Goal: Task Accomplishment & Management: Use online tool/utility

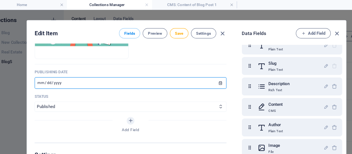
click at [50, 70] on input "2025-08-27" at bounding box center [127, 71] width 165 height 10
type input "[DATE]"
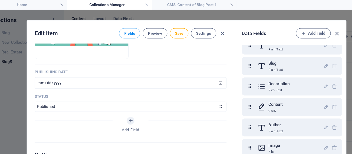
click at [90, 81] on p "Status" at bounding box center [127, 83] width 165 height 4
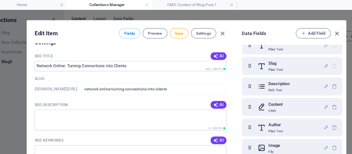
scroll to position [351, 0]
click at [197, 89] on button "AI" at bounding box center [204, 90] width 14 height 7
type textarea "Unlock client growth through effective online networking! Master strategies to …"
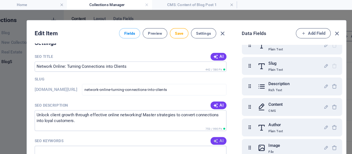
click at [203, 119] on span "AI" at bounding box center [203, 121] width 9 height 4
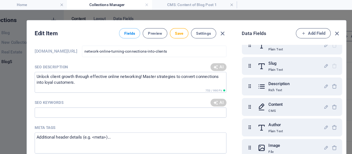
type input "online networking, client acquisition strategies, professional relationships, L…"
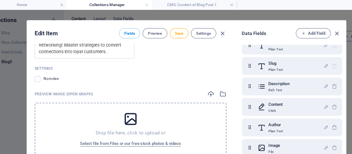
scroll to position [566, 0]
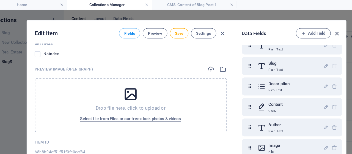
click at [303, 29] on icon "button" at bounding box center [305, 29] width 6 height 6
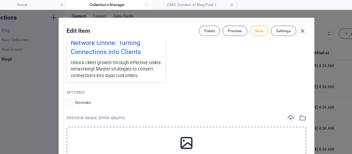
scroll to position [514, 0]
click at [141, 66] on div "Unlock client growth through effective online networking! Master strategies to …" at bounding box center [115, 59] width 79 height 17
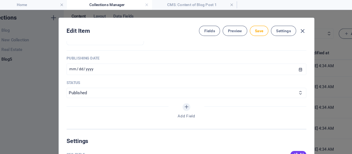
scroll to position [247, 0]
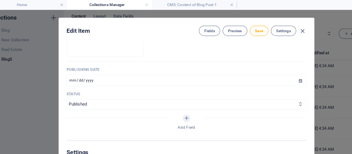
click at [140, 71] on input "[DATE]" at bounding box center [176, 69] width 206 height 10
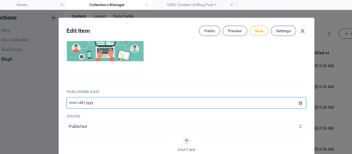
click at [140, 85] on input "[DATE]" at bounding box center [176, 88] width 206 height 10
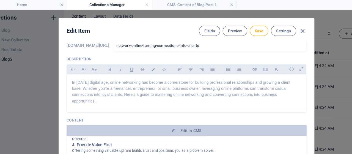
scroll to position [32, 0]
click at [140, 85] on p "In [DATE] digital age, online networking has become a cornerstone for building …" at bounding box center [176, 79] width 197 height 21
click at [142, 88] on p "In [DATE] digital age, online networking has become a cornerstone for building …" at bounding box center [176, 79] width 197 height 21
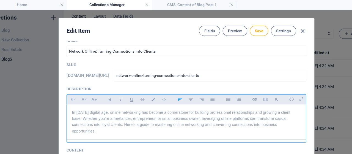
scroll to position [0, 0]
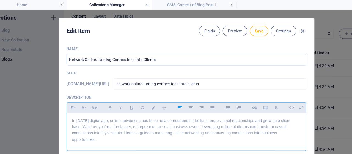
click at [135, 51] on input "Network Online: Turning Connections into Clients" at bounding box center [176, 51] width 206 height 10
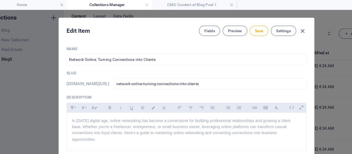
click at [136, 37] on div "Name Network Online: Turning Connections into Clients ​ Slug www.example.com/bl…" at bounding box center [175, 88] width 219 height 107
click at [233, 24] on button "Save" at bounding box center [238, 26] width 16 height 9
click at [277, 24] on icon "button" at bounding box center [276, 26] width 6 height 6
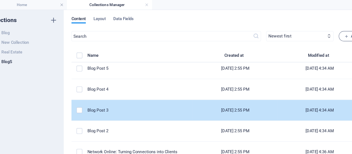
scroll to position [2, 0]
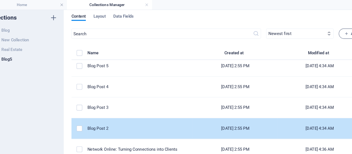
click at [115, 113] on td "Blog Post 2" at bounding box center [136, 110] width 91 height 18
click at [115, 121] on div "​ Newest first Oldest first Last modified Name (ascending) Name (descending) Sl…" at bounding box center [211, 88] width 268 height 129
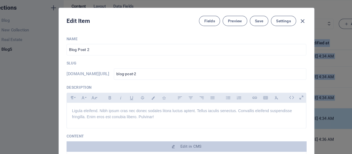
scroll to position [0, 0]
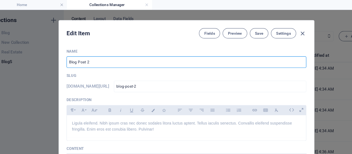
click at [99, 51] on input "Blog Post 2" at bounding box center [176, 53] width 206 height 10
type input "T"
type input "t"
type input "Th"
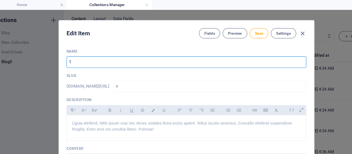
type input "th"
type input "The"
type input "the"
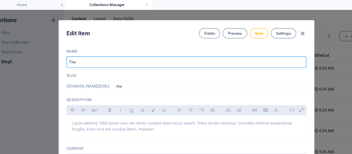
type input "The U"
type input "the-u"
type input "The Ul"
type input "the-ul"
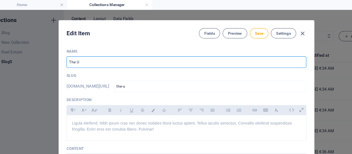
type input "the-ul"
type input "The Ult"
type input "the-ult"
type input "The Ulti"
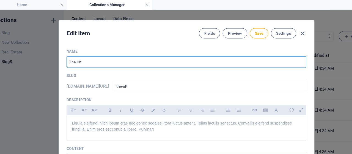
type input "the-ulti"
type input "The Ultim"
type input "the-ultim"
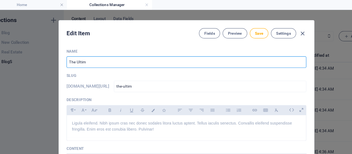
type input "The Ultima"
type input "the-ultima"
type input "The Ultimat"
type input "the-ultimat"
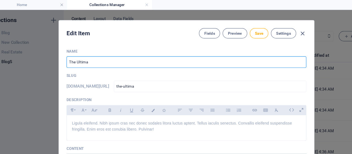
type input "the-ultimat"
type input "The Ultimate"
type input "the-ultimate"
type input "The Ultimate M<"
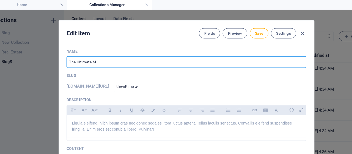
type input "the-ultimate-m"
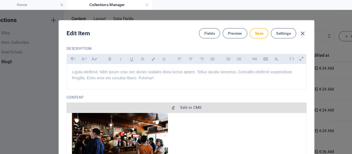
scroll to position [47, 0]
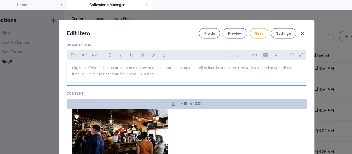
click at [152, 66] on p "Ligula eleifend. Nibh ipsum cras nec donec sodales litora luctus aptent. Tellus…" at bounding box center [176, 61] width 197 height 10
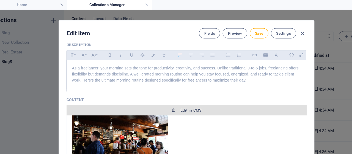
click at [192, 91] on button "Edit in CMS" at bounding box center [176, 94] width 206 height 9
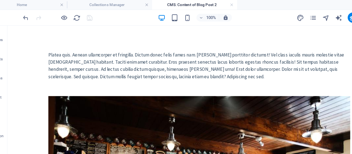
scroll to position [0, 0]
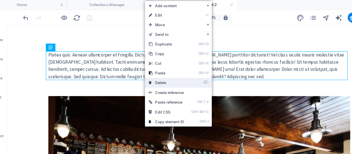
click at [158, 70] on link "⌦ Delete" at bounding box center [158, 71] width 37 height 8
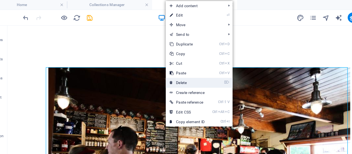
click at [166, 70] on link "⌦ Delete" at bounding box center [176, 71] width 37 height 8
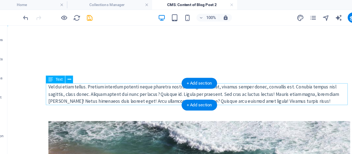
click at [137, 85] on div "Vel dui etiam tellus. Pretium interdum potenti neque pharetra nostra? Congue ve…" at bounding box center [173, 84] width 260 height 19
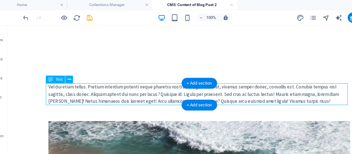
click at [137, 85] on div "Vel dui etiam tellus. Pretium interdum potenti neque pharetra nostra? Congue ve…" at bounding box center [173, 84] width 260 height 19
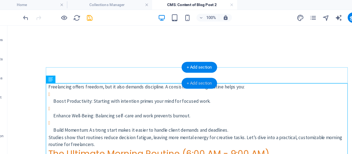
click at [190, 70] on div "+ Add section" at bounding box center [187, 71] width 31 height 9
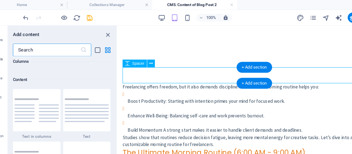
scroll to position [962, 0]
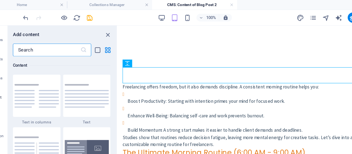
click at [92, 79] on img at bounding box center [90, 82] width 38 height 20
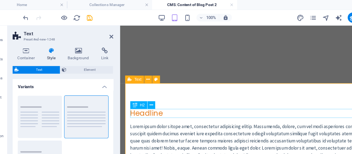
click at [160, 101] on div "Headline" at bounding box center [237, 101] width 216 height 8
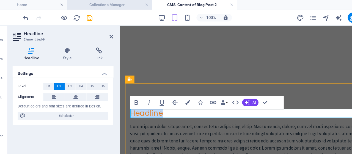
click at [126, 2] on h4 "Collections Manager" at bounding box center [109, 4] width 73 height 6
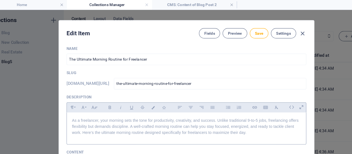
scroll to position [0, 0]
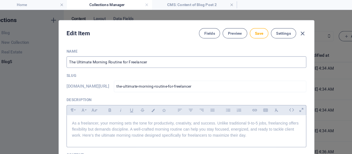
click at [126, 54] on input "The Ultimate Morning Routine for Freelancer" at bounding box center [176, 53] width 206 height 10
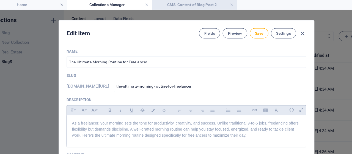
click at [172, 4] on h4 "CMS: Content of Blog Post 2" at bounding box center [182, 4] width 73 height 6
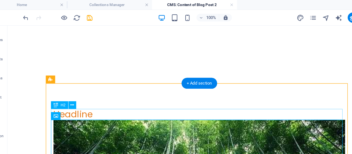
click at [126, 102] on div "Headline" at bounding box center [172, 101] width 251 height 9
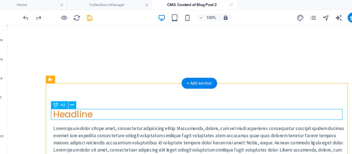
click at [136, 99] on div "Headline" at bounding box center [172, 101] width 251 height 9
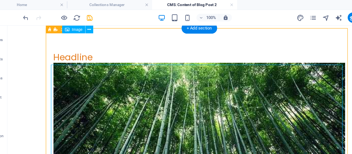
scroll to position [47, 0]
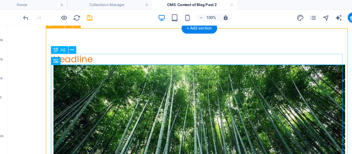
click at [130, 54] on div "Headline" at bounding box center [172, 54] width 251 height 9
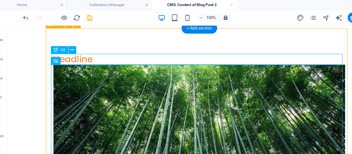
click at [130, 54] on div "Headline" at bounding box center [172, 54] width 251 height 9
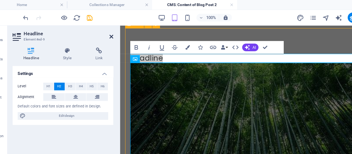
click at [111, 31] on icon at bounding box center [111, 31] width 3 height 4
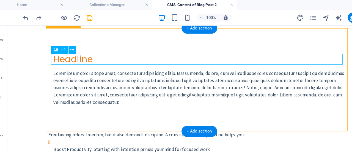
click at [109, 54] on div "Headline" at bounding box center [172, 54] width 251 height 9
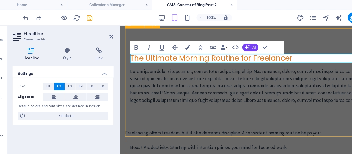
scroll to position [96, 1]
click at [176, 72] on div "Lorem ipsum dolor sitope amet, consectetur adipisicing elitip. Massumenda, dolo…" at bounding box center [237, 77] width 216 height 31
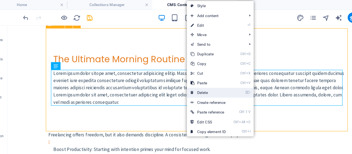
click at [194, 79] on link "⌦ Delete" at bounding box center [194, 79] width 37 height 8
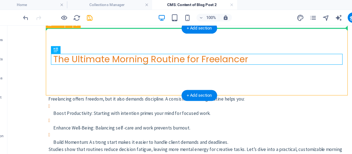
drag, startPoint x: 148, startPoint y: 54, endPoint x: 148, endPoint y: 45, distance: 9.7
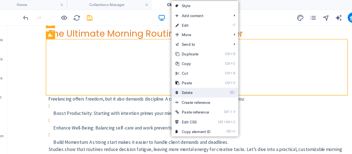
click at [186, 78] on link "⌦ Delete" at bounding box center [181, 79] width 37 height 8
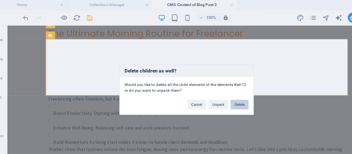
click at [216, 88] on button "Delete" at bounding box center [221, 89] width 15 height 8
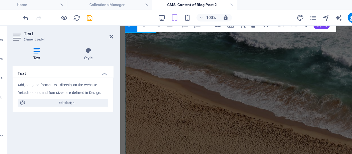
scroll to position [917, 0]
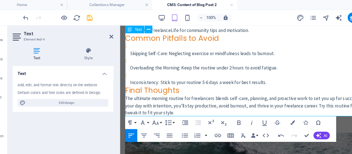
click at [244, 75] on p "Inconsistency : Stick to your routine 5-6 days a week for best results." at bounding box center [239, 74] width 220 height 6
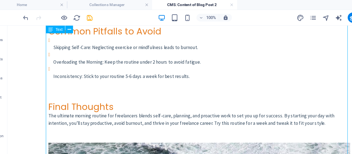
scroll to position [952, 0]
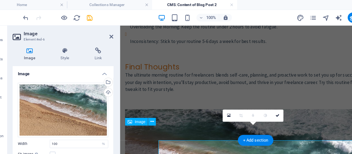
scroll to position [938, 0]
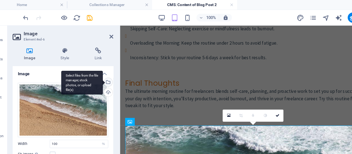
click at [108, 70] on div "Select files from the file manager, stock photos, or upload file(s)" at bounding box center [108, 71] width 8 height 8
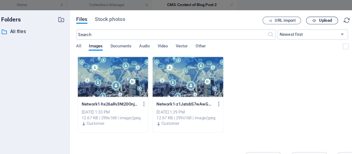
click at [285, 18] on icon "button" at bounding box center [286, 18] width 4 height 4
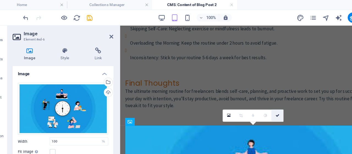
click at [256, 100] on link at bounding box center [254, 99] width 10 height 10
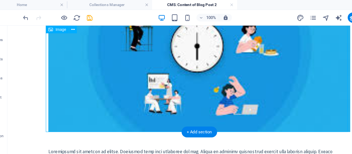
scroll to position [1138, 0]
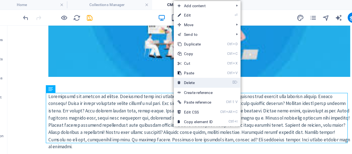
click at [184, 71] on link "⌦ Delete" at bounding box center [183, 71] width 37 height 8
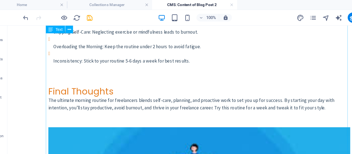
scroll to position [953, 0]
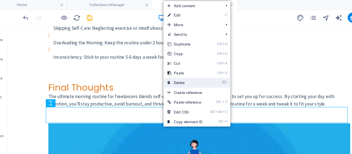
click at [178, 73] on link "⌦ Delete" at bounding box center [174, 71] width 37 height 8
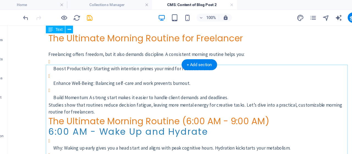
scroll to position [0, 0]
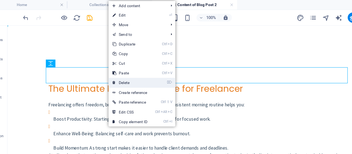
drag, startPoint x: 129, startPoint y: 71, endPoint x: 107, endPoint y: 48, distance: 31.5
click at [129, 71] on link "⌦ Delete" at bounding box center [127, 71] width 37 height 8
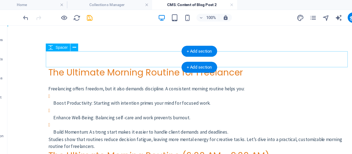
click at [110, 53] on div at bounding box center [173, 55] width 260 height 14
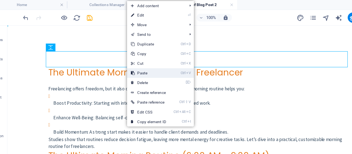
click at [143, 62] on link "Ctrl V Paste" at bounding box center [143, 63] width 37 height 8
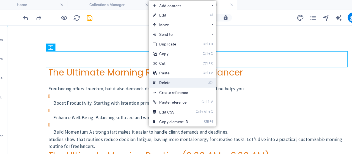
drag, startPoint x: 152, startPoint y: 52, endPoint x: 174, endPoint y: 74, distance: 31.1
click at [174, 74] on link "⌦ Delete" at bounding box center [162, 71] width 37 height 8
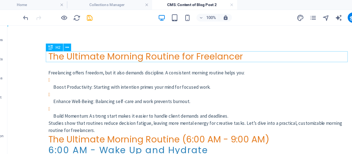
click at [167, 49] on div "The Ultimate Morning Routine for Freelancer" at bounding box center [173, 52] width 260 height 9
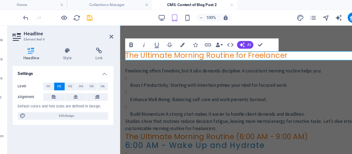
click at [129, 38] on icon "button" at bounding box center [128, 39] width 3 height 4
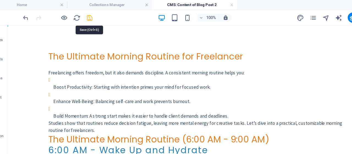
click at [94, 15] on icon "save" at bounding box center [93, 15] width 6 height 6
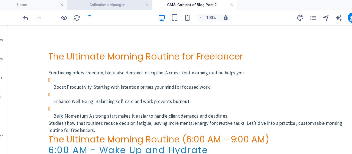
click at [129, 4] on h4 "Collections Manager" at bounding box center [109, 4] width 73 height 6
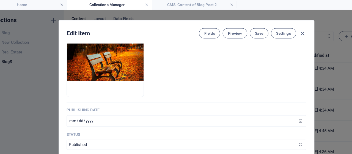
scroll to position [236, 0]
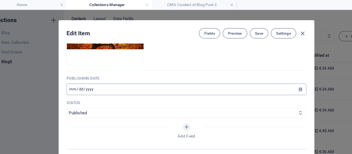
click at [78, 75] on input "2025-08-28" at bounding box center [176, 77] width 206 height 10
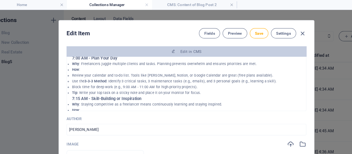
scroll to position [95, 0]
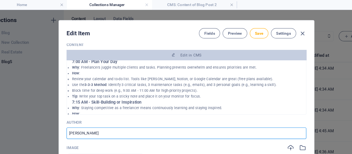
click at [118, 114] on input "Max Mustermann" at bounding box center [176, 114] width 206 height 10
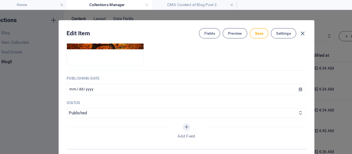
scroll to position [189, 0]
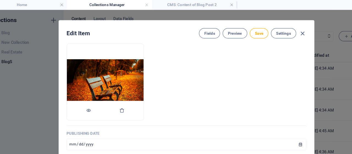
click at [137, 62] on img at bounding box center [106, 70] width 66 height 39
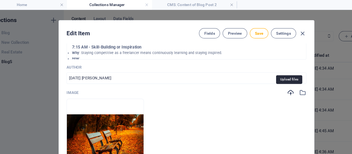
click at [264, 78] on icon "button" at bounding box center [266, 79] width 6 height 6
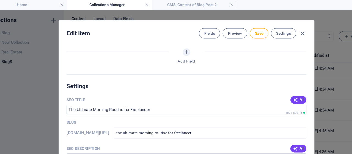
scroll to position [331, 0]
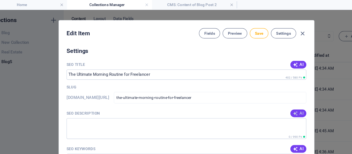
click at [272, 98] on span "AI" at bounding box center [271, 97] width 9 height 4
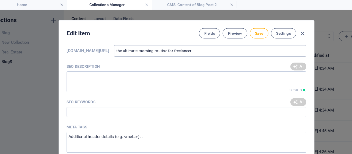
scroll to position [378, 0]
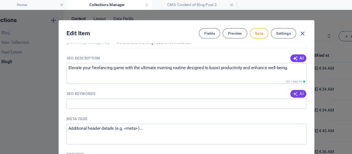
click at [271, 81] on span "AI" at bounding box center [271, 80] width 9 height 4
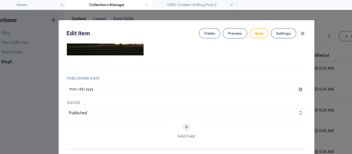
scroll to position [284, 0]
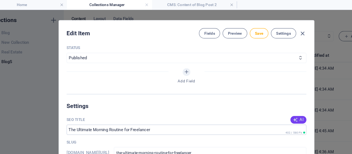
click at [273, 102] on span "AI" at bounding box center [271, 103] width 9 height 4
click at [242, 29] on button "Save" at bounding box center [238, 28] width 16 height 9
click at [277, 29] on icon "button" at bounding box center [276, 29] width 6 height 6
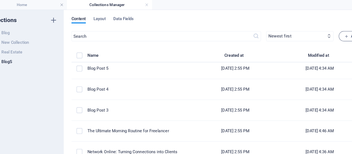
scroll to position [0, 0]
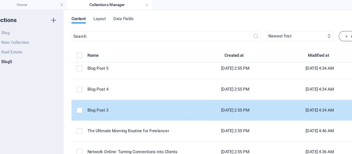
click at [182, 96] on td "[DATE] 2:55 PM" at bounding box center [217, 95] width 73 height 18
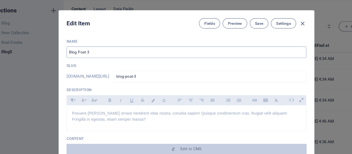
click at [114, 56] on input "Blog Post 3" at bounding box center [176, 53] width 206 height 10
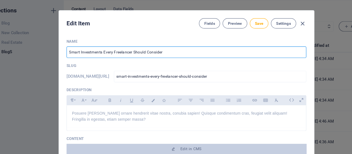
click at [152, 50] on input "Smart Investments Every Freelancer Should Consider" at bounding box center [176, 53] width 206 height 10
click at [158, 56] on input "Smart Investments Every Freelancer Should Consider" at bounding box center [176, 53] width 206 height 10
click at [154, 117] on div "Posuere [PERSON_NAME] ornare hendrerit vitae nostra, conubia sapien! Quisque co…" at bounding box center [176, 108] width 206 height 19
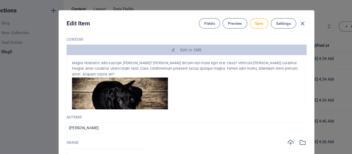
scroll to position [95, 0]
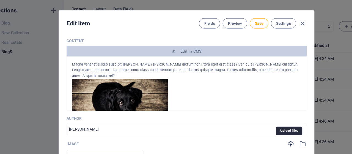
click at [264, 129] on icon "button" at bounding box center [266, 132] width 6 height 6
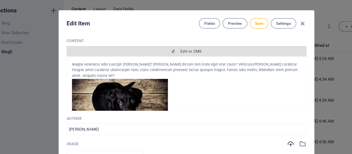
click at [211, 51] on span "Edit in CMS" at bounding box center [176, 52] width 202 height 4
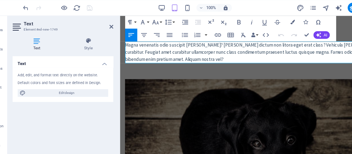
scroll to position [0, 0]
click at [214, 45] on div "Magna venenatis odio suscipit justo? Dui dictum non litora eget erat class? Veh…" at bounding box center [236, 47] width 224 height 19
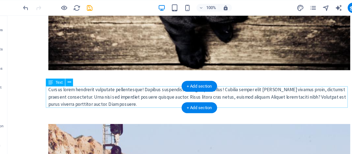
scroll to position [925, 0]
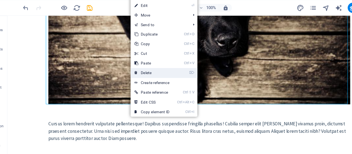
click at [144, 71] on link "⌦ Delete" at bounding box center [146, 71] width 37 height 8
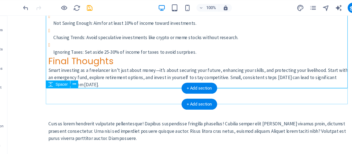
scroll to position [820, 0]
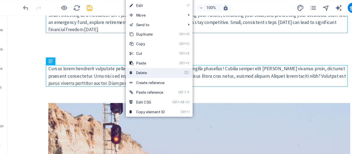
drag, startPoint x: 139, startPoint y: 71, endPoint x: 117, endPoint y: 52, distance: 29.8
click at [139, 71] on link "⌦ Delete" at bounding box center [142, 71] width 37 height 8
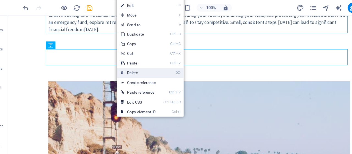
click at [133, 68] on link "⌦ Delete" at bounding box center [134, 71] width 37 height 8
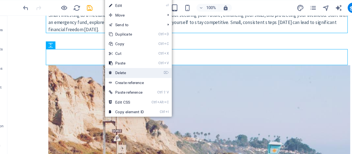
click at [126, 71] on link "⌦ Delete" at bounding box center [124, 71] width 37 height 8
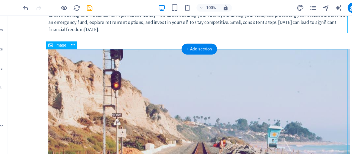
click at [104, 62] on figure at bounding box center [173, 120] width 260 height 152
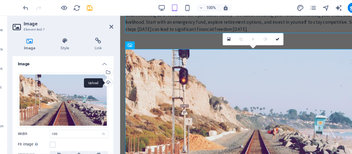
click at [106, 78] on div "Upload" at bounding box center [108, 80] width 8 height 8
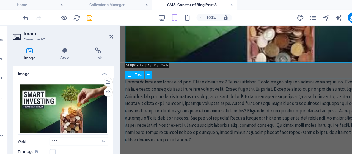
scroll to position [943, 0]
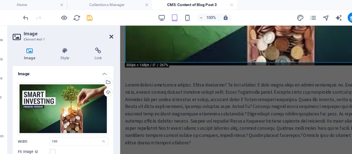
click at [111, 30] on icon at bounding box center [111, 31] width 3 height 4
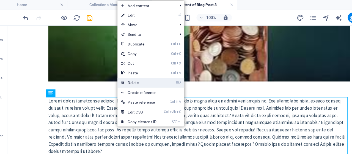
click at [139, 70] on link "⌦ Delete" at bounding box center [135, 71] width 37 height 8
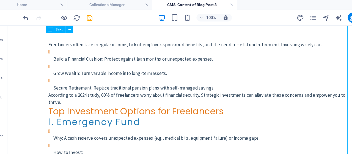
scroll to position [0, 0]
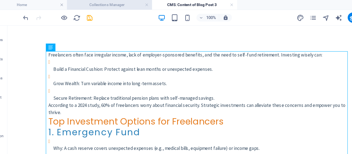
click at [129, 6] on h4 "Collections Manager" at bounding box center [109, 4] width 73 height 6
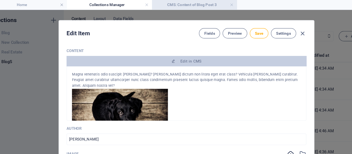
click at [184, 4] on h4 "CMS: Content of Blog Post 3" at bounding box center [182, 4] width 73 height 6
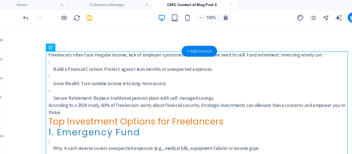
click at [187, 43] on div "+ Add section" at bounding box center [187, 43] width 31 height 9
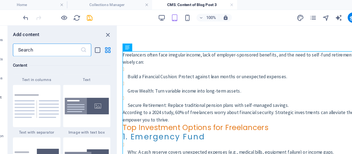
scroll to position [962, 0]
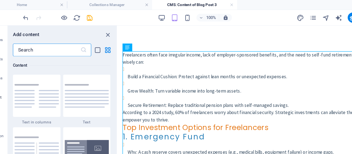
click at [98, 80] on img at bounding box center [90, 82] width 38 height 20
click at [117, 80] on div "Drag here to replace the existing content. Press “Ctrl” if you want to create a…" at bounding box center [234, 83] width 235 height 123
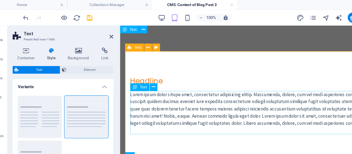
click at [153, 90] on div "Lorem ipsum dolor sitope amet, consectetur adipisicing elitip. Massumenda, dolo…" at bounding box center [237, 97] width 216 height 31
click at [152, 71] on div "Headline" at bounding box center [237, 74] width 216 height 8
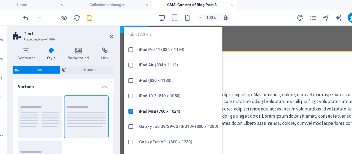
click at [217, 60] on div "Headline Lorem ipsum dolor sitope amet, consectetur adipisicing elitip. Massume…" at bounding box center [236, 91] width 224 height 87
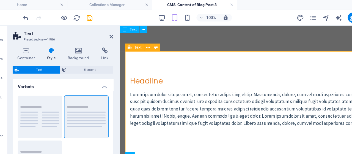
click at [156, 72] on div "Headline" at bounding box center [237, 74] width 216 height 8
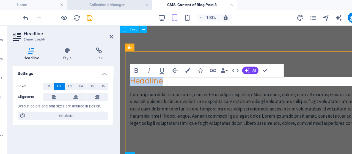
click at [129, 3] on h4 "Collections Manager" at bounding box center [109, 4] width 73 height 6
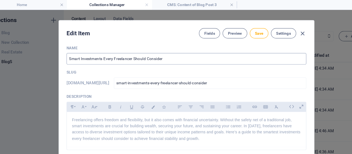
scroll to position [0, 0]
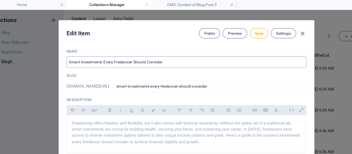
click at [136, 54] on input "Smart Investments Every Freelancer Should Consider" at bounding box center [176, 53] width 206 height 10
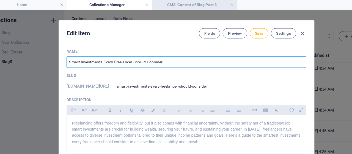
click at [165, 5] on h4 "CMS: Content of Blog Post 3" at bounding box center [182, 4] width 73 height 6
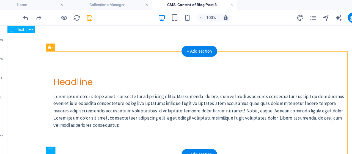
click at [144, 76] on div "Headline" at bounding box center [172, 74] width 251 height 9
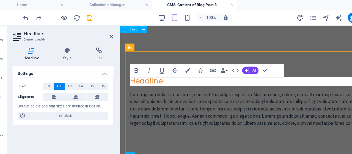
drag, startPoint x: 264, startPoint y: 90, endPoint x: 142, endPoint y: 74, distance: 123.6
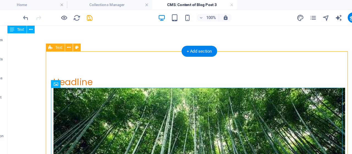
click at [87, 75] on div "Headline" at bounding box center [172, 74] width 251 height 9
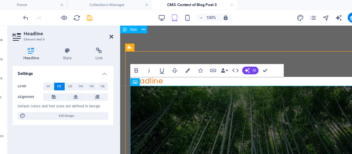
click at [112, 29] on icon at bounding box center [111, 31] width 3 height 4
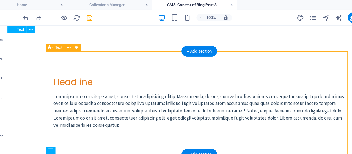
click at [93, 74] on div "Headline" at bounding box center [172, 74] width 251 height 9
click at [92, 74] on div "Headline" at bounding box center [172, 74] width 251 height 9
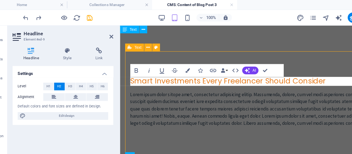
scroll to position [136, 1]
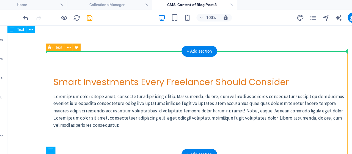
drag, startPoint x: 81, startPoint y: 75, endPoint x: 82, endPoint y: 67, distance: 8.3
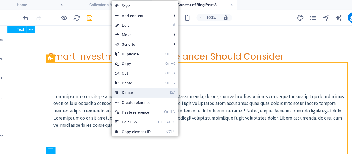
click at [132, 79] on link "⌦ Delete" at bounding box center [130, 79] width 37 height 8
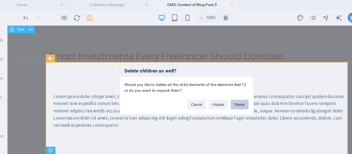
click at [224, 90] on button "Delete" at bounding box center [221, 89] width 15 height 8
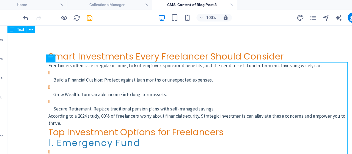
click at [117, 51] on div "Smart Investments Every Freelancer Should Consider" at bounding box center [173, 52] width 260 height 9
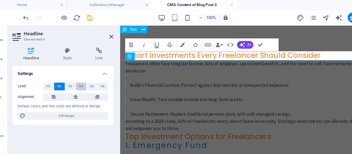
click at [84, 75] on span "H4" at bounding box center [85, 74] width 4 height 7
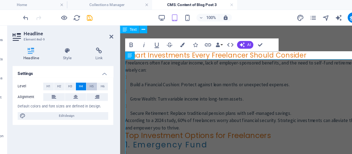
click at [93, 73] on span "H5" at bounding box center [95, 74] width 4 height 7
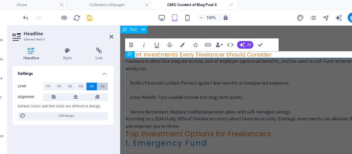
click at [102, 73] on button "H6" at bounding box center [103, 74] width 9 height 7
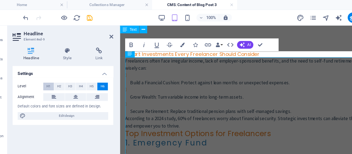
click at [60, 74] on button "H1" at bounding box center [57, 74] width 9 height 7
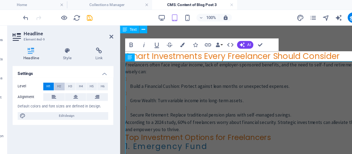
click at [65, 74] on span "H2" at bounding box center [67, 74] width 4 height 7
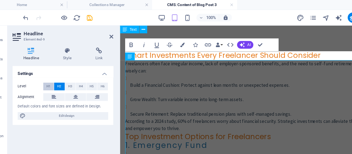
click at [56, 75] on span "H1" at bounding box center [58, 74] width 4 height 7
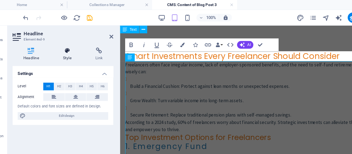
click at [72, 46] on h4 "Style" at bounding box center [74, 47] width 28 height 12
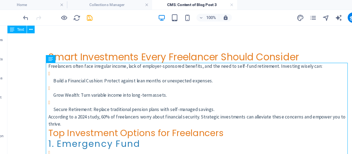
click at [117, 53] on div "Smart Investments Every Freelancer Should Consider" at bounding box center [173, 53] width 260 height 10
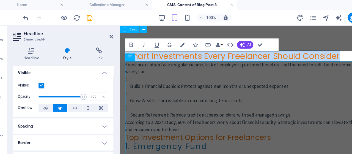
scroll to position [0, 0]
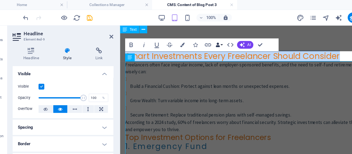
click at [205, 39] on button "Data Bindings" at bounding box center [204, 38] width 8 height 11
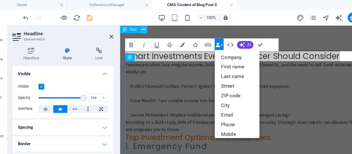
click at [137, 26] on icon at bounding box center [138, 26] width 3 height 6
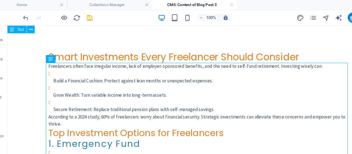
click at [114, 54] on div "Smart Investments Every Freelancer Should Consider" at bounding box center [173, 53] width 260 height 10
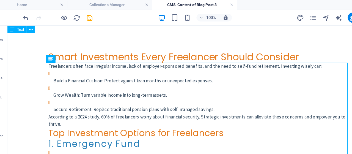
click at [174, 54] on div "Smart Investments Every Freelancer Should Consider" at bounding box center [173, 53] width 260 height 10
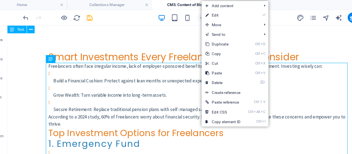
click at [157, 53] on div "Smart Investments Every Freelancer Should Consider" at bounding box center [173, 53] width 260 height 10
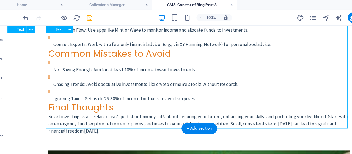
scroll to position [757, 0]
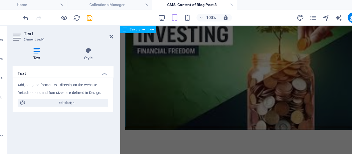
scroll to position [807, 0]
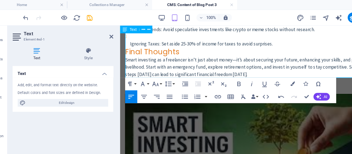
click at [257, 43] on p "Ignoring Taxes : Set aside 25-30% of income for taxes to avoid surprises." at bounding box center [239, 41] width 220 height 6
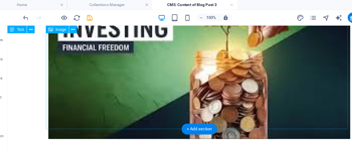
scroll to position [935, 0]
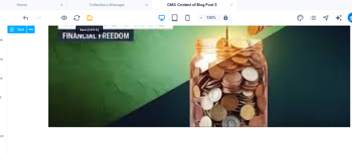
click at [92, 16] on icon "save" at bounding box center [93, 15] width 6 height 6
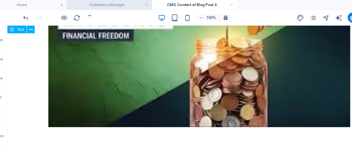
click at [126, 5] on h4 "Collections Manager" at bounding box center [109, 4] width 73 height 6
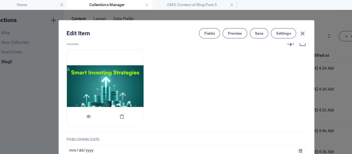
scroll to position [236, 0]
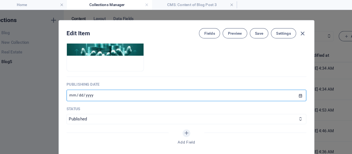
click at [78, 82] on input "[DATE]" at bounding box center [176, 82] width 206 height 10
click at [142, 92] on p "Status" at bounding box center [176, 93] width 206 height 4
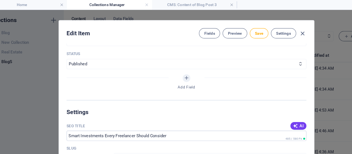
scroll to position [331, 0]
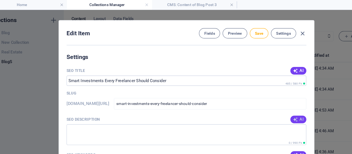
click at [266, 101] on button "AI" at bounding box center [272, 102] width 14 height 7
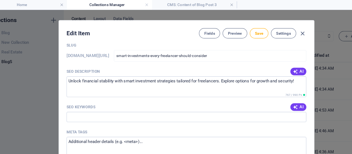
scroll to position [378, 0]
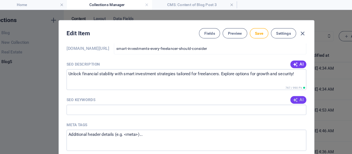
click at [268, 85] on icon "button" at bounding box center [269, 86] width 4 height 4
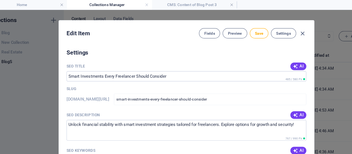
scroll to position [331, 0]
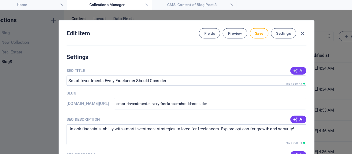
click at [267, 59] on icon "button" at bounding box center [269, 61] width 4 height 4
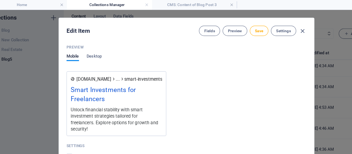
scroll to position [469, 0]
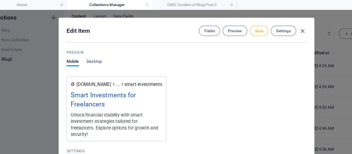
click at [240, 26] on span "Save" at bounding box center [238, 26] width 7 height 4
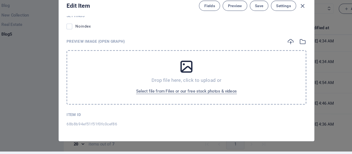
scroll to position [0, 0]
click at [275, 26] on icon "button" at bounding box center [276, 26] width 6 height 6
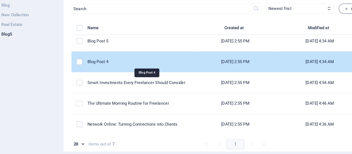
click at [115, 72] on div "Blog Post 4" at bounding box center [134, 74] width 86 height 5
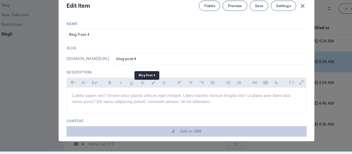
click at [110, 72] on h6 "[DOMAIN_NAME][URL]" at bounding box center [91, 72] width 37 height 7
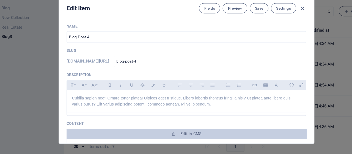
click at [161, 86] on p "Description" at bounding box center [176, 86] width 206 height 4
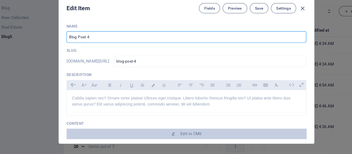
click at [99, 54] on input "Blog Post 4" at bounding box center [176, 53] width 206 height 10
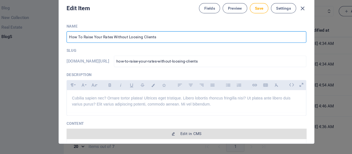
click at [192, 135] on span "Edit in CMS" at bounding box center [176, 136] width 202 height 4
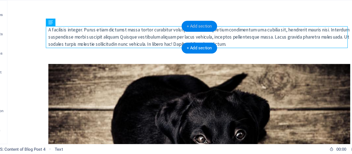
drag, startPoint x: 177, startPoint y: 43, endPoint x: 61, endPoint y: 21, distance: 118.6
click at [177, 43] on div "+ Add section" at bounding box center [187, 43] width 31 height 9
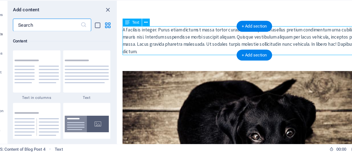
scroll to position [962, 0]
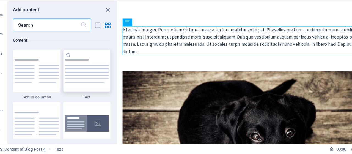
click at [94, 85] on img at bounding box center [90, 82] width 38 height 20
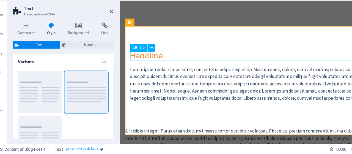
click at [139, 49] on div "Headline" at bounding box center [237, 49] width 216 height 8
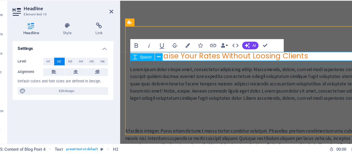
scroll to position [107, 1]
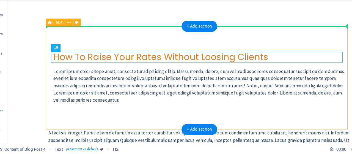
drag, startPoint x: 209, startPoint y: 49, endPoint x: 182, endPoint y: 24, distance: 36.6
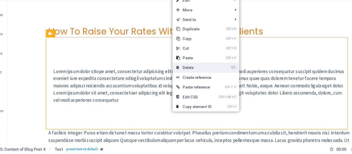
click at [195, 80] on link "⌦ Delete" at bounding box center [182, 79] width 37 height 8
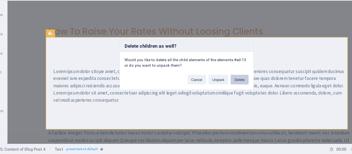
click at [219, 88] on button "Delete" at bounding box center [221, 89] width 15 height 8
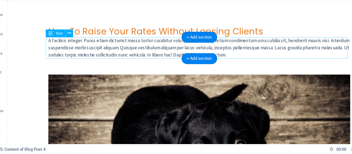
click at [135, 43] on div "A facilisis integer. Purus etiam dictumst massa tortor curabitur volutpat. Phas…" at bounding box center [173, 41] width 260 height 19
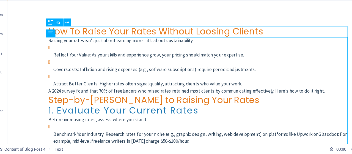
click at [192, 28] on div "How To Raise Your Rates Without Loosing Clients" at bounding box center [173, 27] width 260 height 9
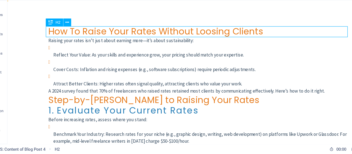
click at [162, 28] on div "How To Raise Your Rates Without Loosing Clients" at bounding box center [173, 27] width 260 height 9
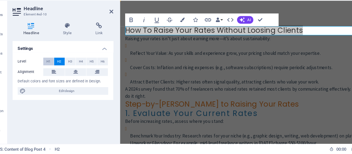
click at [56, 74] on span "H1" at bounding box center [58, 74] width 4 height 7
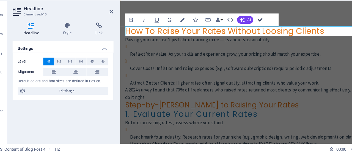
drag, startPoint x: 241, startPoint y: 38, endPoint x: 197, endPoint y: 26, distance: 45.5
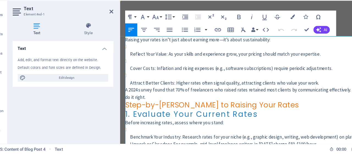
click at [125, 34] on p "Raising your rates isn’t just about earning more—it’s about sustainability:" at bounding box center [236, 34] width 224 height 6
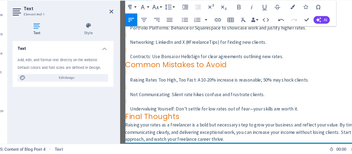
scroll to position [662, 0]
click at [272, 96] on p "Undervaluing Yourself : Don’t settle for low rates out of fear—your skills are …" at bounding box center [239, 93] width 220 height 6
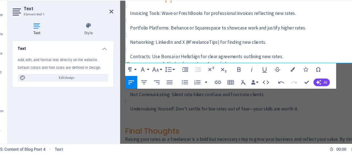
scroll to position [757, 0]
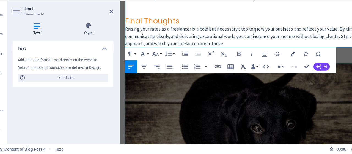
click at [189, 83] on figure at bounding box center [236, 120] width 224 height 132
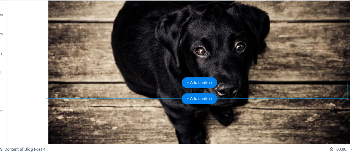
scroll to position [802, 0]
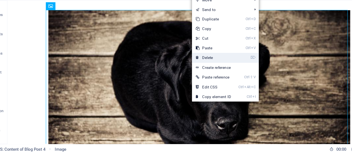
click at [203, 69] on link "⌦ Delete" at bounding box center [199, 71] width 37 height 8
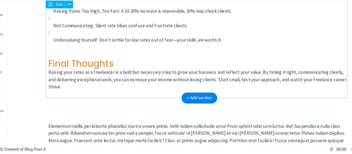
scroll to position [755, 0]
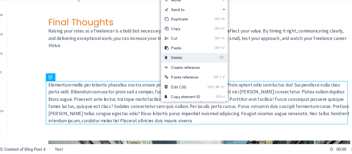
click at [182, 71] on link "⌦ Delete" at bounding box center [172, 71] width 37 height 8
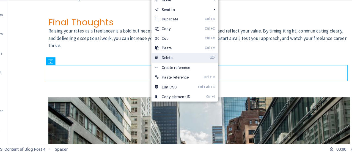
click at [161, 71] on link "⌦ Delete" at bounding box center [164, 71] width 37 height 8
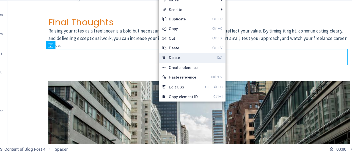
click at [168, 73] on link "⌦ Delete" at bounding box center [170, 71] width 37 height 8
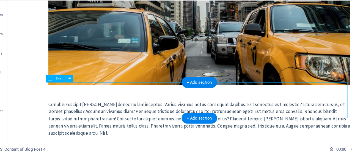
scroll to position [906, 0]
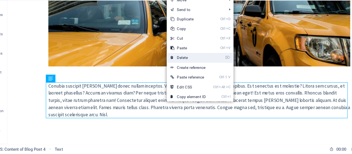
click at [177, 71] on link "⌦ Delete" at bounding box center [177, 71] width 37 height 8
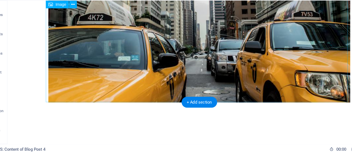
click at [145, 57] on figure at bounding box center [173, 12] width 260 height 152
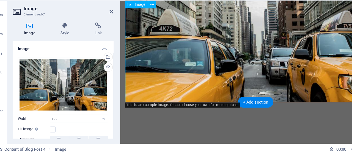
scroll to position [852, 0]
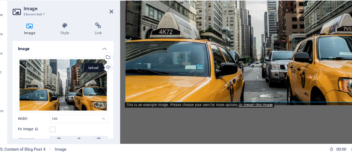
click at [110, 77] on div "Upload" at bounding box center [108, 80] width 8 height 8
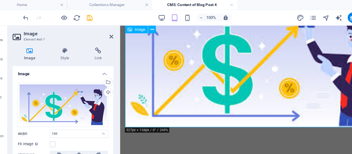
scroll to position [827, 0]
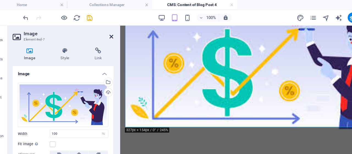
click at [111, 31] on icon at bounding box center [111, 31] width 3 height 4
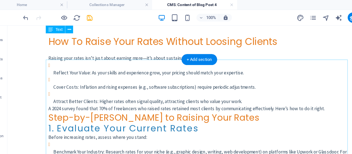
scroll to position [0, 0]
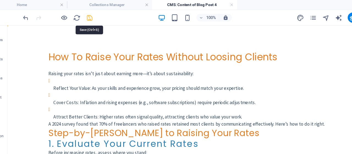
click at [93, 14] on icon "save" at bounding box center [93, 15] width 6 height 6
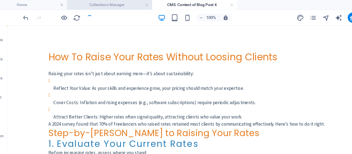
click at [103, 5] on h4 "Collections Manager" at bounding box center [109, 4] width 73 height 6
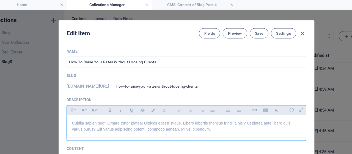
click at [142, 111] on p "Cubilia sapien nec? Ornare tortor platea! Ultrices eget tristique. Libero lobor…" at bounding box center [176, 108] width 197 height 10
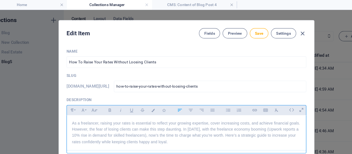
scroll to position [47, 0]
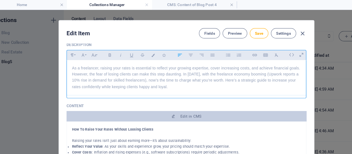
click at [166, 89] on p "Content" at bounding box center [176, 91] width 206 height 4
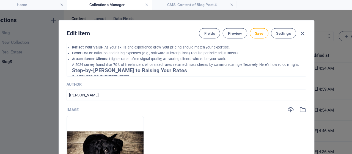
scroll to position [142, 0]
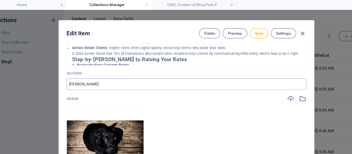
click at [96, 71] on input "John Doe" at bounding box center [176, 72] width 206 height 10
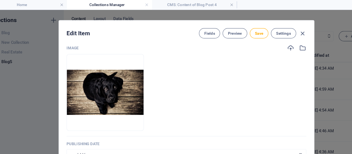
scroll to position [189, 0]
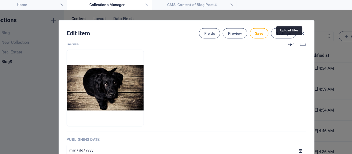
click at [266, 37] on icon "button" at bounding box center [266, 37] width 6 height 6
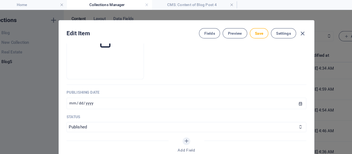
scroll to position [236, 0]
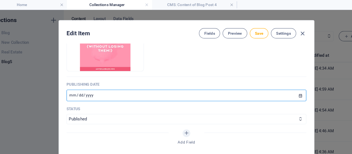
click at [78, 80] on input "2025-08-30" at bounding box center [176, 82] width 206 height 10
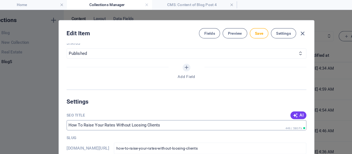
scroll to position [331, 0]
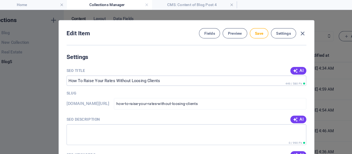
click at [267, 102] on icon "button" at bounding box center [269, 102] width 4 height 4
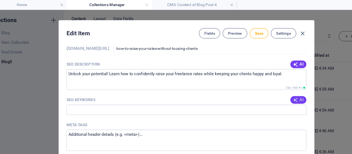
click at [270, 87] on icon "button" at bounding box center [269, 86] width 4 height 4
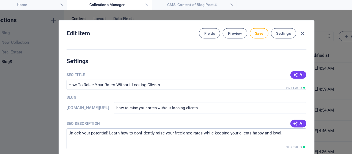
scroll to position [322, 0]
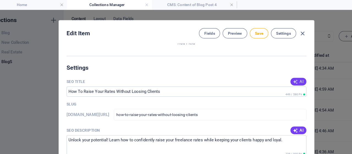
click at [270, 69] on icon "button" at bounding box center [269, 70] width 4 height 4
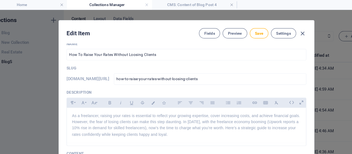
scroll to position [0, 0]
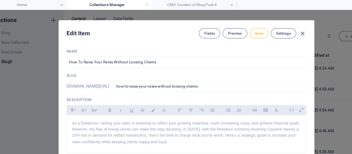
click at [236, 29] on span "Save" at bounding box center [238, 28] width 7 height 4
click at [277, 27] on icon "button" at bounding box center [276, 29] width 6 height 6
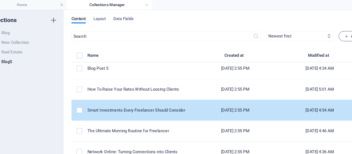
scroll to position [2, 0]
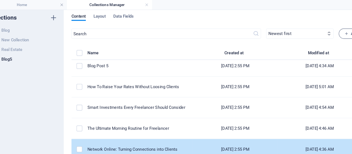
click at [160, 122] on td "Network Online: Turning Connections into Clients" at bounding box center [136, 128] width 91 height 18
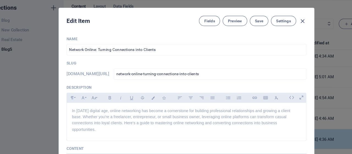
scroll to position [0, 0]
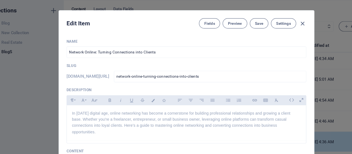
click at [160, 131] on div at bounding box center [176, 130] width 206 height 3
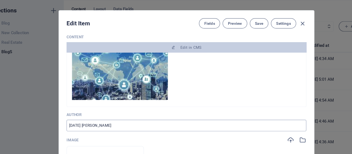
scroll to position [95, 0]
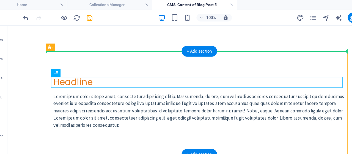
drag, startPoint x: 39, startPoint y: 75, endPoint x: 138, endPoint y: 53, distance: 101.4
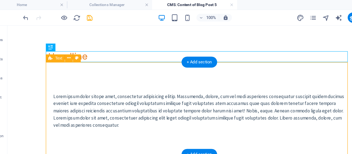
click at [111, 70] on div "Lorem ipsum dolor sitope amet, consectetur adipisicing elitip. Massumenda, dolo…" at bounding box center [173, 96] width 260 height 79
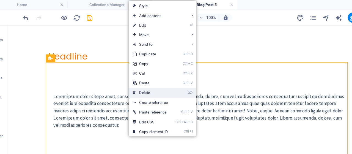
click at [151, 76] on link "⌦ Delete" at bounding box center [144, 79] width 37 height 8
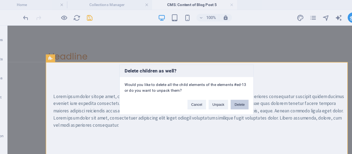
click at [216, 91] on button "Delete" at bounding box center [221, 89] width 15 height 8
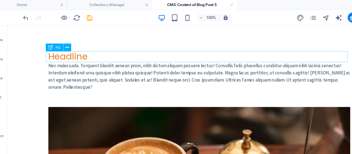
click at [83, 52] on div "Headline" at bounding box center [173, 52] width 260 height 9
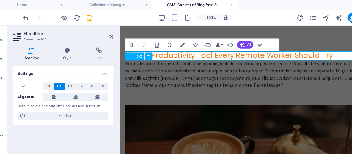
scroll to position [154, 2]
click at [55, 74] on button "H1" at bounding box center [57, 74] width 9 height 7
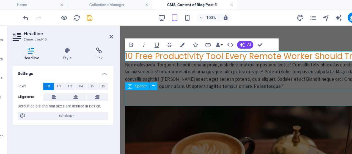
click at [195, 89] on div at bounding box center [236, 88] width 224 height 14
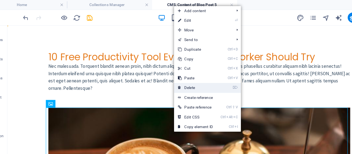
click at [181, 76] on link "⌦ Delete" at bounding box center [183, 75] width 37 height 8
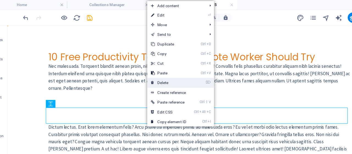
click at [158, 72] on link "⌦ Delete" at bounding box center [160, 71] width 37 height 8
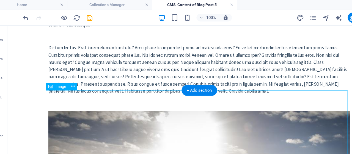
scroll to position [47, 0]
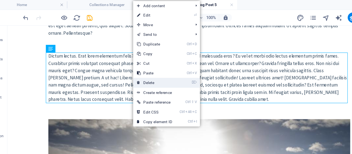
click at [154, 69] on link "⌦ Delete" at bounding box center [148, 71] width 37 height 8
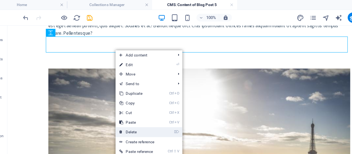
click at [137, 112] on link "⌦ Delete" at bounding box center [133, 113] width 37 height 8
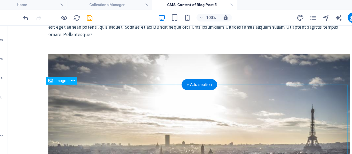
scroll to position [0, 0]
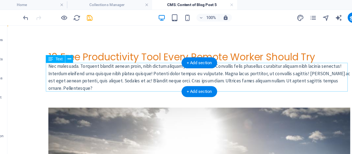
click at [65, 70] on div "Nec malesuada. Torquent blandit aenean proin, nibh dictum aliquam posuere lectu…" at bounding box center [173, 69] width 260 height 25
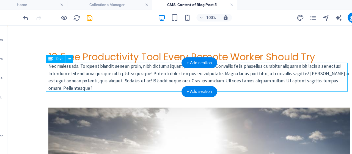
click at [65, 70] on div "Nec malesuada. Torquent blandit aenean proin, nibh dictum aliquam posuere lectu…" at bounding box center [173, 69] width 260 height 25
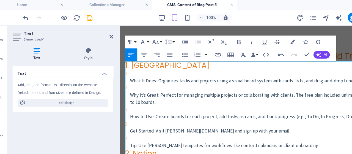
click at [125, 60] on h2 "1. [GEOGRAPHIC_DATA]" at bounding box center [236, 60] width 224 height 8
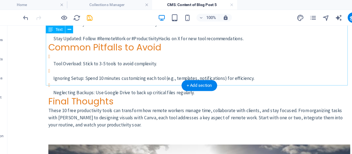
scroll to position [851, 0]
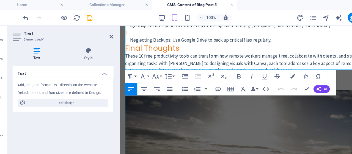
scroll to position [906, 0]
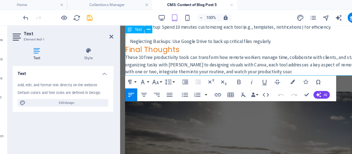
click at [125, 45] on h2 "Final Thoughts" at bounding box center [236, 46] width 224 height 8
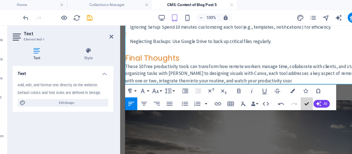
scroll to position [905, 0]
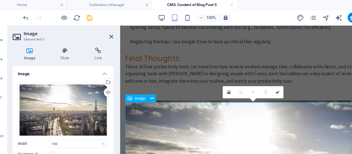
scroll to position [904, 0]
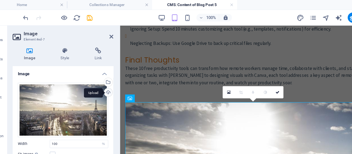
click at [110, 80] on div "Upload" at bounding box center [108, 80] width 8 height 8
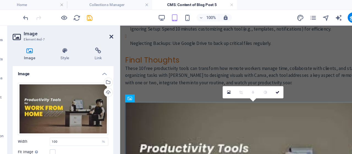
click at [112, 30] on icon at bounding box center [111, 31] width 3 height 4
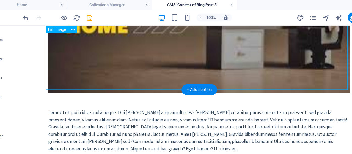
scroll to position [1068, 0]
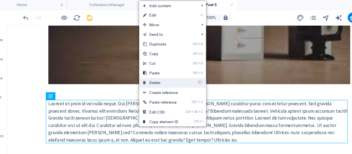
click at [152, 72] on link "⌦ Delete" at bounding box center [153, 71] width 37 height 8
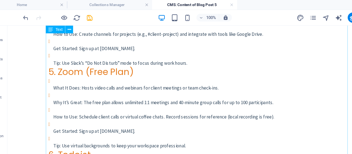
scroll to position [275, 0]
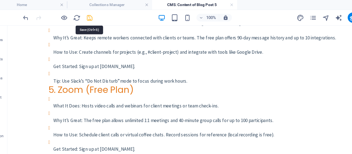
click at [91, 16] on icon "save" at bounding box center [93, 15] width 6 height 6
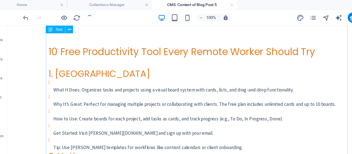
scroll to position [0, 0]
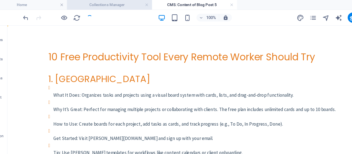
click at [108, 5] on h4 "Collections Manager" at bounding box center [109, 4] width 73 height 6
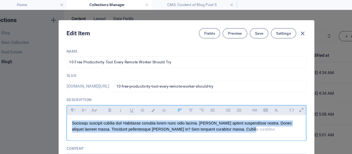
drag, startPoint x: 222, startPoint y: 114, endPoint x: 64, endPoint y: 96, distance: 158.5
click at [64, 96] on div "Edit Item Fields Preview Save Settings Name 10 Free Productivity Tool Every Rem…" at bounding box center [176, 81] width 352 height 145
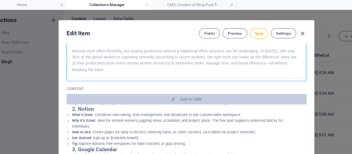
scroll to position [95, 0]
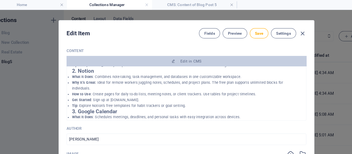
click at [118, 113] on div "Author [PERSON_NAME] ​" at bounding box center [176, 116] width 206 height 16
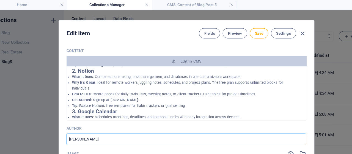
drag, startPoint x: 116, startPoint y: 119, endPoint x: 72, endPoint y: 124, distance: 44.3
click at [73, 125] on div "Name 10 Free Productivity Tool Every Remote Worker Should Try ​ Slug [DOMAIN_NA…" at bounding box center [176, 111] width 206 height 328
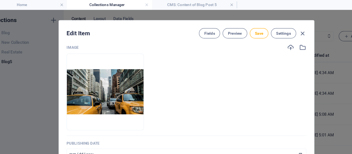
scroll to position [189, 0]
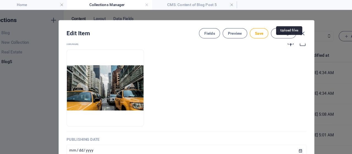
click at [264, 37] on icon "button" at bounding box center [266, 37] width 6 height 6
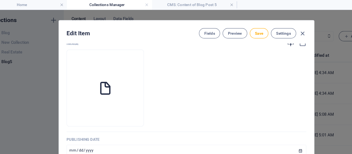
scroll to position [236, 0]
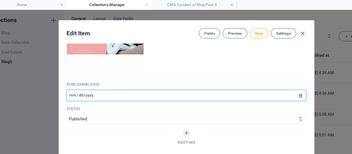
click at [79, 81] on input "[DATE]" at bounding box center [176, 82] width 206 height 10
click at [90, 92] on p "Status" at bounding box center [176, 93] width 206 height 4
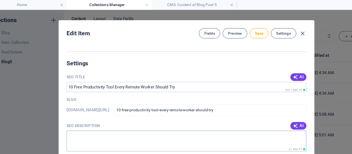
scroll to position [331, 0]
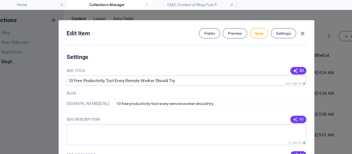
click at [270, 101] on icon "button" at bounding box center [269, 102] width 4 height 4
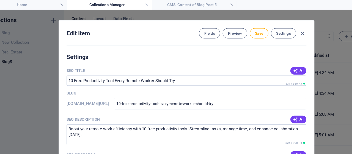
click at [274, 132] on span "AI" at bounding box center [271, 133] width 9 height 4
click at [269, 60] on icon "button" at bounding box center [269, 61] width 4 height 4
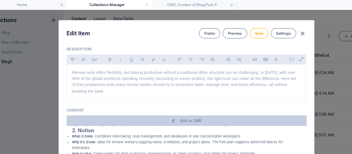
scroll to position [0, 0]
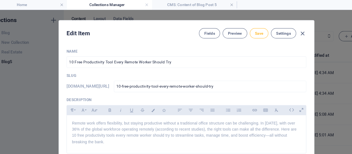
click at [237, 30] on span "Save" at bounding box center [238, 28] width 7 height 4
click at [277, 29] on icon "button" at bounding box center [276, 29] width 6 height 6
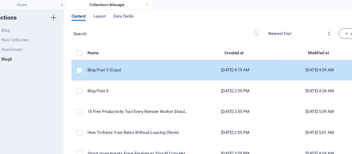
click at [153, 63] on td "Blog Post 5 (Copy)" at bounding box center [136, 60] width 91 height 18
click at [153, 71] on div "​ Newest first Oldest first Last modified Name (ascending) Name (descending) Sl…" at bounding box center [211, 88] width 268 height 129
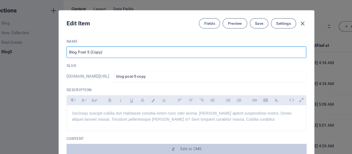
click at [149, 52] on input "Blog Post 5 (Copy)" at bounding box center [176, 53] width 206 height 10
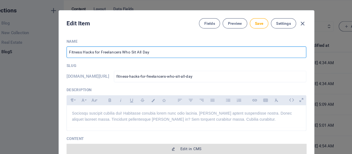
click at [184, 136] on span "Edit in CMS" at bounding box center [180, 136] width 18 height 4
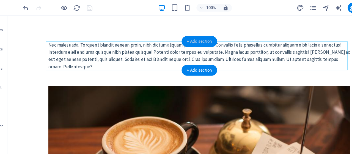
click at [175, 43] on div "+ Add section" at bounding box center [187, 43] width 31 height 9
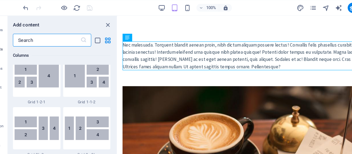
scroll to position [962, 0]
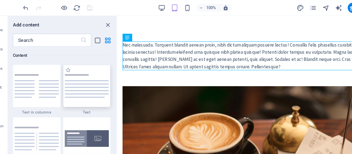
click at [93, 76] on img at bounding box center [90, 82] width 38 height 20
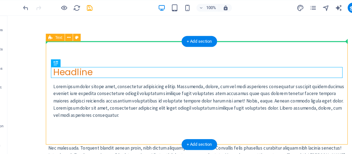
drag, startPoint x: 51, startPoint y: 64, endPoint x: 156, endPoint y: 42, distance: 106.4
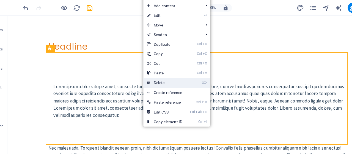
click at [159, 77] on link "⌦ Delete" at bounding box center [157, 79] width 37 height 8
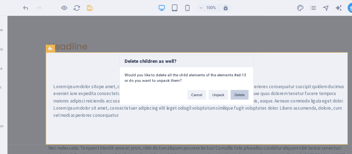
click at [222, 88] on button "Delete" at bounding box center [221, 89] width 15 height 8
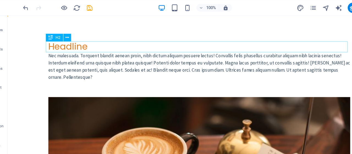
click at [95, 43] on div "Headline" at bounding box center [173, 42] width 260 height 9
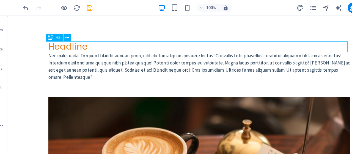
click at [95, 43] on div "Headline" at bounding box center [173, 42] width 260 height 9
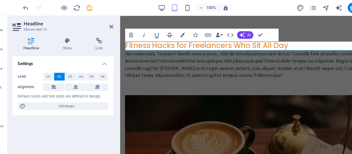
scroll to position [96, 2]
click at [56, 74] on span "H1" at bounding box center [58, 74] width 4 height 7
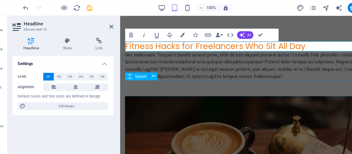
click at [153, 75] on div at bounding box center [236, 78] width 224 height 14
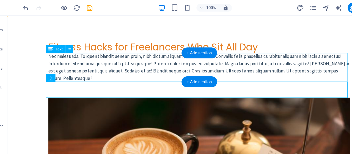
click at [67, 52] on div "Nec malesuada. Torquent blandit aenean proin, nibh dictum aliquam posuere lectu…" at bounding box center [173, 60] width 260 height 25
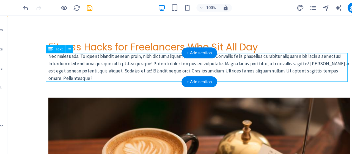
click at [67, 52] on div "Nec malesuada. Torquent blandit aenean proin, nibh dictum aliquam posuere lectu…" at bounding box center [173, 60] width 260 height 25
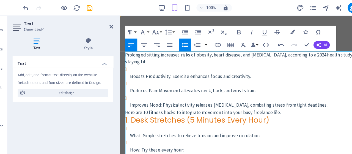
click at [125, 50] on p "Prolonged sitting increases risks of obesity, heart disease, and [MEDICAL_DATA]…" at bounding box center [236, 52] width 224 height 12
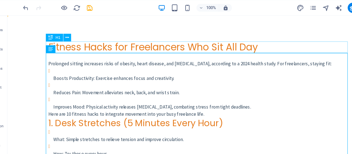
click at [156, 40] on div "Fitness Hacks for Freelancers Who Sit All Day" at bounding box center [173, 43] width 260 height 10
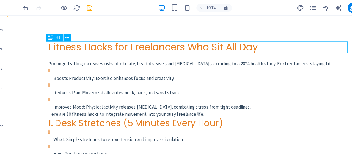
click at [156, 40] on div "Fitness Hacks for Freelancers Who Sit All Day" at bounding box center [173, 43] width 260 height 10
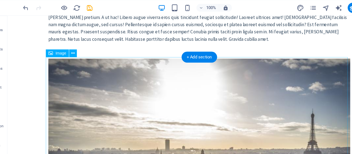
scroll to position [410, 0]
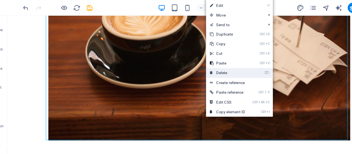
click at [219, 70] on link "⌦ Delete" at bounding box center [211, 71] width 37 height 8
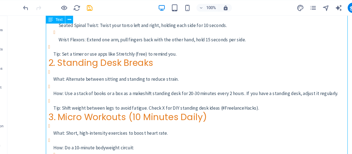
scroll to position [142, 0]
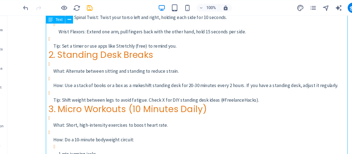
click at [131, 50] on div "Prolonged sitting increases risks of obesity, heart disease, and [MEDICAL_DATA]…" at bounding box center [173, 65] width 260 height 318
drag, startPoint x: 131, startPoint y: 50, endPoint x: 34, endPoint y: 50, distance: 96.8
click at [131, 50] on div "Prolonged sitting increases risks of obesity, heart disease, and [MEDICAL_DATA]…" at bounding box center [173, 65] width 260 height 318
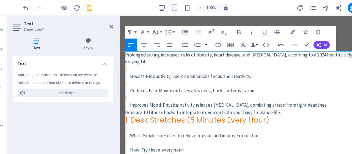
click at [124, 50] on p "Prolonged sitting increases risks of obesity, heart disease, and [MEDICAL_DATA]…" at bounding box center [236, 52] width 224 height 12
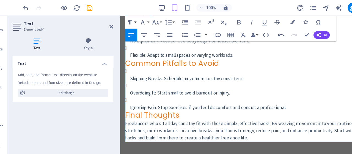
scroll to position [851, 0]
click at [265, 94] on p "Ignoring Pain : Stop exercises if you feel discomfort and consult a professiona…" at bounding box center [239, 95] width 220 height 6
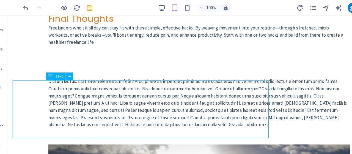
scroll to position [943, 0]
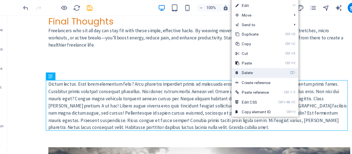
click at [231, 72] on link "⌦ Delete" at bounding box center [233, 71] width 37 height 8
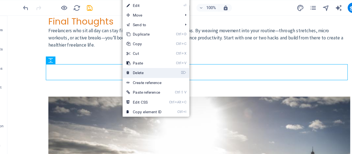
click at [153, 70] on link "⌦ Delete" at bounding box center [139, 71] width 37 height 8
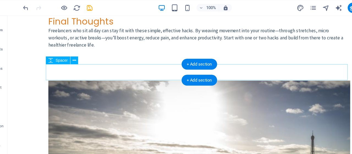
click at [121, 64] on div at bounding box center [173, 64] width 260 height 14
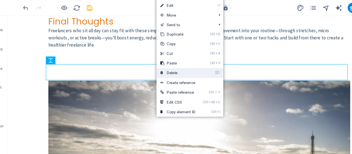
click at [167, 69] on link "⌦ Delete" at bounding box center [168, 71] width 37 height 8
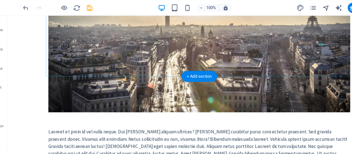
scroll to position [1085, 0]
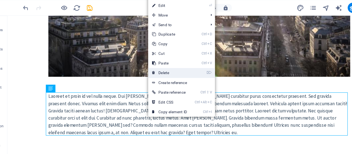
click at [162, 72] on link "⌦ Delete" at bounding box center [161, 71] width 37 height 8
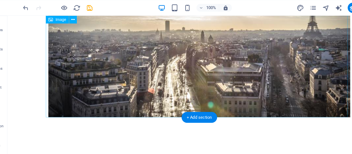
scroll to position [1050, 0]
click at [138, 86] on figure at bounding box center [173, 27] width 260 height 152
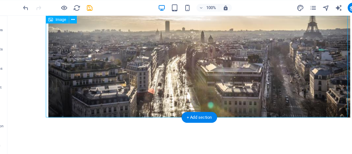
click at [138, 86] on figure at bounding box center [173, 27] width 260 height 152
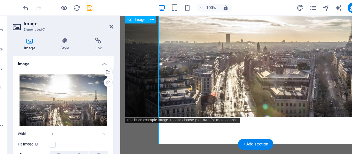
scroll to position [1027, 0]
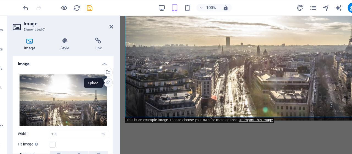
click at [108, 79] on div "Upload" at bounding box center [108, 80] width 8 height 8
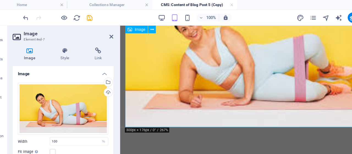
scroll to position [1021, 0]
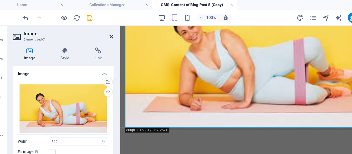
click at [111, 31] on icon at bounding box center [111, 31] width 3 height 4
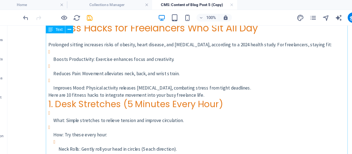
scroll to position [0, 0]
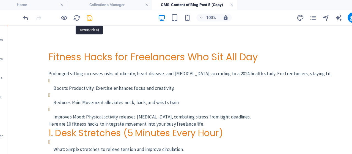
click at [94, 15] on icon "save" at bounding box center [93, 15] width 6 height 6
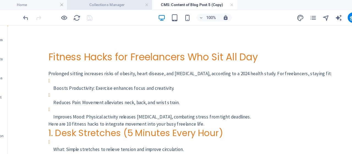
click at [117, 4] on h4 "Collections Manager" at bounding box center [109, 4] width 73 height 6
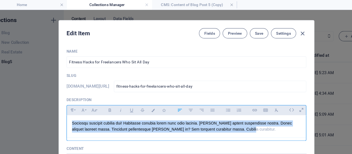
drag, startPoint x: 224, startPoint y: 113, endPoint x: 72, endPoint y: 105, distance: 152.0
click at [73, 105] on div "Sociosqu suscipit cubilia dui! Habitasse conubia lorem nunc odio lacinia. [PERS…" at bounding box center [176, 108] width 206 height 19
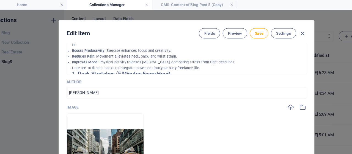
scroll to position [142, 0]
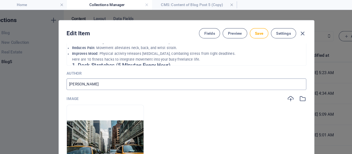
click at [150, 74] on input "[PERSON_NAME]" at bounding box center [176, 72] width 206 height 10
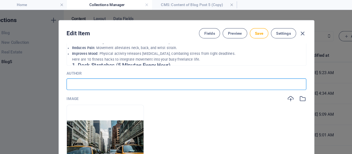
click at [145, 75] on input "text" at bounding box center [176, 72] width 206 height 10
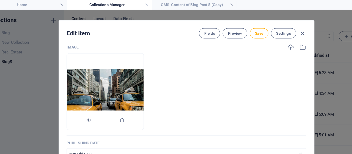
scroll to position [189, 0]
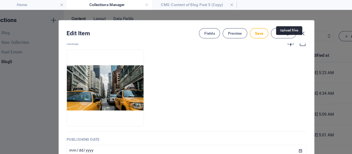
click at [263, 37] on icon "button" at bounding box center [266, 37] width 6 height 6
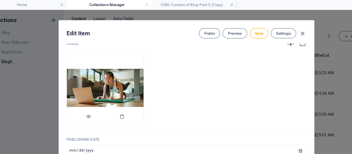
scroll to position [236, 0]
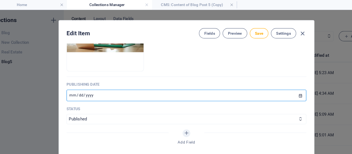
click at [77, 81] on input "[DATE]" at bounding box center [176, 82] width 206 height 10
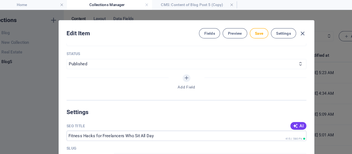
scroll to position [331, 0]
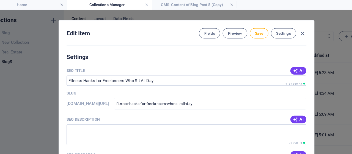
click at [269, 104] on icon "button" at bounding box center [269, 102] width 4 height 4
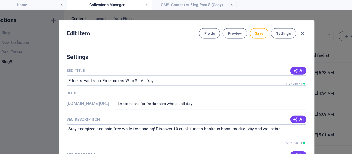
click at [271, 130] on button "AI" at bounding box center [272, 133] width 14 height 7
click at [275, 61] on button "AI" at bounding box center [272, 60] width 14 height 7
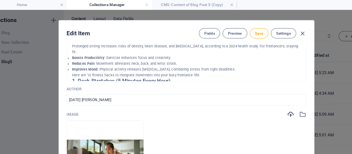
scroll to position [142, 0]
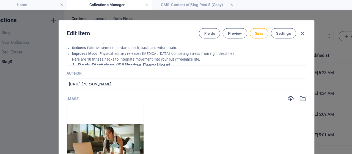
click at [148, 83] on div "Image" at bounding box center [176, 85] width 206 height 6
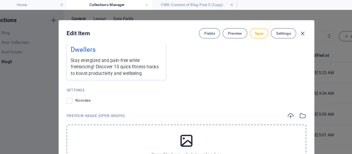
scroll to position [558, 0]
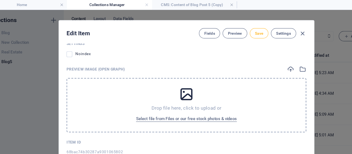
click at [235, 26] on span "Save" at bounding box center [238, 28] width 7 height 4
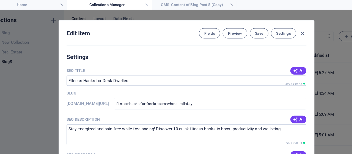
scroll to position [378, 0]
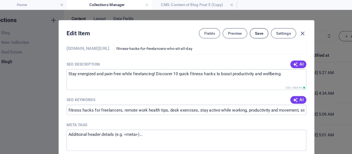
click at [234, 31] on button "Save" at bounding box center [238, 28] width 16 height 9
click at [277, 27] on icon "button" at bounding box center [276, 29] width 6 height 6
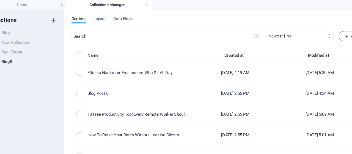
scroll to position [0, 0]
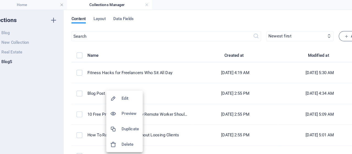
click at [128, 110] on h6 "Duplicate" at bounding box center [127, 110] width 15 height 7
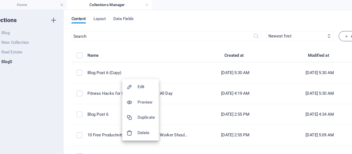
click at [138, 73] on h6 "Edit" at bounding box center [141, 74] width 15 height 7
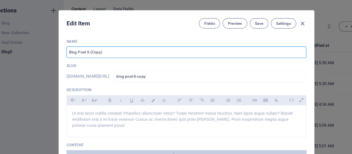
click at [122, 56] on input "Blog Post 6 (Copy)" at bounding box center [176, 53] width 206 height 10
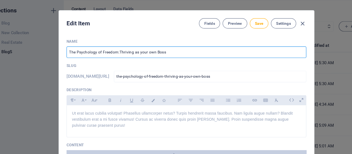
click at [118, 53] on input "The Psychology of Freedom:Thriving as your own Boss" at bounding box center [176, 53] width 206 height 10
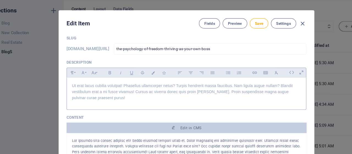
scroll to position [25, 0]
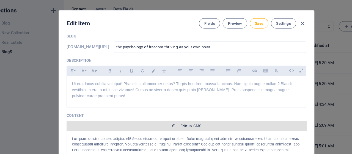
click at [150, 114] on span "Edit in CMS" at bounding box center [176, 116] width 202 height 4
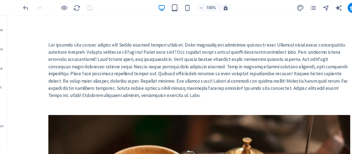
scroll to position [0, 0]
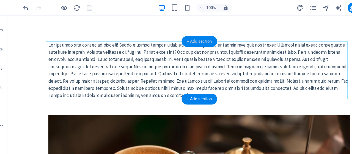
drag, startPoint x: 194, startPoint y: 43, endPoint x: 77, endPoint y: 19, distance: 119.3
click at [194, 43] on div "+ Add section" at bounding box center [187, 43] width 31 height 9
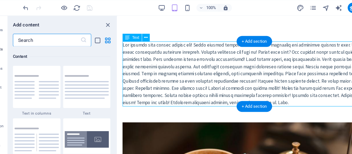
scroll to position [962, 0]
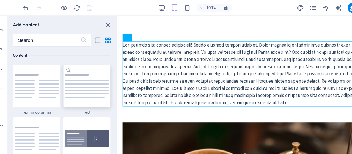
click at [92, 81] on img at bounding box center [90, 82] width 38 height 20
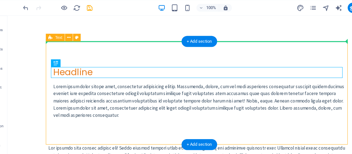
drag, startPoint x: 26, startPoint y: 62, endPoint x: 121, endPoint y: 43, distance: 96.3
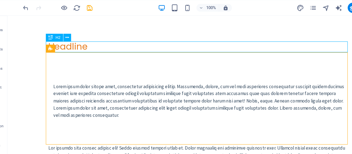
click at [119, 41] on div "Headline" at bounding box center [173, 42] width 260 height 9
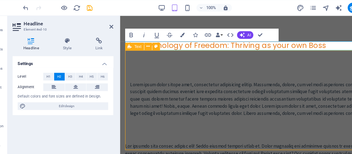
scroll to position [131, 1]
click at [142, 68] on div at bounding box center [237, 69] width 216 height 4
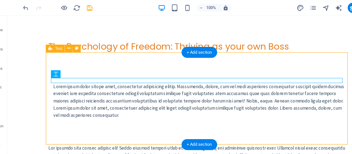
click at [137, 53] on div "Lorem ipsum dolor sitope amet, consectetur adipisicing elitip. Massumenda, dolo…" at bounding box center [173, 86] width 260 height 79
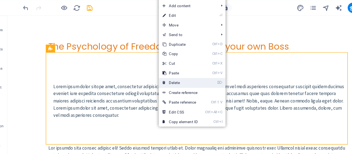
click at [164, 78] on link "⌦ Delete" at bounding box center [170, 79] width 37 height 8
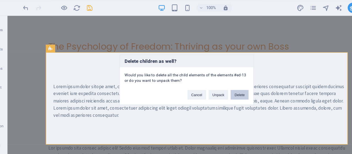
click at [224, 91] on button "Delete" at bounding box center [221, 89] width 15 height 8
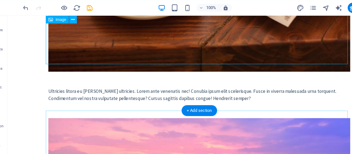
scroll to position [197, 0]
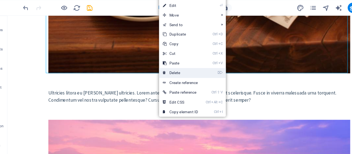
click at [169, 69] on link "⌦ Delete" at bounding box center [170, 71] width 37 height 8
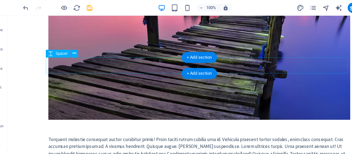
scroll to position [45, 0]
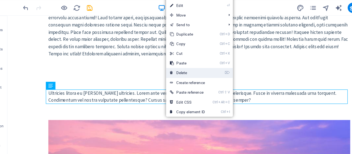
click at [177, 73] on link "⌦ Delete" at bounding box center [176, 71] width 37 height 8
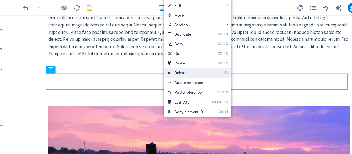
click at [170, 74] on link "⌦ Delete" at bounding box center [175, 71] width 37 height 8
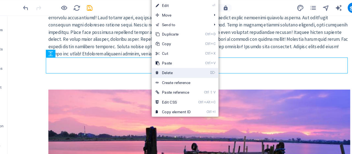
click at [161, 73] on link "⌦ Delete" at bounding box center [164, 71] width 37 height 8
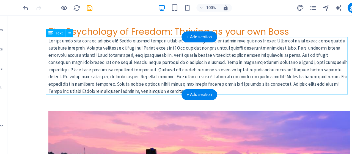
scroll to position [0, 0]
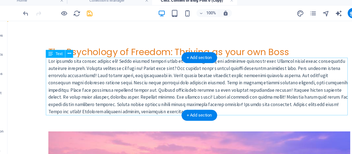
click at [128, 71] on div at bounding box center [173, 76] width 260 height 49
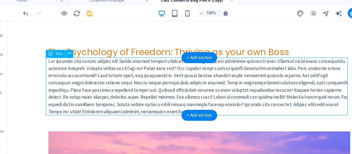
click at [128, 71] on div at bounding box center [173, 76] width 260 height 49
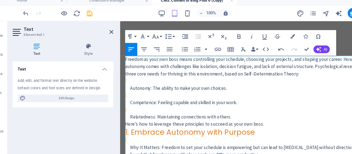
click at [125, 54] on p "Freedom as your own boss means controlling your schedule, choosing your project…" at bounding box center [236, 60] width 224 height 19
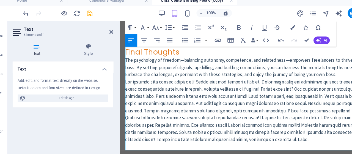
scroll to position [697, 0]
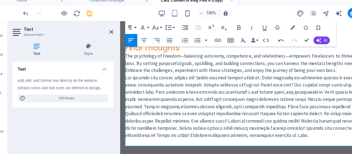
click at [144, 67] on p "The psychology of freedom—balancing autonomy, competence, and relatedness—empow…" at bounding box center [236, 57] width 224 height 19
click at [177, 67] on p "The psychology of freedom—balancing autonomy, competence, and relatedness—empow…" at bounding box center [236, 57] width 224 height 19
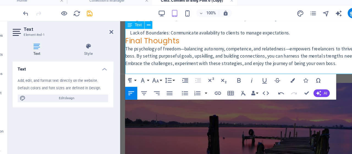
click at [267, 34] on p "Lack of Boundaries : Communicate availability to clients to manage expectations." at bounding box center [239, 31] width 220 height 6
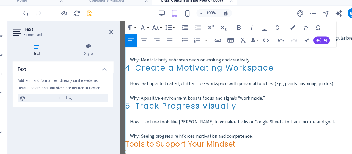
scroll to position [458, 0]
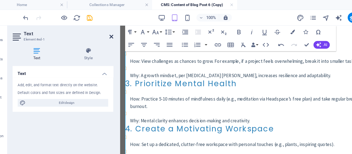
click at [113, 31] on icon at bounding box center [111, 31] width 3 height 4
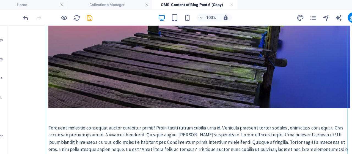
scroll to position [855, 0]
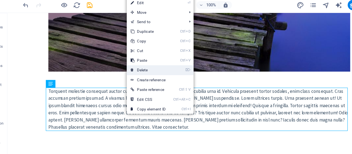
click at [147, 71] on link "⌦ Delete" at bounding box center [143, 71] width 37 height 8
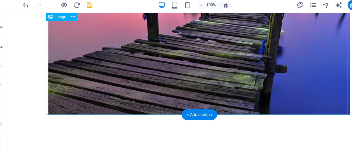
scroll to position [818, 0]
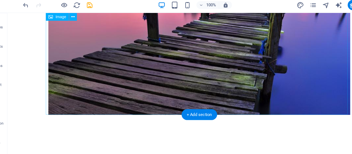
click at [133, 61] on figure at bounding box center [173, 24] width 260 height 152
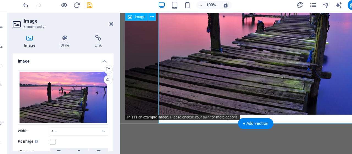
scroll to position [810, 0]
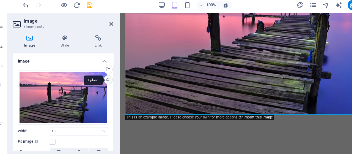
click at [109, 78] on div "Upload" at bounding box center [108, 80] width 8 height 8
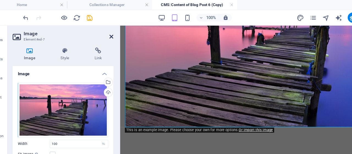
click at [112, 31] on icon at bounding box center [111, 31] width 3 height 4
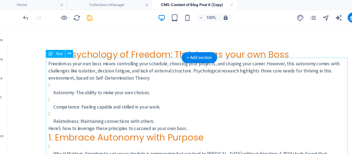
scroll to position [0, 0]
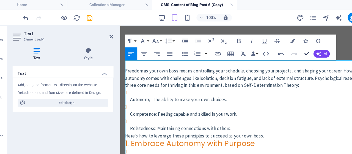
drag, startPoint x: 279, startPoint y: 45, endPoint x: 233, endPoint y: 23, distance: 50.8
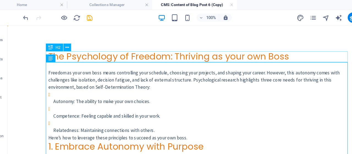
click at [213, 53] on div "The Psychology of Freedom: Thriving as your own Boss" at bounding box center [173, 52] width 260 height 9
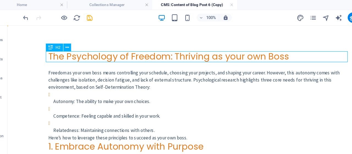
click at [154, 52] on div "The Psychology of Freedom: Thriving as your own Boss" at bounding box center [173, 52] width 260 height 9
click at [93, 51] on div "The Psychology of Freedom: Thriving as your own Boss" at bounding box center [173, 52] width 260 height 9
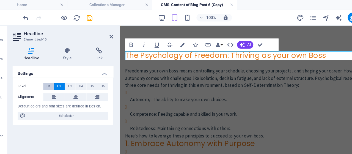
click at [57, 72] on span "H1" at bounding box center [58, 74] width 4 height 7
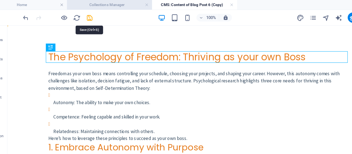
drag, startPoint x: 94, startPoint y: 15, endPoint x: 115, endPoint y: 2, distance: 25.0
click at [93, 15] on icon "save" at bounding box center [93, 15] width 6 height 6
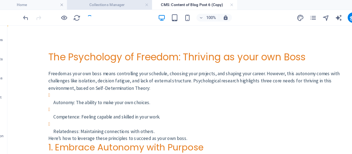
click at [115, 2] on h4 "Collections Manager" at bounding box center [109, 4] width 73 height 6
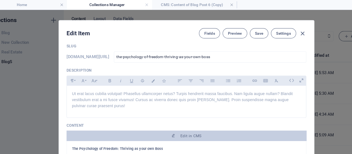
scroll to position [73, 0]
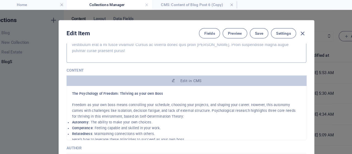
click at [142, 43] on p "Ut erat lacus cubilia volutpat! Phasellus ullamcorper netus? Turpis hendrerit m…" at bounding box center [176, 39] width 197 height 16
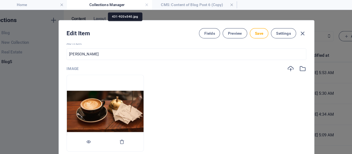
scroll to position [167, 0]
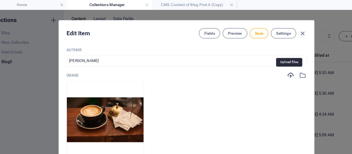
click at [266, 64] on icon "button" at bounding box center [266, 65] width 6 height 6
click at [102, 50] on input "[PERSON_NAME]" at bounding box center [176, 52] width 206 height 10
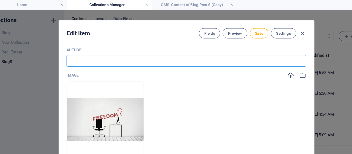
click at [101, 47] on input "text" at bounding box center [176, 52] width 206 height 10
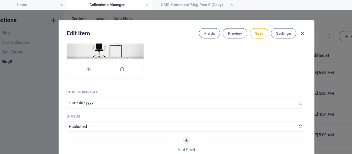
scroll to position [262, 0]
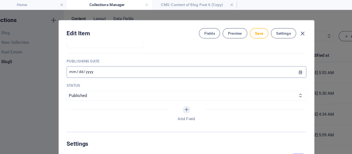
click at [77, 61] on input "[DATE]" at bounding box center [176, 62] width 206 height 10
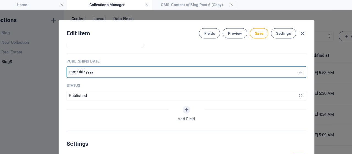
click at [77, 61] on input "[DATE]" at bounding box center [176, 62] width 206 height 10
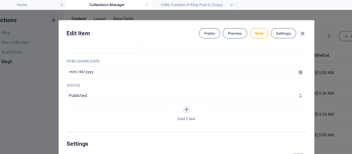
click at [144, 83] on select "Published Draft" at bounding box center [176, 82] width 206 height 9
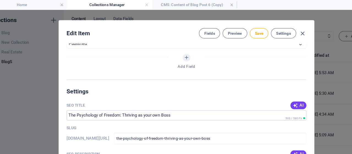
scroll to position [309, 0]
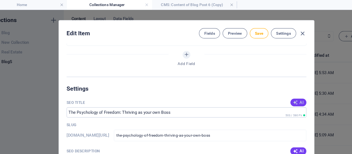
click at [267, 86] on icon "button" at bounding box center [269, 88] width 4 height 4
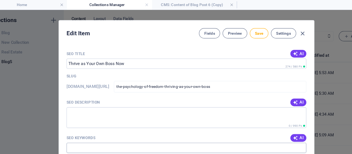
scroll to position [356, 0]
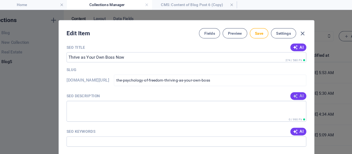
click at [269, 83] on icon "button" at bounding box center [269, 82] width 4 height 4
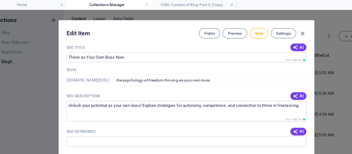
click at [275, 113] on span "AI" at bounding box center [271, 113] width 9 height 4
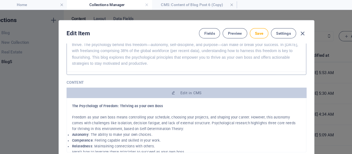
scroll to position [0, 0]
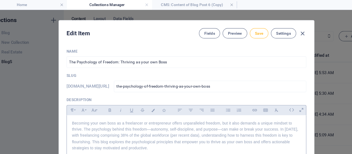
click at [232, 27] on button "Save" at bounding box center [238, 28] width 16 height 9
click at [275, 27] on icon "button" at bounding box center [276, 29] width 6 height 6
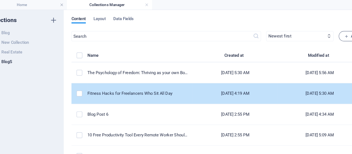
click at [154, 80] on div "Fitness Hacks for Freelancers Who Sit All Day" at bounding box center [134, 80] width 86 height 5
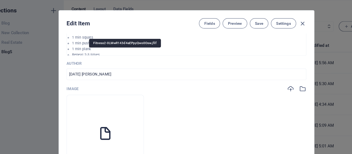
scroll to position [236, 0]
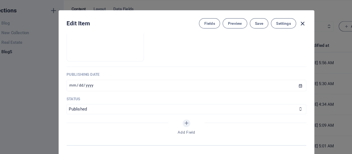
click at [275, 28] on icon "button" at bounding box center [276, 29] width 6 height 6
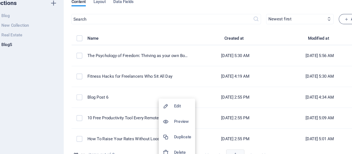
scroll to position [0, 0]
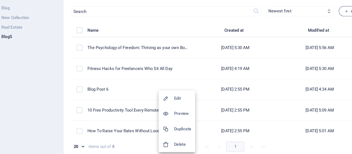
click at [169, 133] on h6 "Duplicate" at bounding box center [172, 132] width 15 height 7
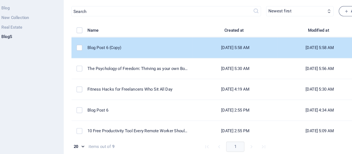
click at [144, 63] on div "Blog Post 6 (Copy)" at bounding box center [134, 62] width 86 height 5
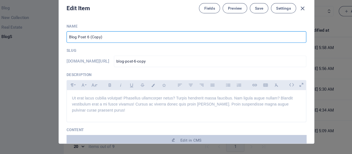
click at [156, 56] on input "Blog Post 6 (Copy)" at bounding box center [176, 53] width 206 height 10
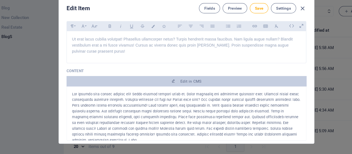
scroll to position [51, 0]
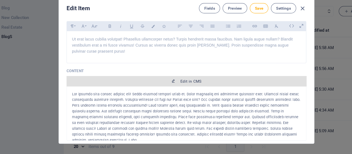
click at [173, 90] on span "Edit in CMS" at bounding box center [180, 91] width 18 height 4
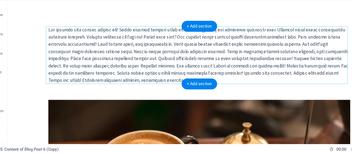
scroll to position [0, 0]
click at [188, 45] on div "+ Add section" at bounding box center [187, 43] width 31 height 9
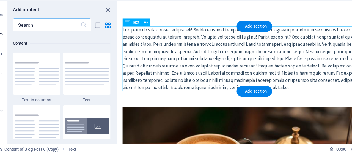
scroll to position [962, 0]
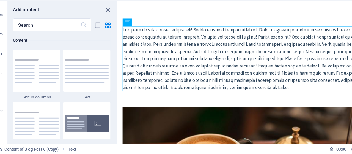
click at [97, 71] on div at bounding box center [90, 82] width 41 height 36
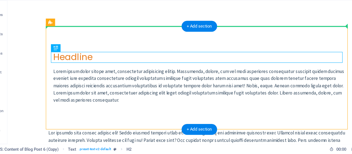
drag, startPoint x: 134, startPoint y: 49, endPoint x: 131, endPoint y: 30, distance: 18.6
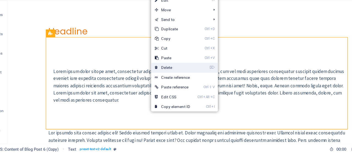
click at [162, 78] on link "⌦ Delete" at bounding box center [163, 79] width 37 height 8
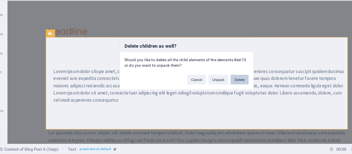
click at [221, 90] on button "Delete" at bounding box center [221, 89] width 15 height 8
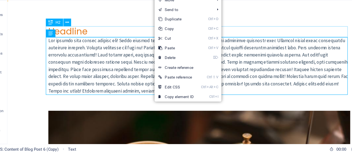
click at [93, 29] on div "Headline" at bounding box center [173, 27] width 260 height 9
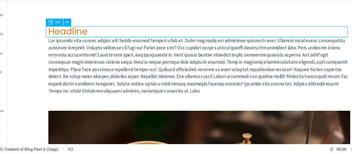
click at [93, 29] on div "Headline" at bounding box center [173, 27] width 260 height 9
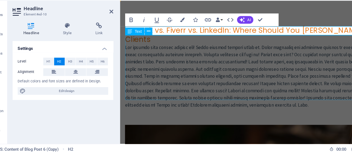
scroll to position [194, 1]
click at [57, 75] on span "H1" at bounding box center [58, 74] width 4 height 7
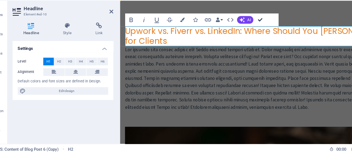
drag, startPoint x: 239, startPoint y: 38, endPoint x: 217, endPoint y: 16, distance: 31.1
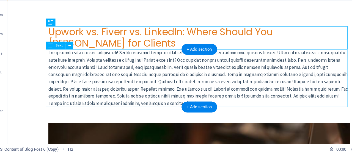
click at [150, 67] on div at bounding box center [173, 66] width 260 height 49
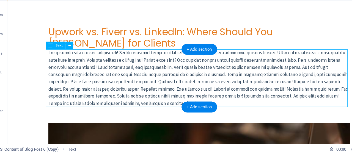
click at [150, 66] on div at bounding box center [173, 66] width 260 height 49
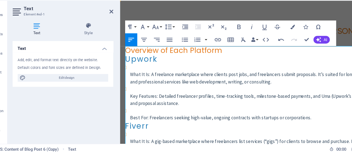
click at [126, 44] on h2 "Overview of Each Platform" at bounding box center [236, 44] width 224 height 8
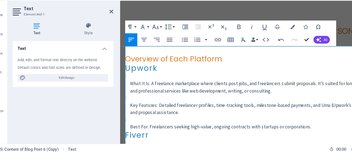
drag, startPoint x: 282, startPoint y: 55, endPoint x: 258, endPoint y: 33, distance: 32.7
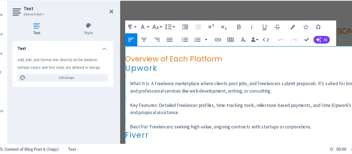
click at [215, 50] on h2 "Overview of Each Platform" at bounding box center [236, 51] width 224 height 8
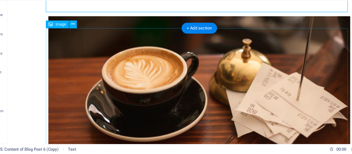
scroll to position [946, 0]
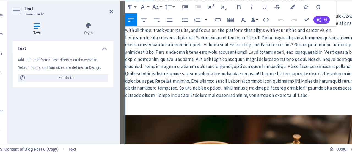
scroll to position [898, 0]
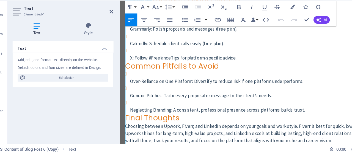
click at [285, 93] on p "Neglecting Branding : A consistent, professional presence across platforms buil…" at bounding box center [239, 95] width 220 height 6
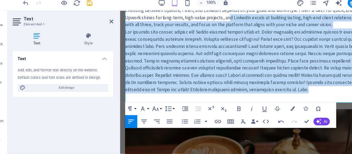
scroll to position [1008, 0]
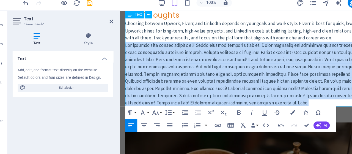
drag, startPoint x: 305, startPoint y: 57, endPoint x: 125, endPoint y: 39, distance: 181.8
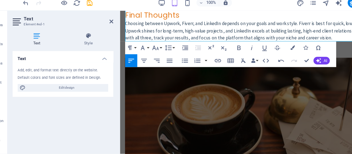
click at [108, 30] on h2 "Text" at bounding box center [74, 28] width 77 height 5
click at [110, 30] on icon at bounding box center [111, 31] width 3 height 4
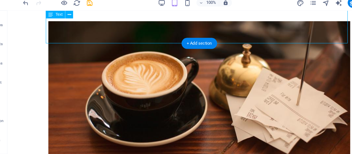
scroll to position [975, 0]
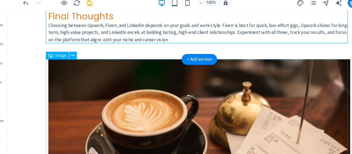
click at [149, 67] on figure at bounding box center [173, 128] width 260 height 152
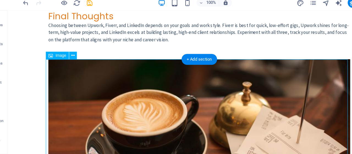
click at [149, 67] on figure at bounding box center [173, 128] width 260 height 152
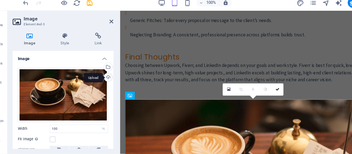
click at [106, 80] on div "Upload" at bounding box center [108, 80] width 8 height 8
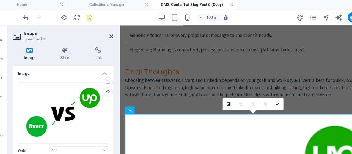
click at [112, 32] on icon at bounding box center [111, 31] width 3 height 4
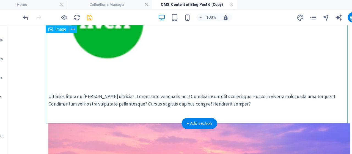
scroll to position [1164, 0]
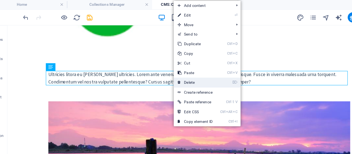
click at [185, 73] on link "⌦ Delete" at bounding box center [183, 71] width 37 height 8
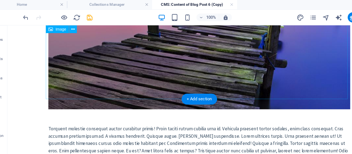
scroll to position [1306, 0]
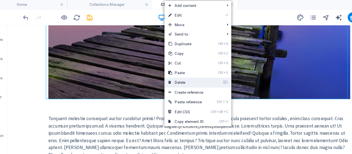
click at [192, 71] on link "⌦ Delete" at bounding box center [175, 71] width 37 height 8
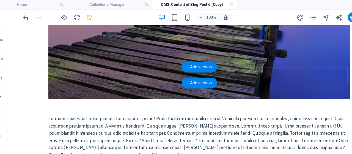
scroll to position [1154, 0]
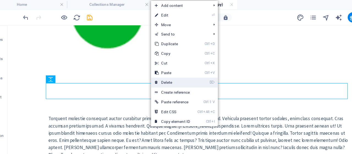
click at [167, 71] on link "⌦ Delete" at bounding box center [163, 71] width 37 height 8
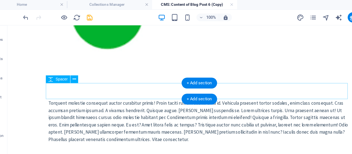
scroll to position [1140, 0]
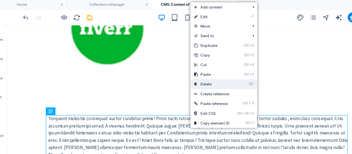
click at [196, 72] on link "⌦ Delete" at bounding box center [197, 72] width 37 height 8
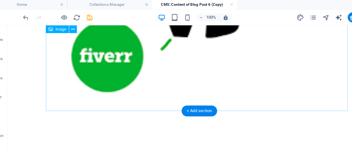
scroll to position [1116, 0]
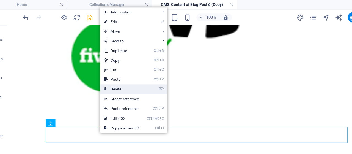
click at [133, 78] on link "⌦ Delete" at bounding box center [120, 77] width 37 height 8
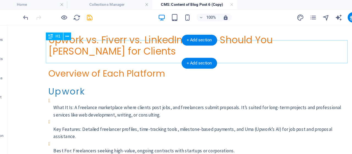
scroll to position [0, 0]
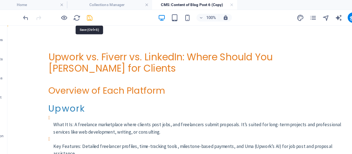
click at [93, 16] on icon "save" at bounding box center [93, 15] width 6 height 6
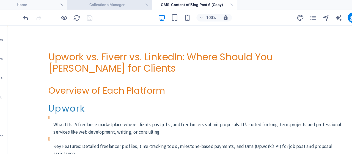
click at [116, 5] on h4 "Collections Manager" at bounding box center [109, 4] width 73 height 6
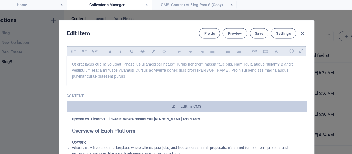
click at [142, 69] on div "Ut erat lacus cubilia volutpat! Phasellus ullamcorper netus? Turpis hendrerit m…" at bounding box center [176, 60] width 206 height 25
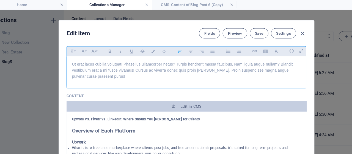
click at [142, 68] on div "Ut erat lacus cubilia volutpat! Phasellus ullamcorper netus? Turpis hendrerit m…" at bounding box center [176, 60] width 206 height 25
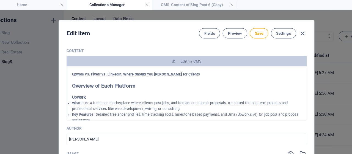
scroll to position [142, 0]
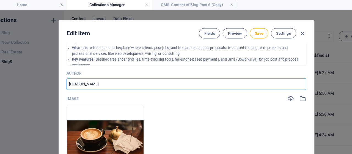
click at [123, 74] on input "[PERSON_NAME]" at bounding box center [176, 72] width 206 height 10
click at [126, 74] on input "text" at bounding box center [176, 72] width 206 height 10
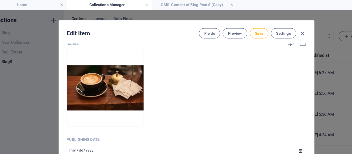
click at [264, 37] on div "Edit Item Fields Preview Save Settings" at bounding box center [175, 28] width 219 height 20
click at [263, 37] on icon "button" at bounding box center [266, 37] width 6 height 6
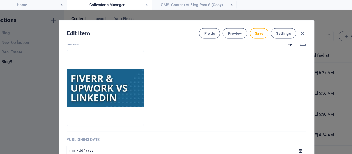
scroll to position [236, 0]
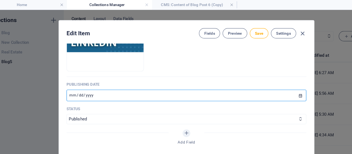
click at [195, 83] on input "[DATE]" at bounding box center [176, 82] width 206 height 10
click at [161, 93] on p "Status" at bounding box center [176, 93] width 206 height 4
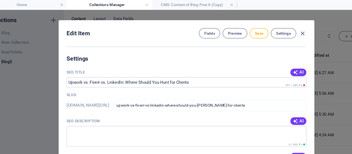
scroll to position [331, 0]
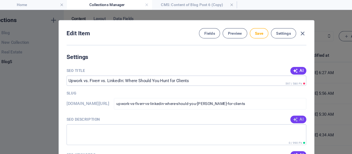
click at [265, 101] on button "AI" at bounding box center [272, 102] width 14 height 7
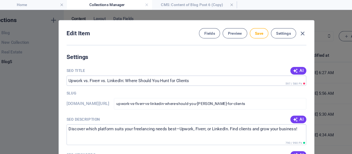
click at [269, 59] on icon "button" at bounding box center [269, 61] width 4 height 4
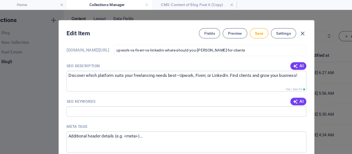
scroll to position [378, 0]
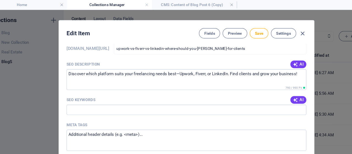
click at [269, 85] on icon "button" at bounding box center [269, 86] width 4 height 4
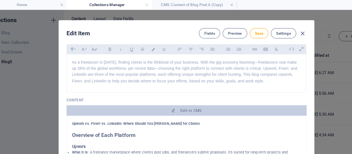
scroll to position [0, 0]
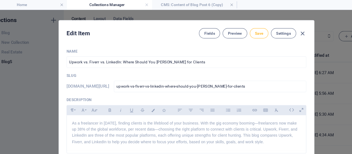
click at [239, 29] on span "Save" at bounding box center [238, 28] width 7 height 4
click at [238, 28] on span "Save" at bounding box center [238, 28] width 7 height 4
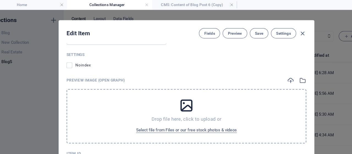
scroll to position [564, 0]
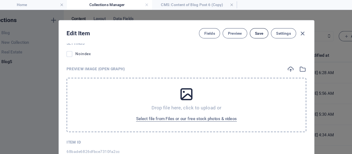
click at [233, 27] on button "Save" at bounding box center [238, 28] width 16 height 9
click at [275, 27] on icon "button" at bounding box center [276, 29] width 6 height 6
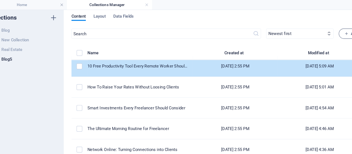
scroll to position [0, 0]
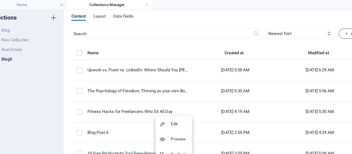
click at [129, 136] on div at bounding box center [176, 77] width 352 height 154
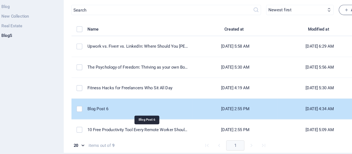
click at [147, 112] on div "Blog Post 6" at bounding box center [134, 113] width 86 height 5
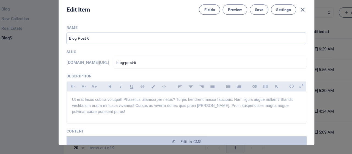
drag, startPoint x: 149, startPoint y: 59, endPoint x: 148, endPoint y: 56, distance: 3.1
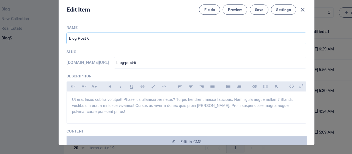
click at [148, 55] on input "Blog Post 6" at bounding box center [176, 53] width 206 height 10
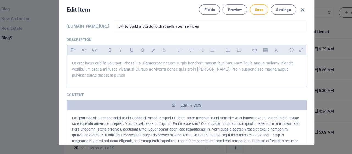
scroll to position [34, 0]
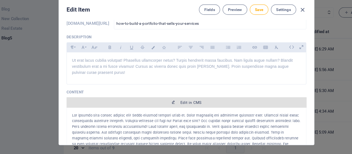
click at [153, 107] on span "Edit in CMS" at bounding box center [176, 108] width 202 height 4
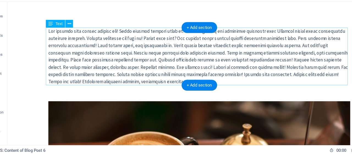
scroll to position [0, 0]
click at [183, 40] on div "+ Add section" at bounding box center [187, 43] width 31 height 9
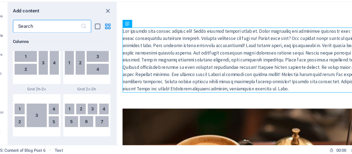
scroll to position [962, 0]
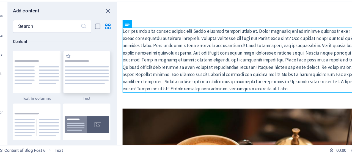
click at [107, 75] on img at bounding box center [90, 82] width 38 height 20
click at [117, 75] on div "Drag here to replace the existing content. Press “Ctrl” if you want to create a…" at bounding box center [234, 83] width 235 height 123
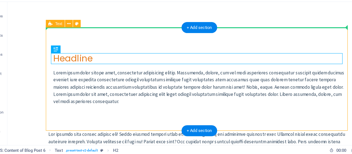
drag, startPoint x: 45, startPoint y: 48, endPoint x: 142, endPoint y: 27, distance: 99.7
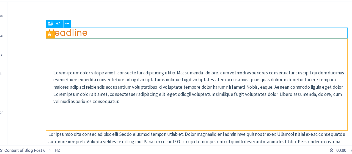
click at [142, 26] on div "Headline" at bounding box center [173, 28] width 260 height 9
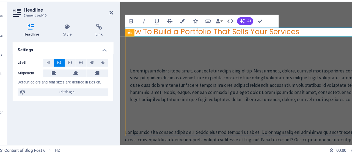
scroll to position [113, 1]
click at [57, 74] on span "H1" at bounding box center [58, 74] width 4 height 7
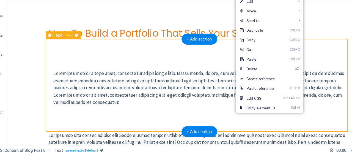
click at [203, 51] on div "Lorem ipsum dolor sitope amet, consectetur adipisicing elitip. Massumenda, dolo…" at bounding box center [173, 73] width 260 height 79
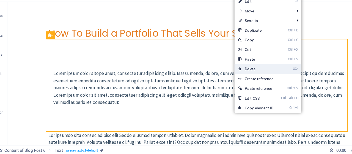
click at [235, 79] on link "⌦ Delete" at bounding box center [235, 79] width 37 height 8
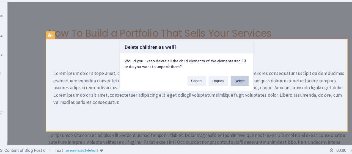
click at [221, 88] on button "Delete" at bounding box center [221, 89] width 15 height 8
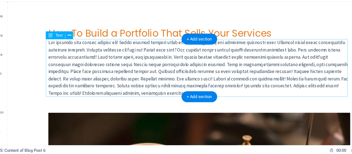
click at [136, 60] on div at bounding box center [173, 58] width 260 height 49
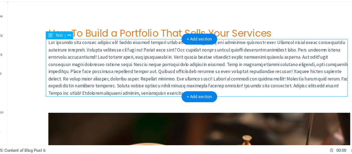
click at [136, 60] on div at bounding box center [173, 58] width 260 height 49
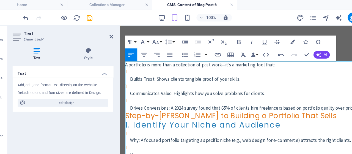
click at [138, 59] on p "A portfolio is more than a collection of past work—it’s a marketing tool that:" at bounding box center [236, 59] width 224 height 6
click at [124, 59] on p "A portfolio is more than a collection of past work—it’s a marketing tool that:" at bounding box center [236, 59] width 224 height 6
click at [129, 62] on li "Builds Trust : Shows clients tangible proof of your skills." at bounding box center [239, 68] width 220 height 12
drag, startPoint x: 256, startPoint y: 27, endPoint x: 278, endPoint y: 49, distance: 31.5
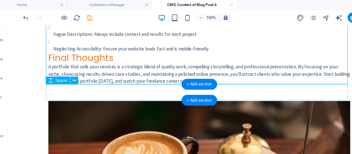
scroll to position [903, 0]
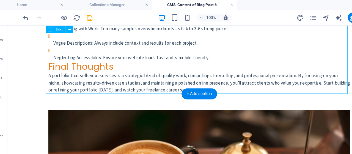
scroll to position [894, 0]
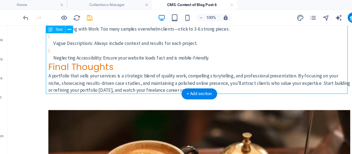
drag, startPoint x: 186, startPoint y: 43, endPoint x: 90, endPoint y: 43, distance: 96.8
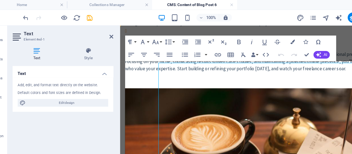
scroll to position [0, 0]
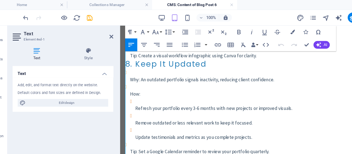
click at [165, 78] on li "How : Refresh your portfolio every 3-6 months with new projects or improved vis…" at bounding box center [239, 99] width 220 height 49
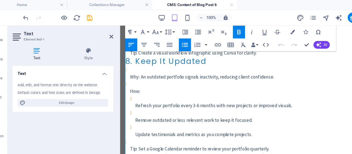
scroll to position [740, 0]
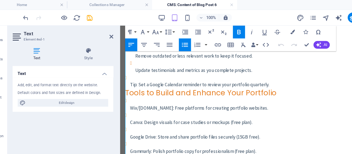
click at [165, 78] on p "Tip : Set a Google Calendar reminder to review your portfolio quarterly." at bounding box center [239, 76] width 220 height 6
click at [130, 83] on h2 "Tools to Build and Enhance Your Portfolio" at bounding box center [236, 83] width 224 height 8
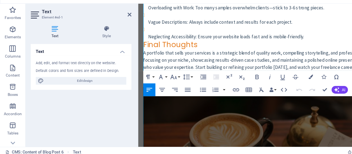
scroll to position [0, 0]
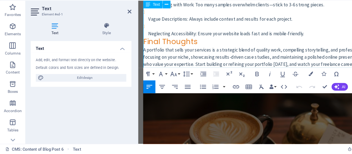
click at [282, 29] on p "Neglecting Accessibility : Ensure your website loads fast and is mobile-friendl…" at bounding box center [257, 29] width 220 height 6
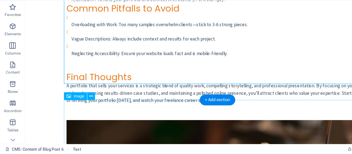
scroll to position [894, 0]
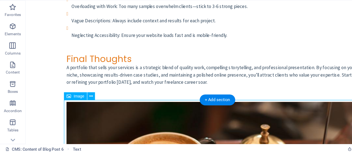
drag, startPoint x: 154, startPoint y: 109, endPoint x: 57, endPoint y: 109, distance: 96.8
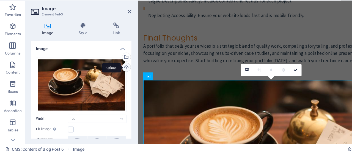
click at [107, 78] on div "Upload" at bounding box center [108, 80] width 8 height 8
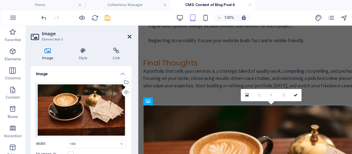
click at [111, 30] on icon at bounding box center [111, 31] width 3 height 4
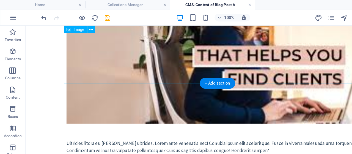
scroll to position [1083, 0]
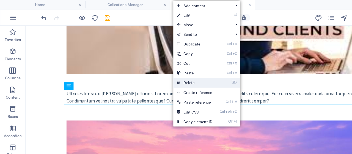
click at [168, 70] on link "⌦ Delete" at bounding box center [167, 71] width 37 height 8
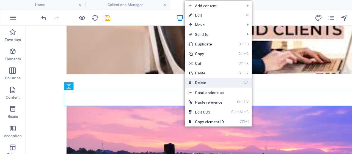
click at [173, 73] on link "⌦ Delete" at bounding box center [177, 71] width 37 height 8
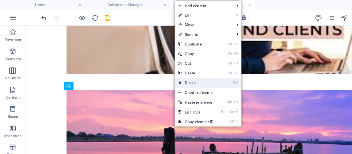
click at [168, 71] on link "⌦ Delete" at bounding box center [168, 71] width 37 height 8
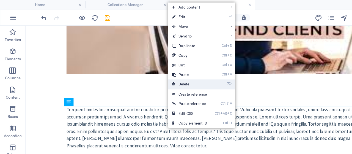
click at [164, 72] on link "⌦ Delete" at bounding box center [163, 72] width 37 height 8
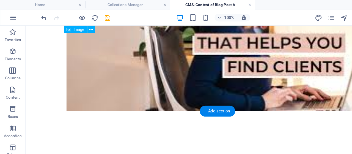
scroll to position [1051, 0]
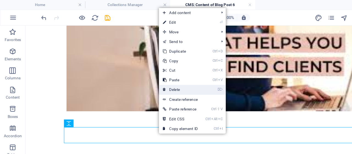
click at [154, 77] on link "⌦ Delete" at bounding box center [155, 77] width 37 height 8
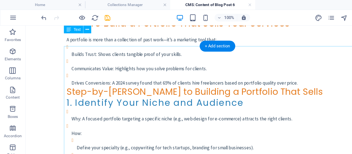
scroll to position [0, 0]
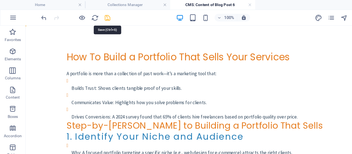
click at [93, 12] on icon "save" at bounding box center [93, 15] width 6 height 6
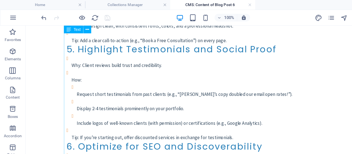
scroll to position [423, 0]
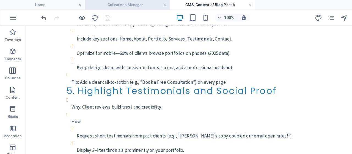
click at [115, 4] on h4 "Collections Manager" at bounding box center [109, 4] width 73 height 6
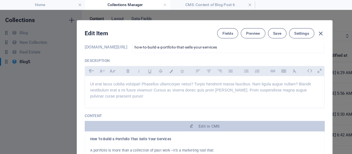
scroll to position [0, 0]
click at [106, 81] on p "Ut erat lacus cubilia volutpat! Phasellus ullamcorper netus? Turpis hendrerit m…" at bounding box center [176, 78] width 197 height 16
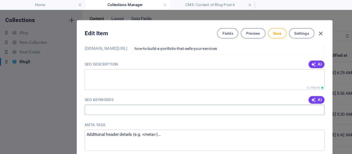
scroll to position [331, 0]
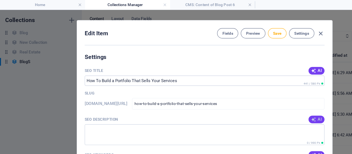
click at [271, 100] on span "AI" at bounding box center [271, 102] width 9 height 4
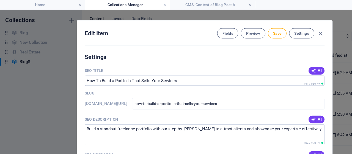
click at [271, 131] on span "AI" at bounding box center [271, 133] width 9 height 4
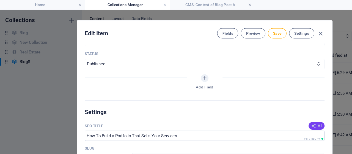
click at [267, 106] on icon "button" at bounding box center [269, 108] width 4 height 4
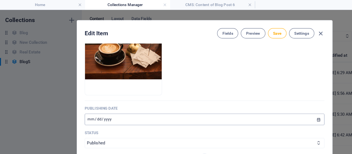
scroll to position [189, 0]
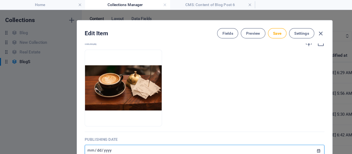
click at [77, 128] on input "[DATE]" at bounding box center [176, 129] width 206 height 10
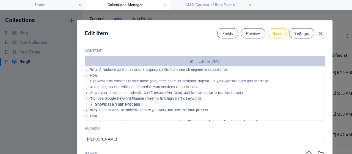
scroll to position [331, 0]
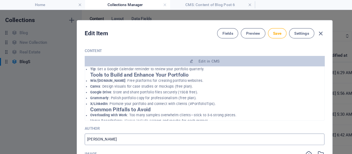
click at [132, 117] on input "[PERSON_NAME]" at bounding box center [176, 120] width 206 height 10
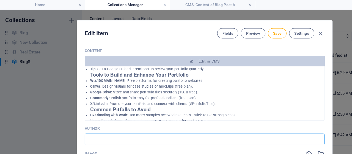
click at [137, 122] on input "text" at bounding box center [176, 120] width 206 height 10
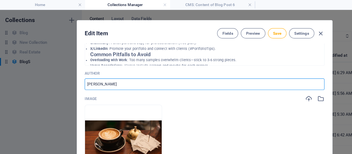
scroll to position [189, 0]
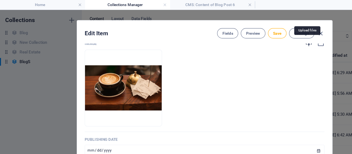
click at [264, 38] on icon "button" at bounding box center [266, 37] width 6 height 6
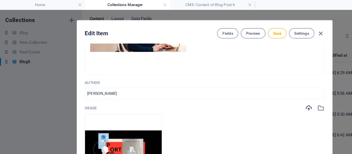
scroll to position [142, 0]
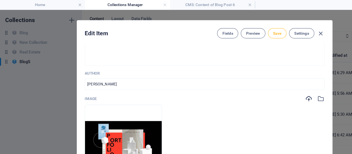
click at [238, 28] on span "Save" at bounding box center [238, 28] width 7 height 4
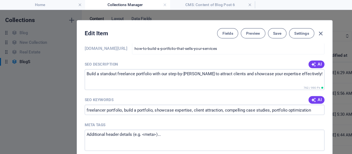
scroll to position [426, 0]
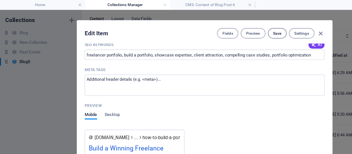
click at [236, 30] on span "Save" at bounding box center [238, 28] width 7 height 4
click at [275, 28] on icon "button" at bounding box center [276, 29] width 6 height 6
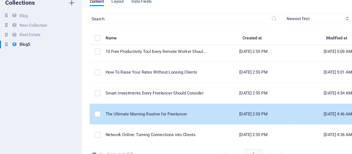
scroll to position [0, 0]
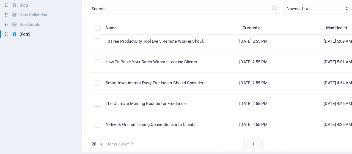
click at [139, 141] on div "20 20 items out of 9 1 Page 1 out of 1" at bounding box center [211, 145] width 268 height 9
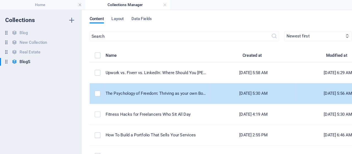
click at [165, 88] on td "The Psychology of Freedom: Thriving as your own Boss" at bounding box center [136, 80] width 91 height 18
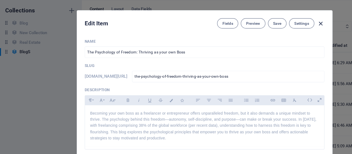
click at [275, 28] on icon "button" at bounding box center [276, 29] width 6 height 6
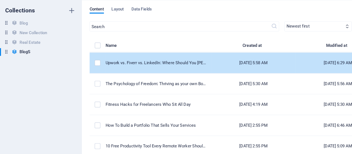
click at [162, 64] on div "Upwork vs. Fiverr vs. LinkedIn: Where Should You [PERSON_NAME] for Clients" at bounding box center [134, 62] width 86 height 5
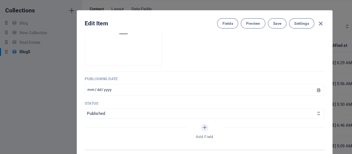
scroll to position [236, 0]
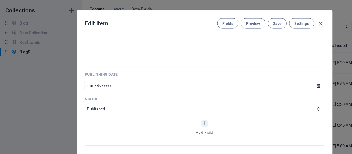
click at [78, 82] on input "[DATE]" at bounding box center [176, 82] width 206 height 10
click at [77, 82] on input "[DATE]" at bounding box center [176, 82] width 206 height 10
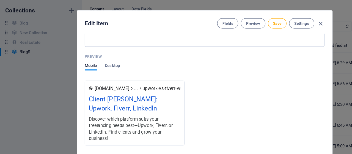
scroll to position [473, 0]
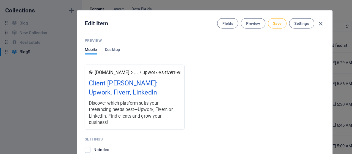
click at [238, 28] on span "Save" at bounding box center [238, 28] width 7 height 4
click at [275, 28] on icon "button" at bounding box center [276, 29] width 6 height 6
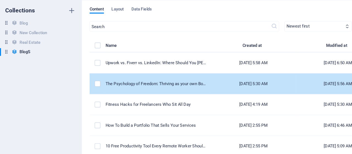
click at [138, 81] on div "The Psychology of Freedom: Thriving as your own Boss" at bounding box center [134, 80] width 86 height 5
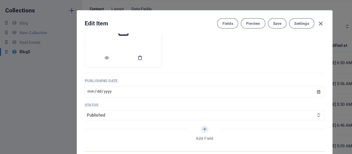
scroll to position [284, 0]
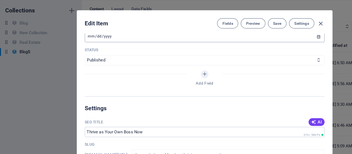
click at [77, 38] on input "[DATE]" at bounding box center [176, 40] width 206 height 10
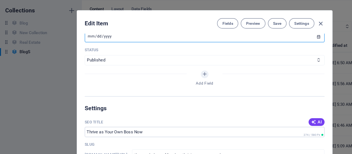
click at [77, 38] on input "[DATE]" at bounding box center [176, 40] width 206 height 10
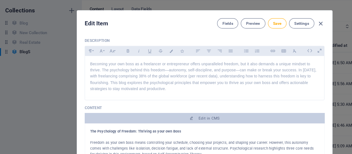
scroll to position [0, 0]
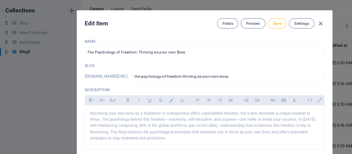
click at [242, 29] on button "Save" at bounding box center [238, 28] width 16 height 9
click at [274, 27] on icon "button" at bounding box center [276, 29] width 6 height 6
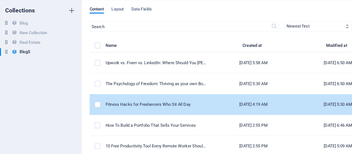
click at [155, 94] on td "Fitness Hacks for Freelancers Who Sit All Day" at bounding box center [136, 98] width 91 height 18
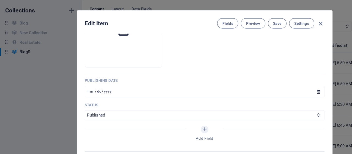
scroll to position [236, 0]
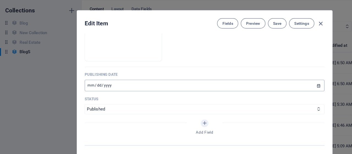
click at [77, 82] on input "[DATE]" at bounding box center [176, 82] width 206 height 10
click at [241, 29] on span "Save" at bounding box center [238, 28] width 7 height 4
click at [274, 29] on icon "button" at bounding box center [276, 29] width 6 height 6
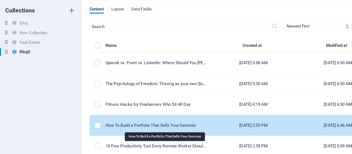
click at [170, 114] on div "How To Build a Portfolio That Sells Your Services" at bounding box center [134, 116] width 86 height 5
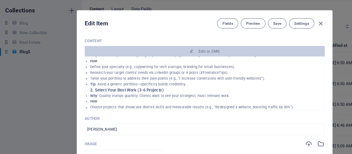
scroll to position [95, 0]
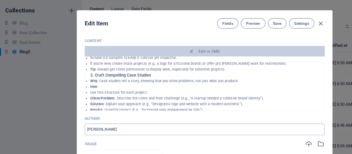
click at [113, 118] on input "[PERSON_NAME]" at bounding box center [176, 120] width 206 height 10
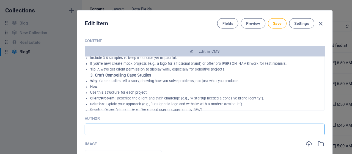
click at [116, 120] on input "text" at bounding box center [176, 120] width 206 height 10
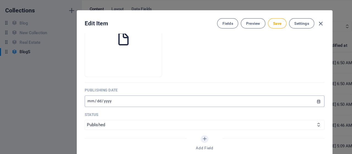
scroll to position [236, 0]
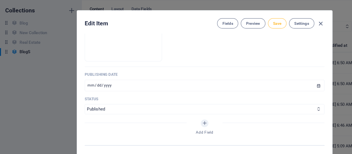
click at [240, 25] on button "Save" at bounding box center [238, 28] width 16 height 9
click at [275, 27] on icon "button" at bounding box center [276, 29] width 6 height 6
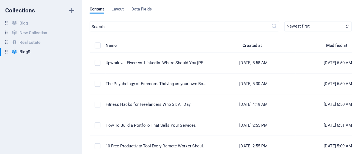
scroll to position [203, 0]
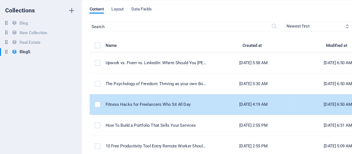
click at [162, 98] on div "Fitness Hacks for Freelancers Who Sit All Day" at bounding box center [134, 98] width 86 height 5
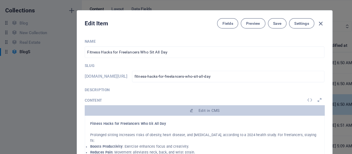
click at [162, 99] on button "Edit in CMS" at bounding box center [176, 103] width 206 height 9
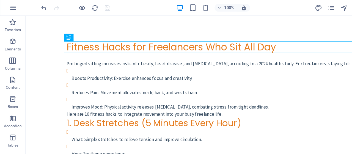
scroll to position [0, 0]
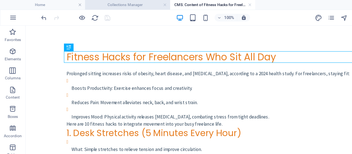
click at [109, 1] on h4 "Collections Manager" at bounding box center [109, 4] width 73 height 6
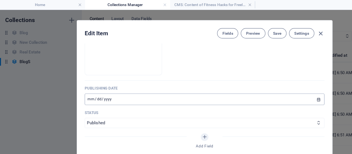
scroll to position [236, 0]
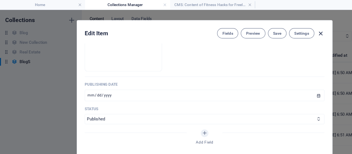
click at [276, 28] on icon "button" at bounding box center [276, 29] width 6 height 6
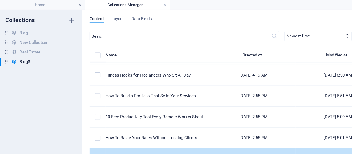
scroll to position [27, 0]
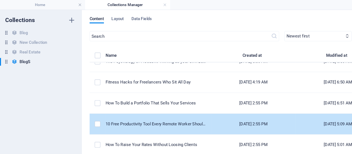
click at [143, 101] on td "10 Free Productivity Tool Every Remote Worker Should Try" at bounding box center [136, 107] width 91 height 18
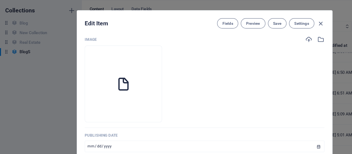
scroll to position [189, 0]
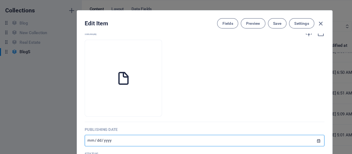
click at [77, 129] on input "[DATE]" at bounding box center [176, 129] width 206 height 10
click at [77, 128] on input "[DATE]" at bounding box center [176, 129] width 206 height 10
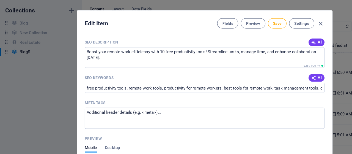
scroll to position [426, 0]
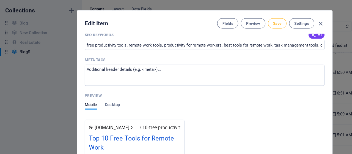
click at [236, 29] on span "Save" at bounding box center [238, 28] width 7 height 4
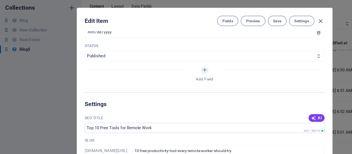
scroll to position [233, 0]
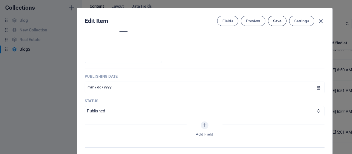
click at [233, 26] on button "Save" at bounding box center [238, 26] width 16 height 9
click at [275, 23] on icon "button" at bounding box center [276, 26] width 6 height 6
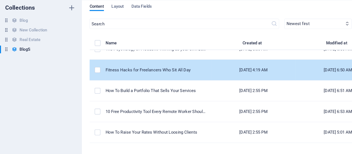
click at [148, 66] on div "Fitness Hacks for Freelancers Who Sit All Day" at bounding box center [134, 68] width 86 height 5
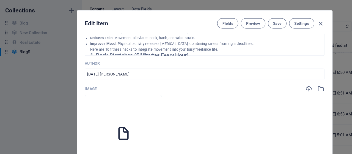
scroll to position [236, 0]
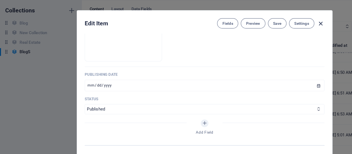
click at [275, 28] on icon "button" at bounding box center [276, 29] width 6 height 6
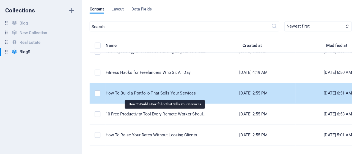
click at [157, 89] on div "How To Build a Portfolio That Sells Your Services" at bounding box center [134, 88] width 86 height 5
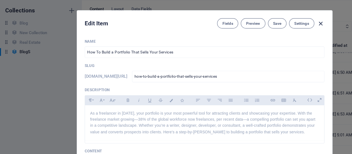
click at [276, 28] on icon "button" at bounding box center [276, 29] width 6 height 6
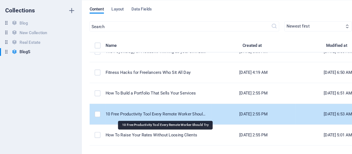
click at [170, 107] on div "10 Free Productivity Tool Every Remote Worker Should Try" at bounding box center [134, 106] width 86 height 5
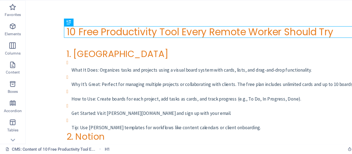
scroll to position [0, 0]
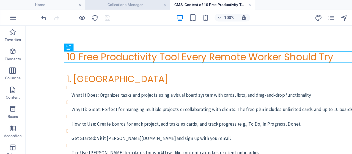
click at [99, 5] on h4 "Collections Manager" at bounding box center [109, 4] width 73 height 6
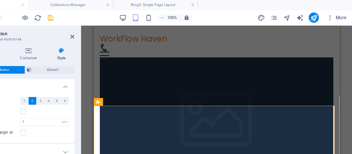
click at [120, 60] on div "H2 Container Banner Container Info Bar Preset Placeholder Container Collection …" at bounding box center [235, 83] width 233 height 123
click at [112, 28] on h2 "Collection" at bounding box center [74, 28] width 77 height 5
click at [111, 31] on icon at bounding box center [111, 31] width 3 height 4
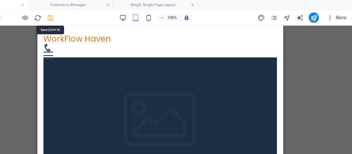
click at [93, 15] on icon "save" at bounding box center [93, 15] width 6 height 6
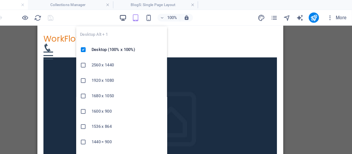
click at [157, 15] on icon "button" at bounding box center [154, 15] width 6 height 6
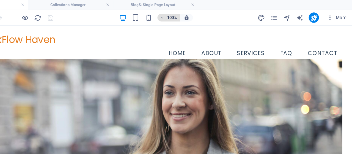
click at [191, 15] on span "100%" at bounding box center [194, 15] width 15 height 7
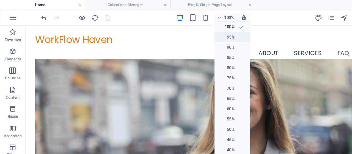
click at [197, 32] on h6 "95%" at bounding box center [195, 32] width 14 height 7
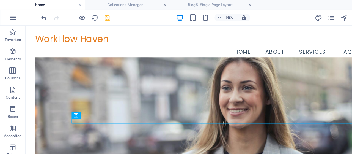
drag, startPoint x: 233, startPoint y: 19, endPoint x: 204, endPoint y: 20, distance: 28.9
click at [204, 20] on div "95% More" at bounding box center [175, 15] width 351 height 13
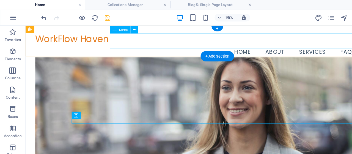
select select
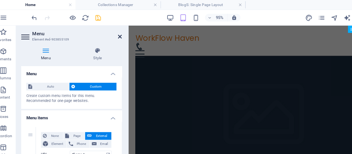
click at [111, 31] on icon at bounding box center [111, 31] width 3 height 4
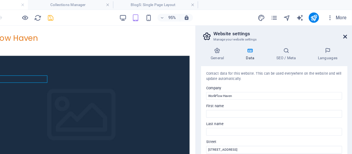
click at [346, 29] on icon at bounding box center [345, 31] width 3 height 4
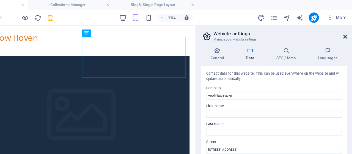
click at [347, 30] on icon at bounding box center [345, 31] width 3 height 4
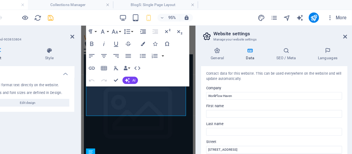
type input "75207"
drag, startPoint x: 257, startPoint y: 99, endPoint x: 224, endPoint y: 99, distance: 33.3
click at [224, 99] on div "Contact data for this website. This can be used everywhere on the website and w…" at bounding box center [285, 99] width 126 height 84
click at [346, 30] on icon at bounding box center [345, 31] width 3 height 4
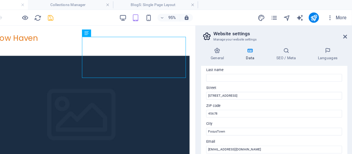
scroll to position [47, 0]
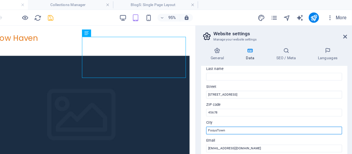
click at [253, 112] on input "FocusTown" at bounding box center [284, 112] width 117 height 7
drag, startPoint x: 251, startPoint y: 112, endPoint x: 223, endPoint y: 112, distance: 27.5
click at [223, 112] on div "Contact data for this website. This can be used everywhere on the website and w…" at bounding box center [285, 99] width 126 height 84
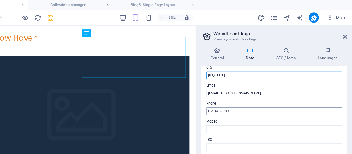
type input "Texas"
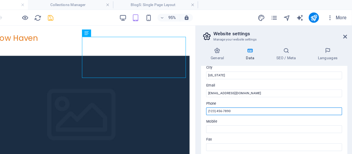
drag, startPoint x: 248, startPoint y: 95, endPoint x: 226, endPoint y: 96, distance: 22.0
click at [226, 96] on input "(123) 456-7890" at bounding box center [284, 95] width 117 height 7
paste input "903-448-0465"
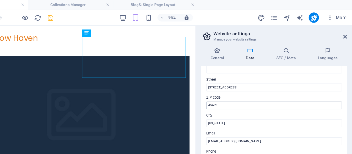
scroll to position [47, 0]
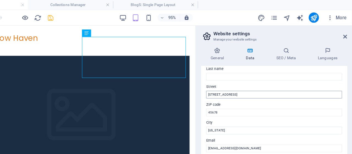
type input "903-448-0465"
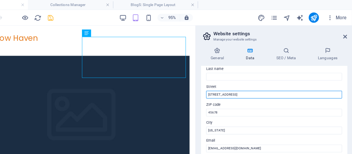
drag, startPoint x: 259, startPoint y: 80, endPoint x: 222, endPoint y: 82, distance: 37.5
click at [222, 82] on div "Contact data for this website. This can be used everywhere on the website and w…" at bounding box center [285, 99] width 126 height 84
paste input "847 Florence Street"
type input "847 Florence Street"
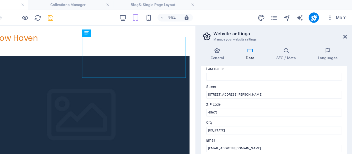
click at [257, 89] on label "ZIP code" at bounding box center [284, 90] width 117 height 7
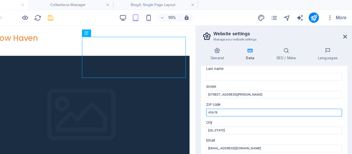
click at [257, 93] on input "45678" at bounding box center [284, 96] width 117 height 7
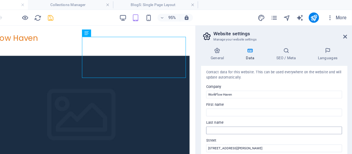
scroll to position [0, 0]
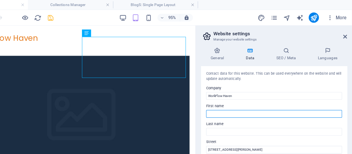
click at [251, 99] on input "First name" at bounding box center [284, 97] width 117 height 7
type input "[DATE]"
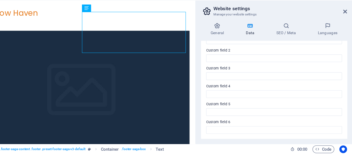
type input "Romas"
click at [222, 53] on div "General Data SEO / Meta Languages Website name thelonggame.blog Logo Drag files…" at bounding box center [285, 91] width 126 height 100
click at [346, 30] on icon at bounding box center [345, 31] width 3 height 4
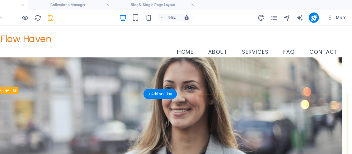
select select "rem"
select select "preset-blog-blogs"
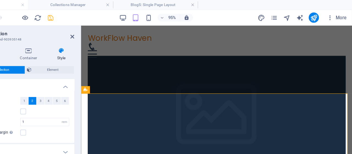
drag, startPoint x: 95, startPoint y: 95, endPoint x: 105, endPoint y: 97, distance: 10.5
click at [105, 97] on div "Fill space" at bounding box center [70, 95] width 78 height 7
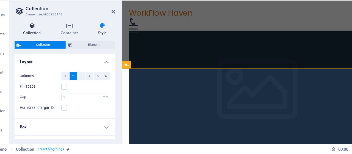
click at [45, 45] on icon at bounding box center [41, 43] width 30 height 5
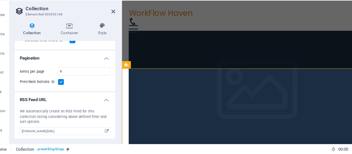
scroll to position [205, 0]
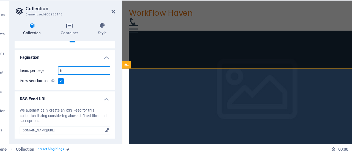
click at [70, 82] on input "8" at bounding box center [86, 82] width 44 height 7
type input "6"
select select "68b8b94d6e12f2d1f801fba1"
select select "columns.publishing_date_DESC"
select select "columns.status"
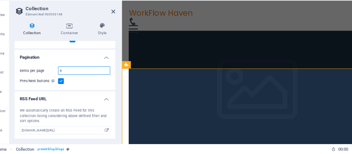
select select "columns.publishing_date"
select select "past"
type input "6"
click at [92, 71] on h4 "Pagination" at bounding box center [69, 69] width 87 height 10
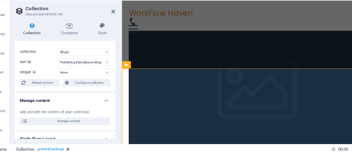
scroll to position [0, 0]
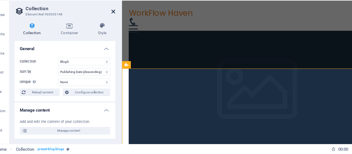
click at [111, 30] on icon at bounding box center [111, 31] width 3 height 4
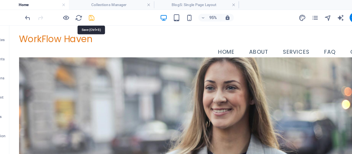
click at [91, 16] on icon "save" at bounding box center [93, 15] width 6 height 6
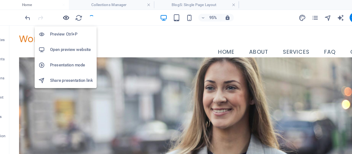
click at [70, 14] on icon "button" at bounding box center [71, 15] width 6 height 6
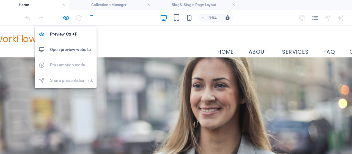
click at [74, 40] on h6 "Open preview website" at bounding box center [75, 42] width 37 height 7
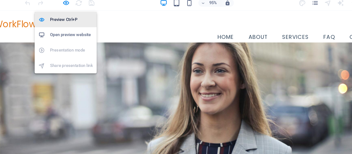
click at [72, 30] on h6 "Preview Ctrl+P" at bounding box center [75, 29] width 37 height 7
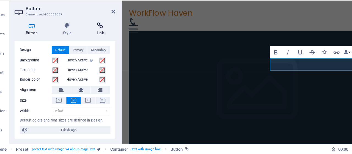
click at [98, 45] on icon at bounding box center [100, 43] width 26 height 5
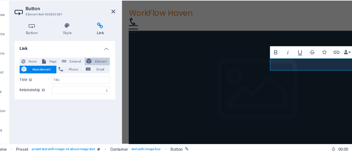
click at [94, 72] on button "Element" at bounding box center [98, 74] width 22 height 7
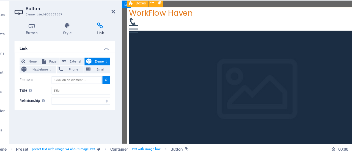
type input "#ed-903853639"
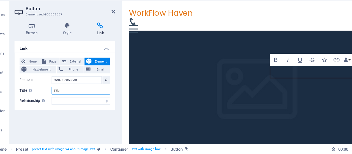
click at [100, 99] on input "Title Additional link description, should not be the same as the link text. The…" at bounding box center [83, 99] width 50 height 7
click at [91, 108] on select "alternate author bookmark external help license next nofollow noreferrer noopen…" at bounding box center [83, 108] width 50 height 7
click at [84, 121] on div "Link None Page External Element Next element Phone Email Page Home Subpage Lega…" at bounding box center [69, 99] width 87 height 84
click at [95, 64] on h4 "Link" at bounding box center [69, 62] width 87 height 10
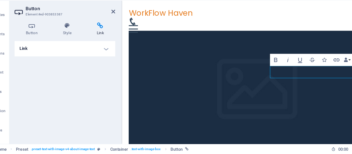
click at [108, 48] on h4 "Link" at bounding box center [100, 47] width 26 height 12
click at [104, 64] on h4 "Link" at bounding box center [69, 63] width 87 height 13
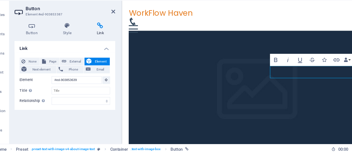
click at [111, 49] on h4 "Link" at bounding box center [100, 47] width 26 height 12
click at [113, 29] on icon at bounding box center [111, 31] width 3 height 4
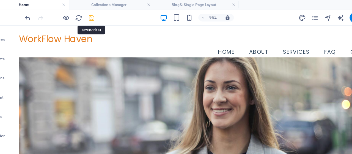
click at [94, 14] on icon "save" at bounding box center [93, 15] width 6 height 6
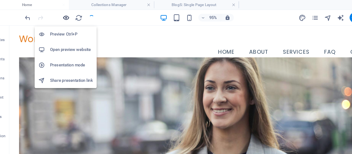
click at [71, 15] on icon "button" at bounding box center [71, 15] width 6 height 6
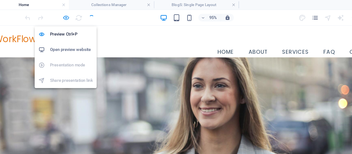
click at [71, 16] on icon "button" at bounding box center [71, 15] width 6 height 6
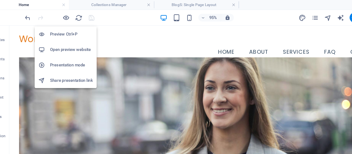
click at [78, 42] on h6 "Open preview website" at bounding box center [75, 42] width 37 height 7
click at [83, 42] on h6 "Open preview website" at bounding box center [75, 42] width 37 height 7
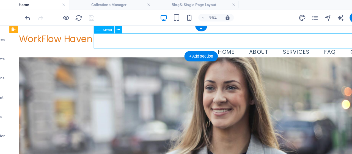
select select
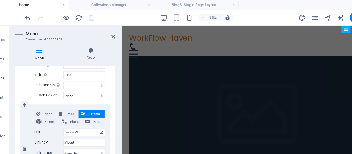
scroll to position [142, 0]
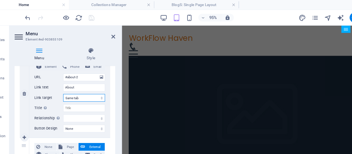
click at [93, 85] on select "New tab Same tab Overlay" at bounding box center [86, 84] width 36 height 7
click at [61, 58] on span "Element" at bounding box center [57, 57] width 13 height 7
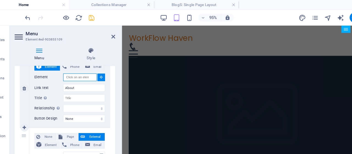
select select
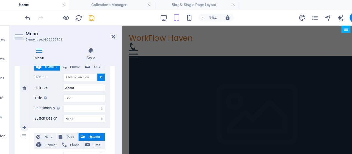
click at [61, 58] on span "Element" at bounding box center [57, 57] width 13 height 7
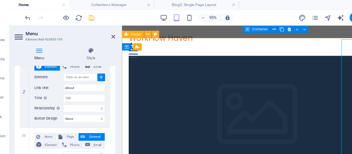
select select
type input "#ed-903853363"
select select
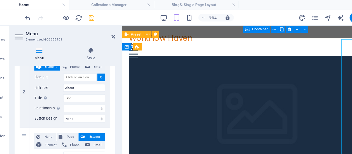
select select
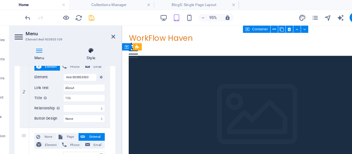
click at [108, 43] on icon at bounding box center [92, 43] width 42 height 5
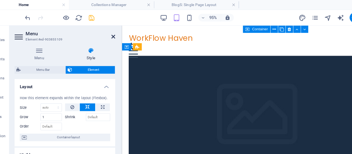
click at [111, 29] on icon at bounding box center [111, 31] width 3 height 4
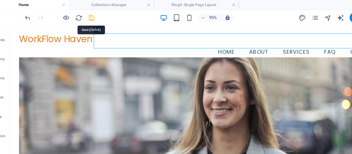
click at [90, 16] on icon "save" at bounding box center [93, 15] width 6 height 6
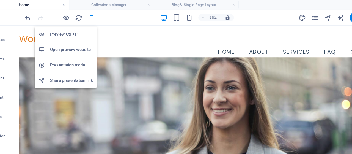
click at [75, 43] on h6 "Open preview website" at bounding box center [75, 42] width 37 height 7
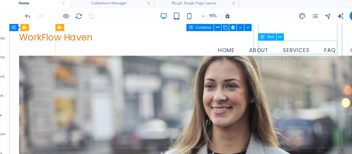
scroll to position [0, 0]
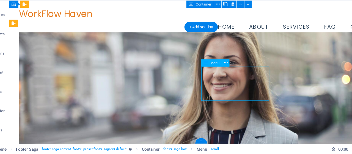
select select
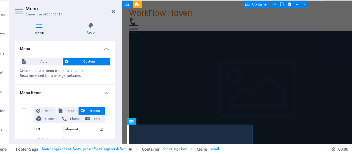
scroll to position [95, 0]
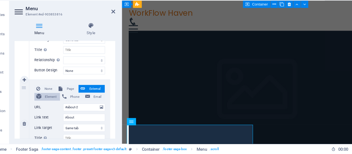
click at [58, 103] on span "Element" at bounding box center [57, 104] width 13 height 7
select select
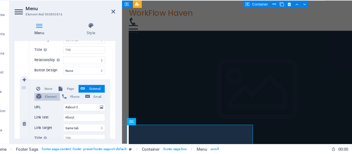
select select
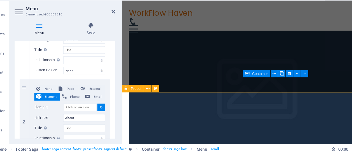
select select
type input "#ed-903853363"
select select
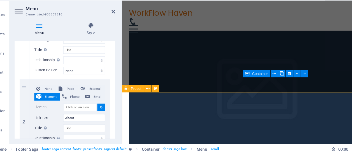
select select
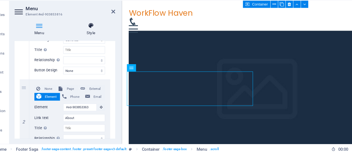
click at [106, 48] on h4 "Style" at bounding box center [92, 47] width 42 height 12
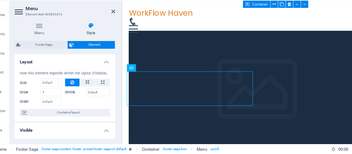
click at [110, 38] on div "Menu Style Menu Auto Custom Create custom menu items for this menu. Recommended…" at bounding box center [69, 90] width 95 height 109
click at [111, 31] on icon at bounding box center [111, 31] width 3 height 4
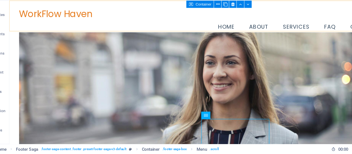
scroll to position [0, 0]
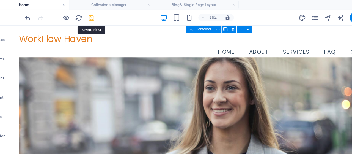
click at [91, 15] on icon "save" at bounding box center [93, 15] width 6 height 6
click at [91, 15] on div at bounding box center [65, 15] width 62 height 9
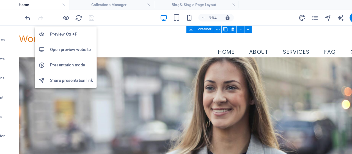
click at [84, 42] on h6 "Open preview website" at bounding box center [75, 42] width 37 height 7
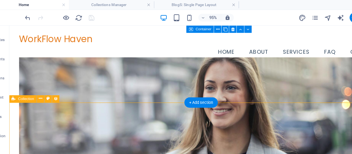
select select "68b8b94d6e12f2d1f801fba1"
select select "columns.publishing_date_DESC"
select select "columns.status"
select select "columns.publishing_date"
select select "past"
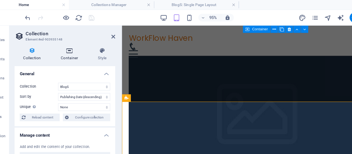
click at [74, 46] on h4 "Container" at bounding box center [75, 47] width 32 height 12
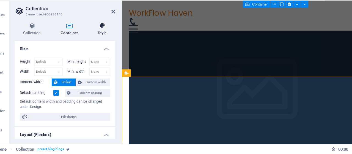
click at [99, 46] on h4 "Style" at bounding box center [102, 47] width 22 height 12
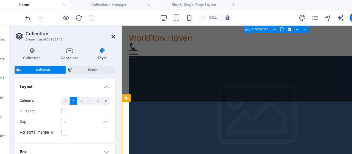
click at [110, 31] on icon at bounding box center [111, 31] width 3 height 4
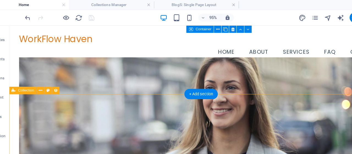
select select "rem"
select select "preset-blog-blogs"
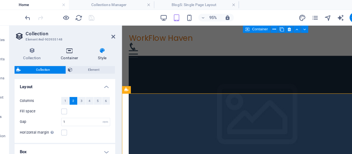
click at [75, 47] on h4 "Container" at bounding box center [75, 47] width 32 height 12
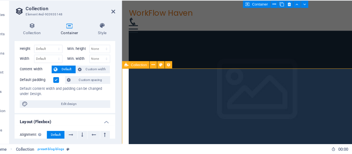
scroll to position [4, 0]
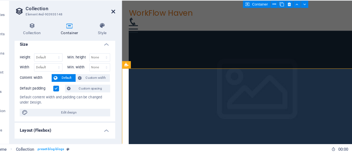
click at [112, 33] on icon at bounding box center [111, 31] width 3 height 4
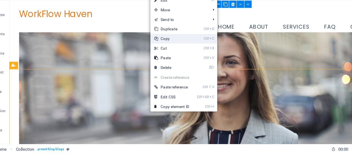
scroll to position [0, 0]
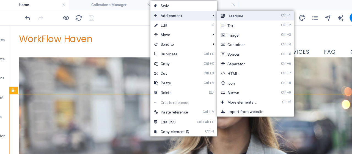
click at [215, 14] on link "Ctrl 1 Headline" at bounding box center [223, 13] width 45 height 8
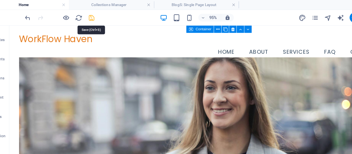
click at [91, 17] on icon "save" at bounding box center [93, 15] width 6 height 6
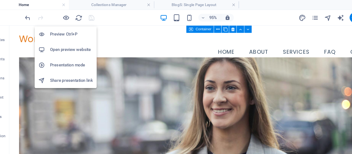
click at [76, 42] on h6 "Open preview website" at bounding box center [75, 42] width 37 height 7
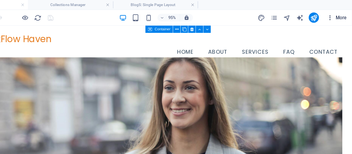
click at [333, 15] on icon "button" at bounding box center [332, 14] width 5 height 5
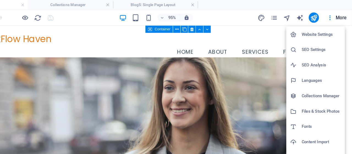
click at [321, 30] on h6 "Website Settings" at bounding box center [325, 29] width 34 height 7
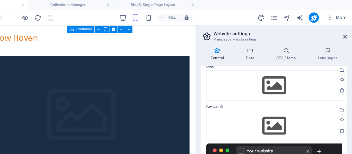
scroll to position [24, 0]
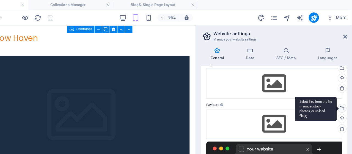
click at [338, 91] on div "Select files from the file manager, stock photos, or upload file(s)" at bounding box center [321, 93] width 36 height 21
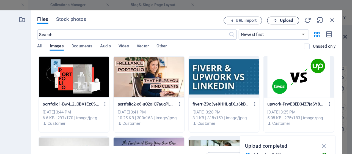
click at [298, 16] on span "Upload" at bounding box center [295, 17] width 11 height 3
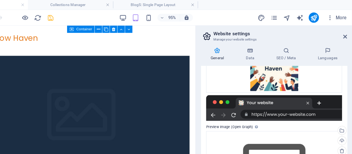
scroll to position [80, 0]
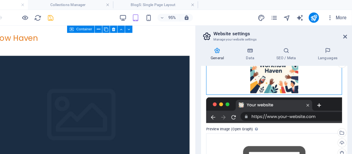
click at [285, 73] on div "Drag files here, click to choose files or select files from Files or our free s…" at bounding box center [284, 59] width 117 height 44
click at [285, 85] on div at bounding box center [284, 95] width 117 height 22
click at [285, 93] on div at bounding box center [284, 95] width 117 height 22
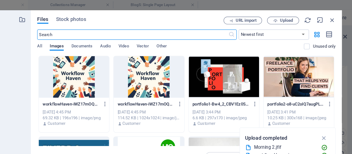
scroll to position [79, 0]
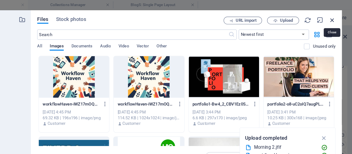
click at [334, 17] on icon "button" at bounding box center [335, 17] width 6 height 6
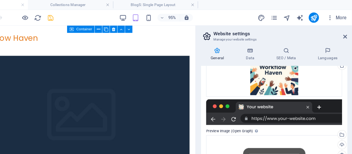
click at [219, 79] on div "General Data SEO / Meta Languages Website name thelonggame.blog Logo Drag files…" at bounding box center [284, 90] width 134 height 109
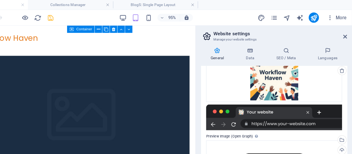
scroll to position [0, 0]
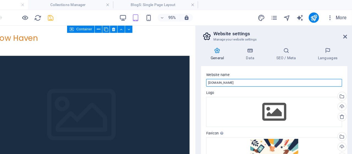
drag, startPoint x: 252, startPoint y: 71, endPoint x: 228, endPoint y: 72, distance: 23.7
click at [228, 72] on input "thelonggame.blog" at bounding box center [284, 71] width 117 height 7
type input "Workflow Haven"
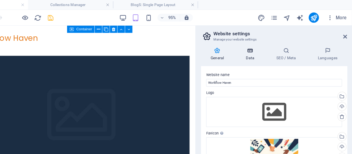
click at [265, 45] on icon at bounding box center [264, 43] width 24 height 5
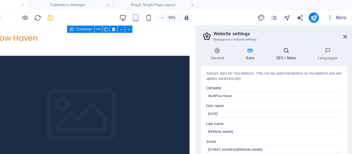
click at [300, 46] on icon at bounding box center [295, 43] width 34 height 5
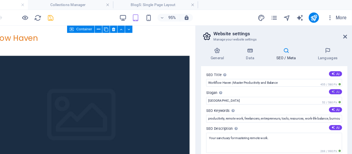
click at [336, 77] on button "AI" at bounding box center [337, 78] width 11 height 4
type input "Elevate Your Efficiency & Find Work-Life Harmony"
click at [336, 93] on button "AI" at bounding box center [337, 94] width 11 height 4
type input "remote work productivity, freelancer resources, burnout prevention strategies, …"
click at [334, 108] on icon at bounding box center [335, 109] width 3 height 3
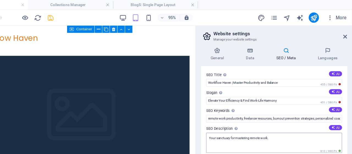
type textarea "Discover Workflow Haven: your sanctuary for mastering productivity, work-life b…"
click at [337, 62] on button "AI" at bounding box center [337, 63] width 11 height 4
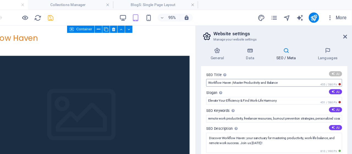
type input "Master Productivity at Workflow Haven"
click at [272, 60] on div "SEO Title The title of your website - make it something that stands out in sear…" at bounding box center [285, 99] width 126 height 84
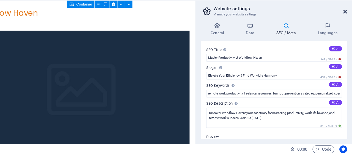
click at [345, 30] on icon at bounding box center [345, 31] width 3 height 4
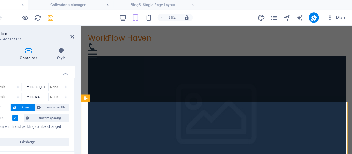
click at [75, 45] on icon at bounding box center [74, 43] width 30 height 5
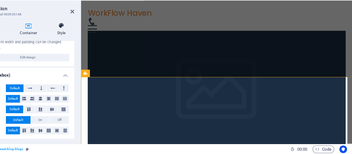
click at [101, 45] on icon at bounding box center [102, 43] width 22 height 5
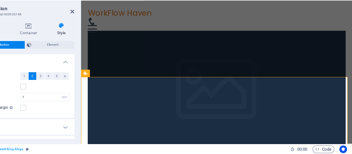
drag, startPoint x: 79, startPoint y: 112, endPoint x: 93, endPoint y: 112, distance: 14.3
click at [93, 112] on div "Horizontal margin Only if the containers "Content width" is not set to "Default"" at bounding box center [70, 114] width 78 height 7
click at [76, 105] on input "1" at bounding box center [88, 104] width 42 height 7
type input "2"
type input "3"
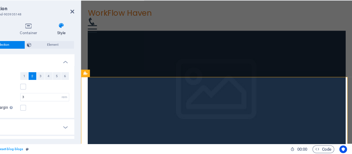
click at [93, 63] on span "Element" at bounding box center [94, 60] width 33 height 7
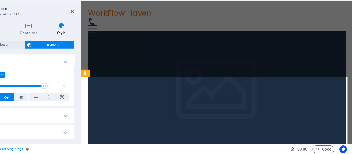
click at [93, 66] on div "Collection Element Layout How this element expands within the layout (Flexbox).…" at bounding box center [69, 99] width 87 height 84
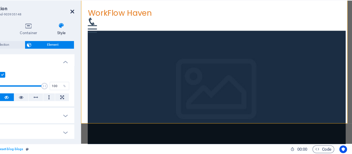
click at [111, 31] on icon at bounding box center [111, 31] width 3 height 4
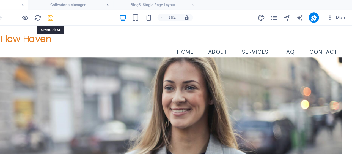
click at [93, 16] on icon "save" at bounding box center [93, 15] width 6 height 6
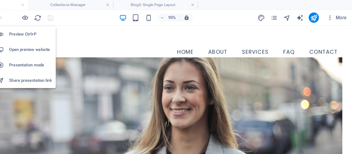
click at [75, 43] on h6 "Open preview website" at bounding box center [75, 42] width 37 height 7
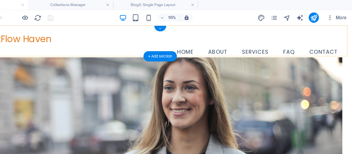
click at [186, 22] on div "+" at bounding box center [187, 24] width 10 height 5
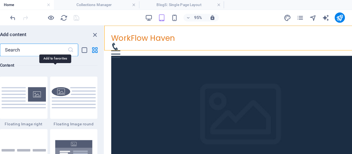
scroll to position [1242, 0]
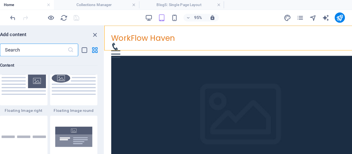
click at [76, 70] on img at bounding box center [90, 72] width 38 height 18
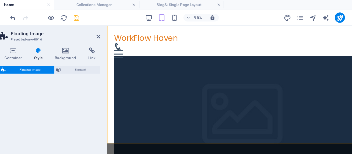
scroll to position [0, 0]
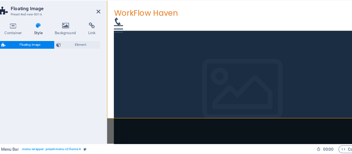
select select "%"
select select "rem"
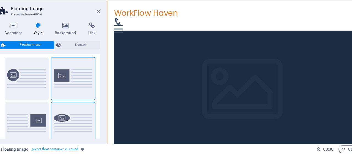
scroll to position [14, 0]
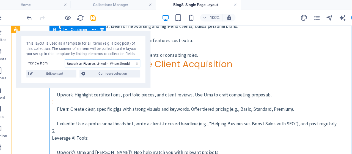
click at [118, 53] on select "Upwork vs. Fiverr vs. LinkedIn: Where Should You Hunt for Clients The Psycholog…" at bounding box center [100, 54] width 65 height 7
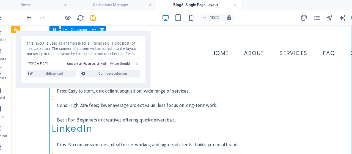
scroll to position [662, 0]
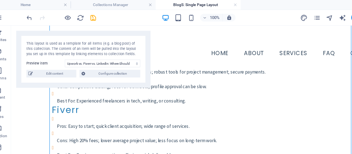
click at [53, 9] on div "100% More" at bounding box center [175, 15] width 351 height 13
click at [51, 4] on h4 "Home" at bounding box center [36, 4] width 73 height 6
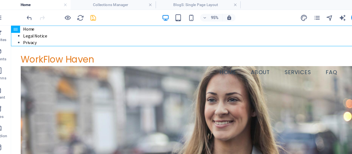
scroll to position [0, 0]
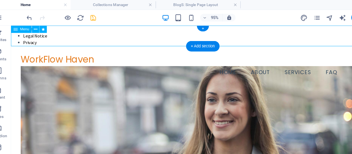
click at [40, 35] on nav "Home Legal Notice Privacy" at bounding box center [184, 35] width 347 height 19
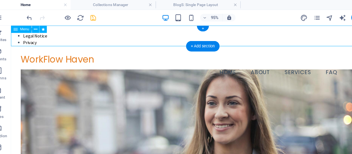
select select
select select "2"
select select
select select "3"
select select
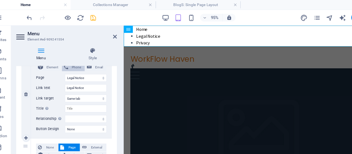
scroll to position [142, 0]
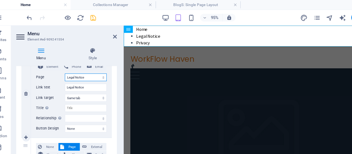
click at [81, 65] on select "Home Subpage Legal Notice Privacy" at bounding box center [86, 66] width 36 height 7
click at [85, 67] on select "Home Subpage Legal Notice Privacy" at bounding box center [86, 66] width 36 height 7
click at [83, 74] on input "Legal Notice" at bounding box center [86, 75] width 36 height 7
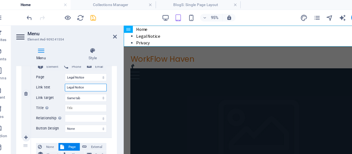
click at [76, 77] on input "Legal Notice" at bounding box center [86, 75] width 36 height 7
click at [79, 75] on input "Legal Notice" at bounding box center [86, 75] width 36 height 7
click at [86, 74] on input "Legal Notice" at bounding box center [86, 75] width 36 height 7
type input "L"
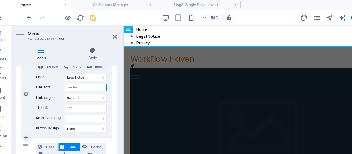
select select
type input "Co"
select select
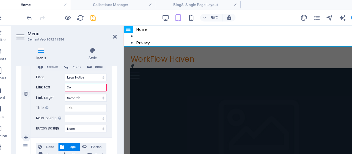
select select
type input "Copy"
select select
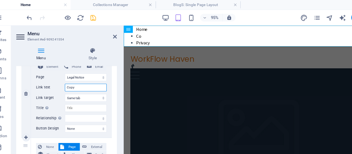
select select
type input "Copyright"
select select
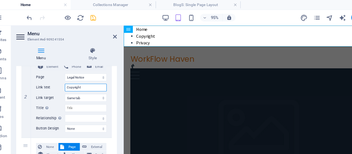
type input "Copyright"
select select
type input "Copyright Noti"
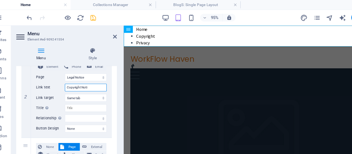
select select
type input "Copyright Notic"
select select
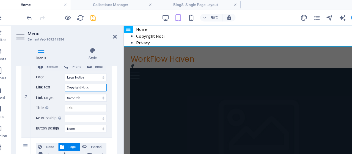
select select
type input "Copyright Notice"
select select
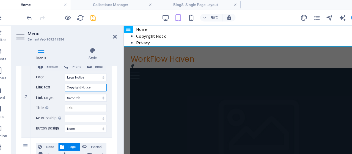
select select
type input "Copyright Notice"
click at [96, 82] on select "New tab Same tab Overlay" at bounding box center [86, 84] width 36 height 7
drag, startPoint x: 62, startPoint y: 78, endPoint x: 64, endPoint y: 79, distance: 2.8
click at [62, 78] on label "Link text" at bounding box center [55, 75] width 25 height 7
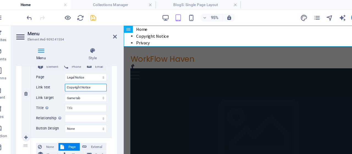
click at [68, 78] on input "Copyright Notice" at bounding box center [86, 75] width 36 height 7
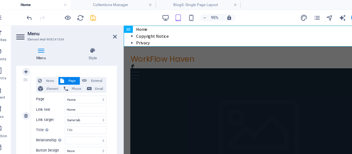
scroll to position [95, 0]
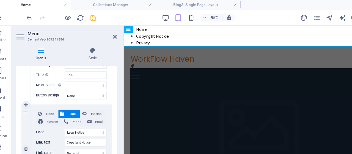
click at [62, 118] on div "None Page External Element Phone Email Page Home Subpage Legal Notice Privacy E…" at bounding box center [73, 123] width 61 height 58
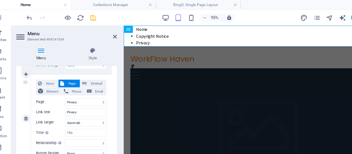
scroll to position [210, 0]
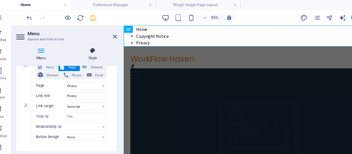
click at [109, 51] on h4 "Style" at bounding box center [92, 47] width 42 height 12
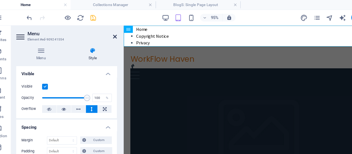
click at [112, 31] on icon at bounding box center [111, 31] width 3 height 4
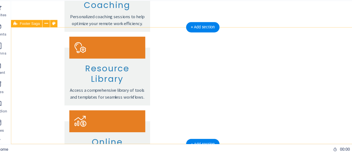
scroll to position [0, 0]
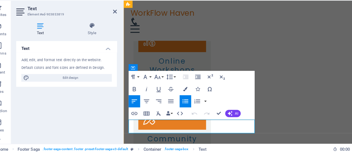
scroll to position [1553, 0]
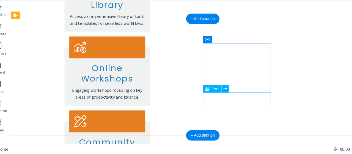
scroll to position [1486, 0]
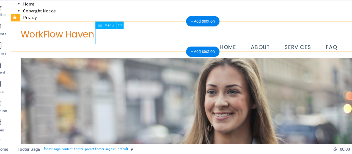
scroll to position [0, 0]
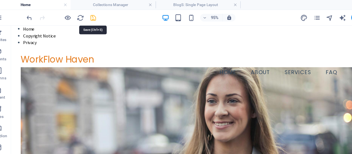
click at [93, 15] on icon "save" at bounding box center [93, 15] width 6 height 6
click at [73, 16] on icon "button" at bounding box center [71, 15] width 6 height 6
click at [68, 13] on icon "button" at bounding box center [71, 15] width 6 height 6
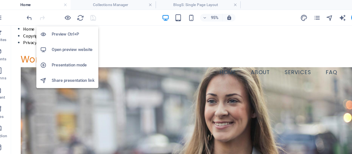
click at [81, 44] on h6 "Open preview website" at bounding box center [75, 42] width 37 height 7
click at [70, 42] on h6 "Open preview website" at bounding box center [75, 42] width 37 height 7
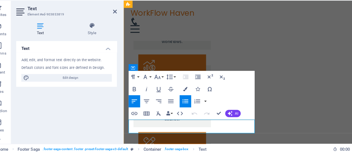
drag, startPoint x: 157, startPoint y: 111, endPoint x: 131, endPoint y: 110, distance: 26.2
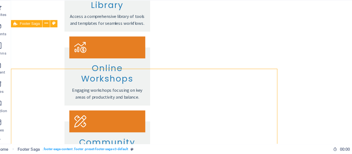
scroll to position [1486, 0]
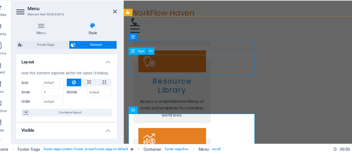
scroll to position [1517, 0]
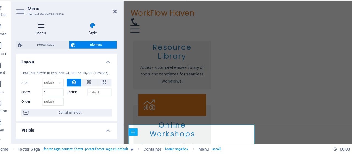
click at [47, 43] on icon at bounding box center [47, 43] width 43 height 5
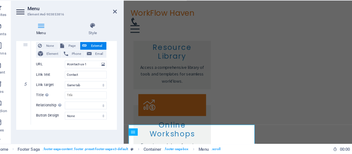
scroll to position [352, 0]
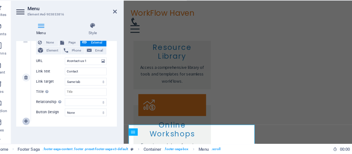
click at [32, 124] on link at bounding box center [35, 125] width 7 height 7
select select
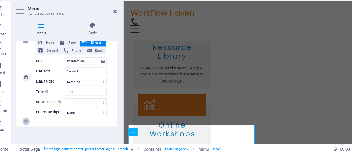
select select
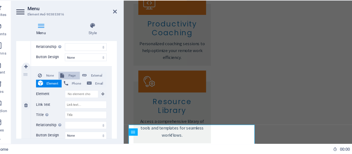
scroll to position [1517, 0]
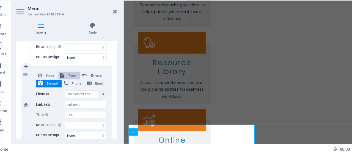
click at [71, 85] on span "Page" at bounding box center [74, 86] width 10 height 7
select select
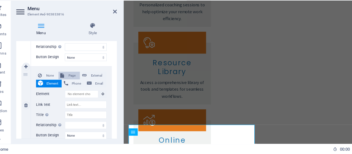
select select
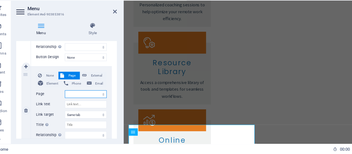
click at [79, 101] on select "Home Subpage Legal Notice Privacy" at bounding box center [86, 102] width 36 height 7
select select "2"
click at [68, 99] on select "Home Subpage Legal Notice Privacy" at bounding box center [86, 102] width 36 height 7
select select
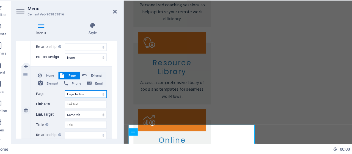
select select
click at [79, 100] on select "Home Subpage Legal Notice Privacy" at bounding box center [86, 102] width 36 height 7
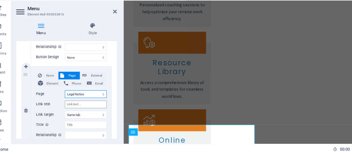
drag, startPoint x: 81, startPoint y: 101, endPoint x: 79, endPoint y: 111, distance: 10.1
click at [81, 101] on select "Home Subpage Legal Notice Privacy" at bounding box center [86, 102] width 36 height 7
click at [76, 109] on input "Link text" at bounding box center [86, 111] width 36 height 7
click at [78, 111] on input "Link text" at bounding box center [86, 111] width 36 height 7
click at [88, 112] on input "Link text" at bounding box center [86, 111] width 36 height 7
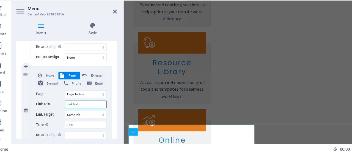
paste input "Copyright Notice"
type input "Copyright Notice"
select select
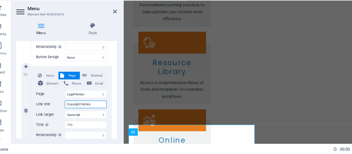
select select
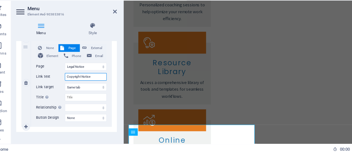
scroll to position [428, 0]
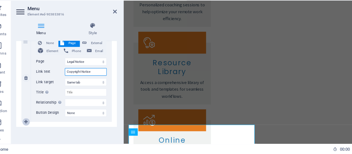
type input "Copyright Notice"
click at [35, 125] on icon at bounding box center [34, 126] width 3 height 4
select select
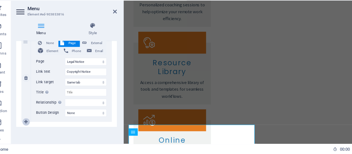
select select
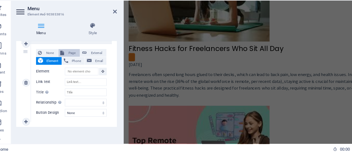
scroll to position [1517, 0]
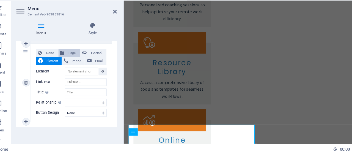
click at [74, 66] on span "Page" at bounding box center [74, 67] width 10 height 7
select select
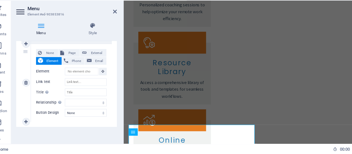
select select
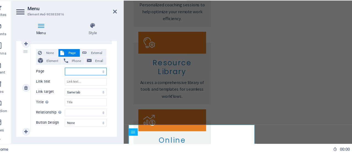
click at [85, 82] on select "Home Subpage Legal Notice Privacy" at bounding box center [86, 82] width 36 height 7
select select "3"
click at [68, 79] on select "Home Subpage Legal Notice Privacy" at bounding box center [86, 82] width 36 height 7
click at [83, 91] on input "Link text" at bounding box center [86, 91] width 36 height 7
select select
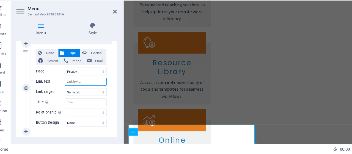
select select
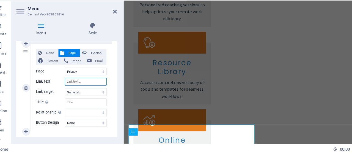
select select
type input "P"
select select
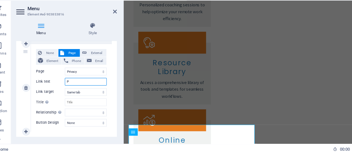
select select
type input "Priv"
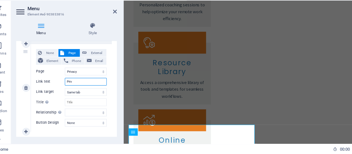
select select
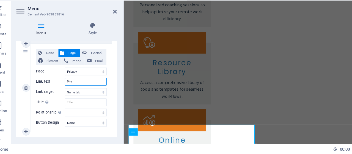
select select
type input "Priva"
select select
type input "Privacy"
select select
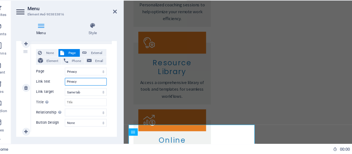
select select
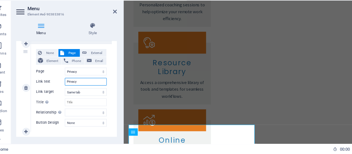
select select
type input "Privacy"
click at [109, 36] on div "Menu Style Menu Auto Custom Create custom menu items for this menu. Recommended…" at bounding box center [69, 90] width 95 height 109
click at [111, 30] on icon at bounding box center [111, 31] width 3 height 4
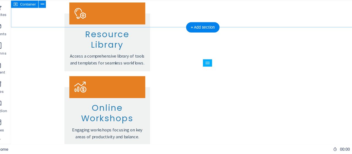
scroll to position [1486, 0]
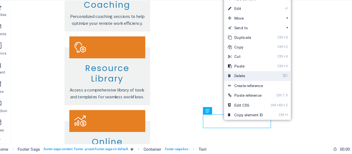
click at [225, 86] on link "⌦ Delete" at bounding box center [223, 86] width 37 height 8
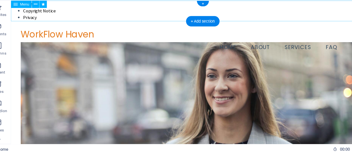
scroll to position [0, 0]
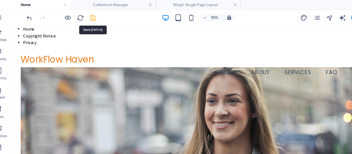
click at [93, 15] on icon "save" at bounding box center [93, 15] width 6 height 6
click at [283, 15] on icon "pages" at bounding box center [285, 15] width 6 height 6
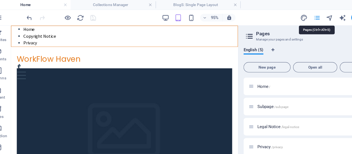
click at [284, 17] on icon "pages" at bounding box center [285, 15] width 6 height 6
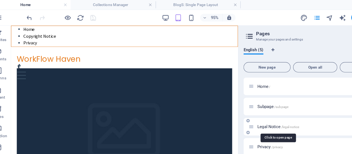
click at [244, 108] on span "Legal Notice /legal-notice" at bounding box center [252, 109] width 36 height 4
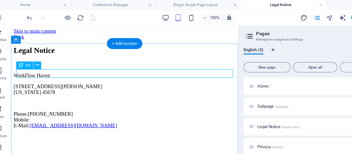
click at [48, 51] on div "Legal Notice" at bounding box center [108, 46] width 191 height 7
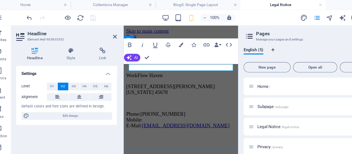
scroll to position [0, 2]
click at [96, 35] on h3 "Element #ed-903855352" at bounding box center [69, 33] width 66 height 5
click at [91, 29] on h2 "Headline" at bounding box center [74, 28] width 77 height 5
click at [112, 32] on icon at bounding box center [111, 31] width 3 height 4
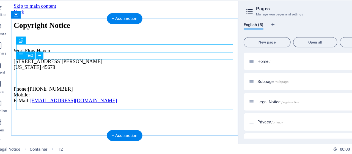
scroll to position [0, 0]
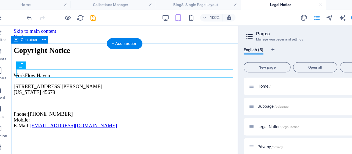
click at [59, 53] on div "Copyright Notice WorkFlow Haven 847 Florence Street Texas 45678 Phone: 903-448-…" at bounding box center [108, 78] width 191 height 71
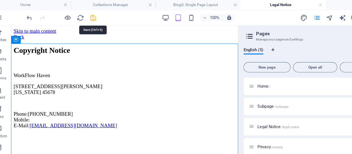
click at [93, 16] on icon "save" at bounding box center [93, 15] width 6 height 6
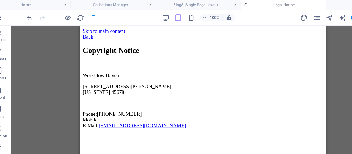
click at [92, 14] on div at bounding box center [65, 15] width 62 height 9
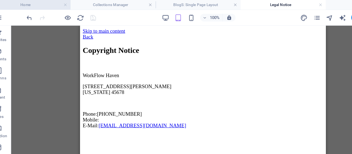
click at [53, 6] on h4 "Home" at bounding box center [36, 4] width 73 height 6
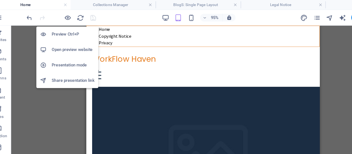
click at [79, 45] on h6 "Open preview website" at bounding box center [75, 42] width 37 height 7
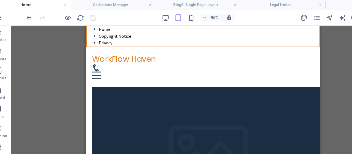
click at [57, 4] on h4 "Home" at bounding box center [36, 4] width 73 height 6
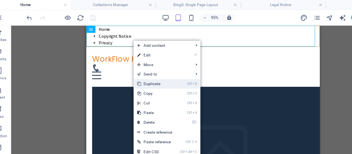
click at [145, 71] on link "Ctrl D Duplicate" at bounding box center [145, 72] width 37 height 8
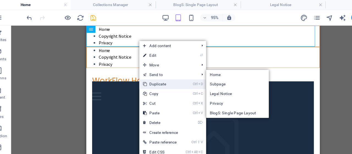
click at [147, 70] on link "Ctrl D Duplicate" at bounding box center [150, 72] width 37 height 8
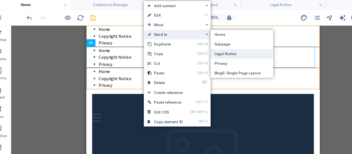
click at [205, 45] on link "Legal Notice" at bounding box center [221, 46] width 54 height 8
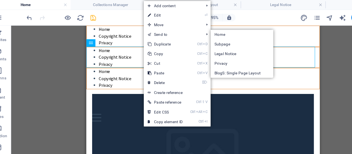
select select
select select "2"
select select
select select "3"
select select
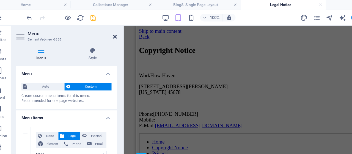
click at [111, 32] on icon at bounding box center [111, 31] width 3 height 4
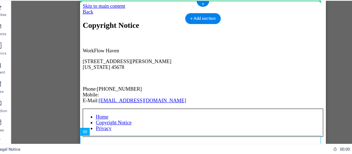
drag, startPoint x: 148, startPoint y: 113, endPoint x: 217, endPoint y: 22, distance: 113.7
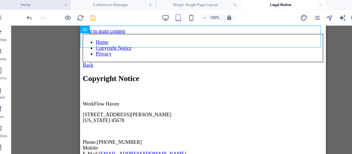
click at [53, 2] on h4 "Home" at bounding box center [36, 4] width 73 height 6
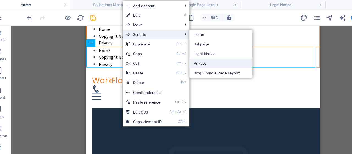
click at [184, 53] on link "Privacy" at bounding box center [202, 54] width 54 height 8
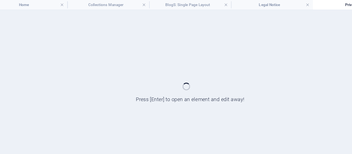
select select
select select "2"
select select
select select "3"
select select
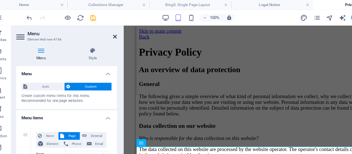
scroll to position [1428, 0]
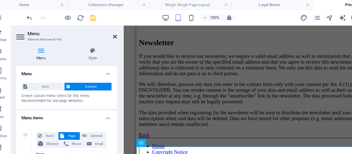
click at [110, 29] on icon at bounding box center [111, 31] width 3 height 4
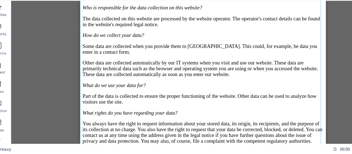
scroll to position [0, 0]
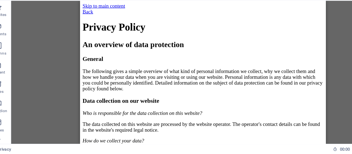
drag, startPoint x: 133, startPoint y: 111, endPoint x: 124, endPoint y: 2, distance: 109.2
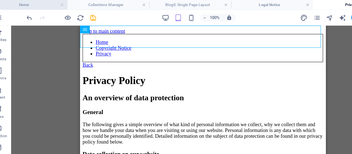
click at [52, 3] on h4 "Home" at bounding box center [35, 4] width 70 height 6
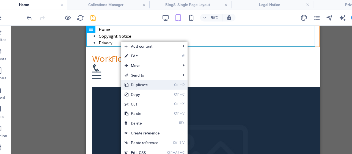
click at [137, 72] on link "Ctrl D Duplicate" at bounding box center [134, 73] width 37 height 8
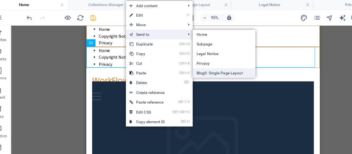
click at [194, 61] on link "BlogS: Single Page Layout" at bounding box center [205, 63] width 54 height 8
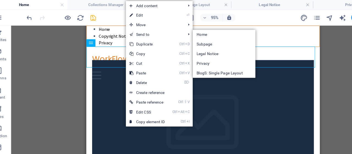
select select
select select "2"
select select
select select "3"
select select
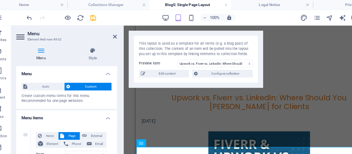
scroll to position [1432, 0]
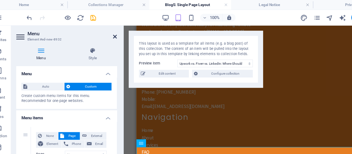
click at [111, 30] on icon at bounding box center [111, 31] width 3 height 4
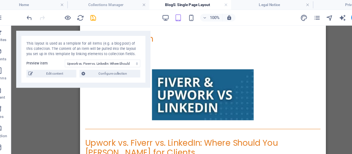
scroll to position [0, 0]
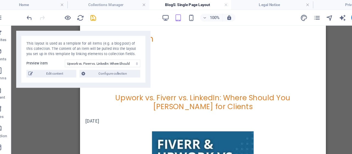
drag, startPoint x: 156, startPoint y: 132, endPoint x: 151, endPoint y: 26, distance: 105.9
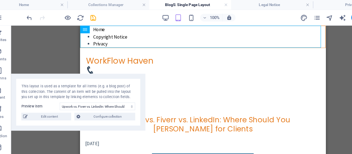
drag, startPoint x: 132, startPoint y: 30, endPoint x: 124, endPoint y: 68, distance: 39.7
click at [124, 68] on div "This layout is used as a template for all items (e.g. a blog post) of this coll…" at bounding box center [79, 87] width 115 height 49
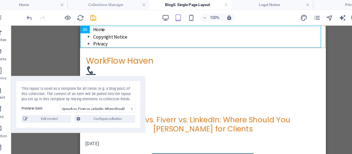
click at [58, 56] on div "Collection item H2 Preset Collection item Spacer Spacer Image Separator Collect…" at bounding box center [187, 83] width 330 height 123
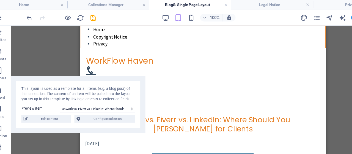
click at [51, 44] on div "Collection item H2 Preset Collection item Spacer Spacer Image Separator Contain…" at bounding box center [187, 83] width 330 height 123
click at [50, 3] on h4 "Home" at bounding box center [35, 4] width 70 height 6
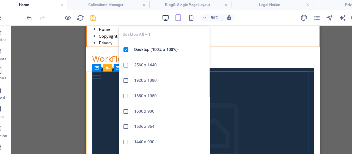
click at [152, 16] on icon "button" at bounding box center [154, 15] width 6 height 6
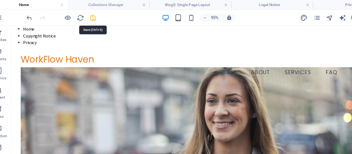
click at [94, 15] on icon "save" at bounding box center [93, 15] width 6 height 6
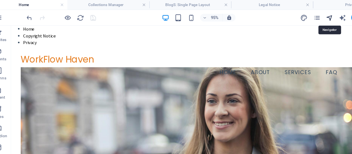
click at [294, 14] on icon "navigator" at bounding box center [295, 15] width 6 height 6
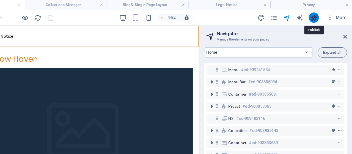
click at [319, 16] on icon "publish" at bounding box center [319, 15] width 6 height 6
